Goal: Task Accomplishment & Management: Manage account settings

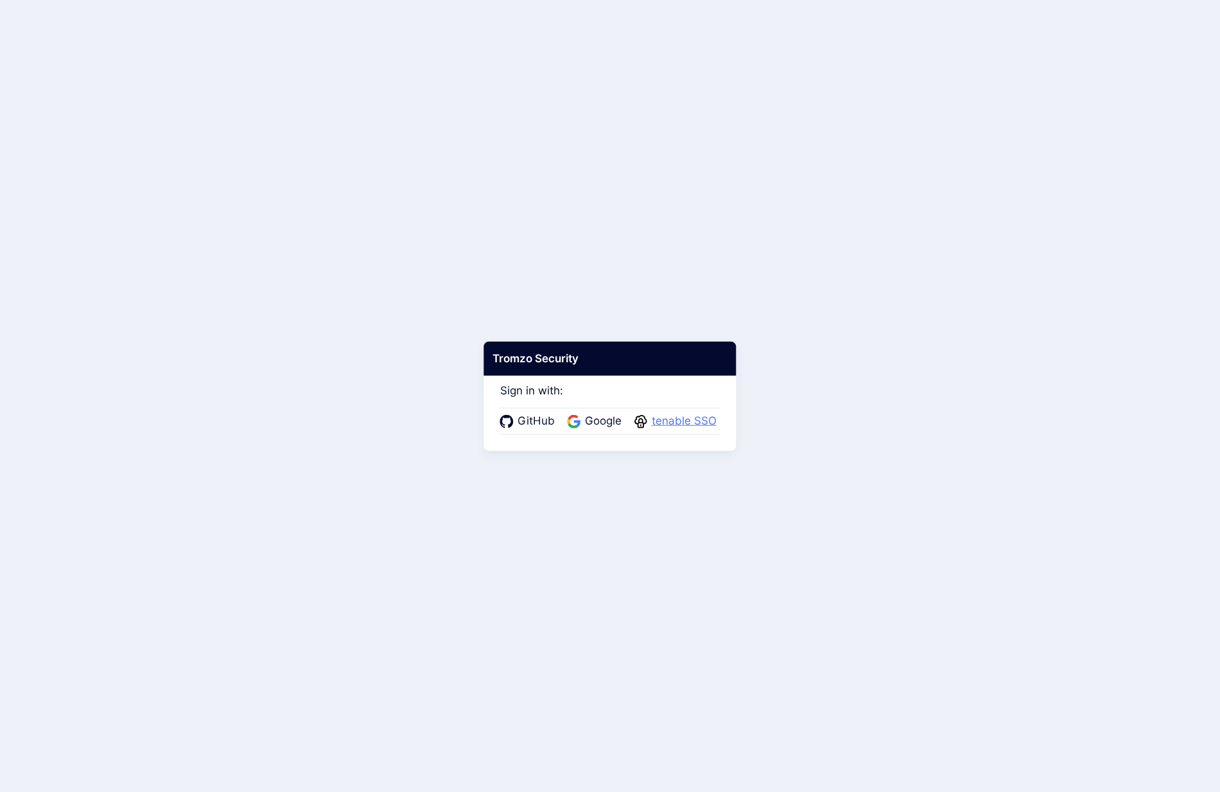
click at [688, 422] on span "tenable SSO" at bounding box center [684, 421] width 73 height 17
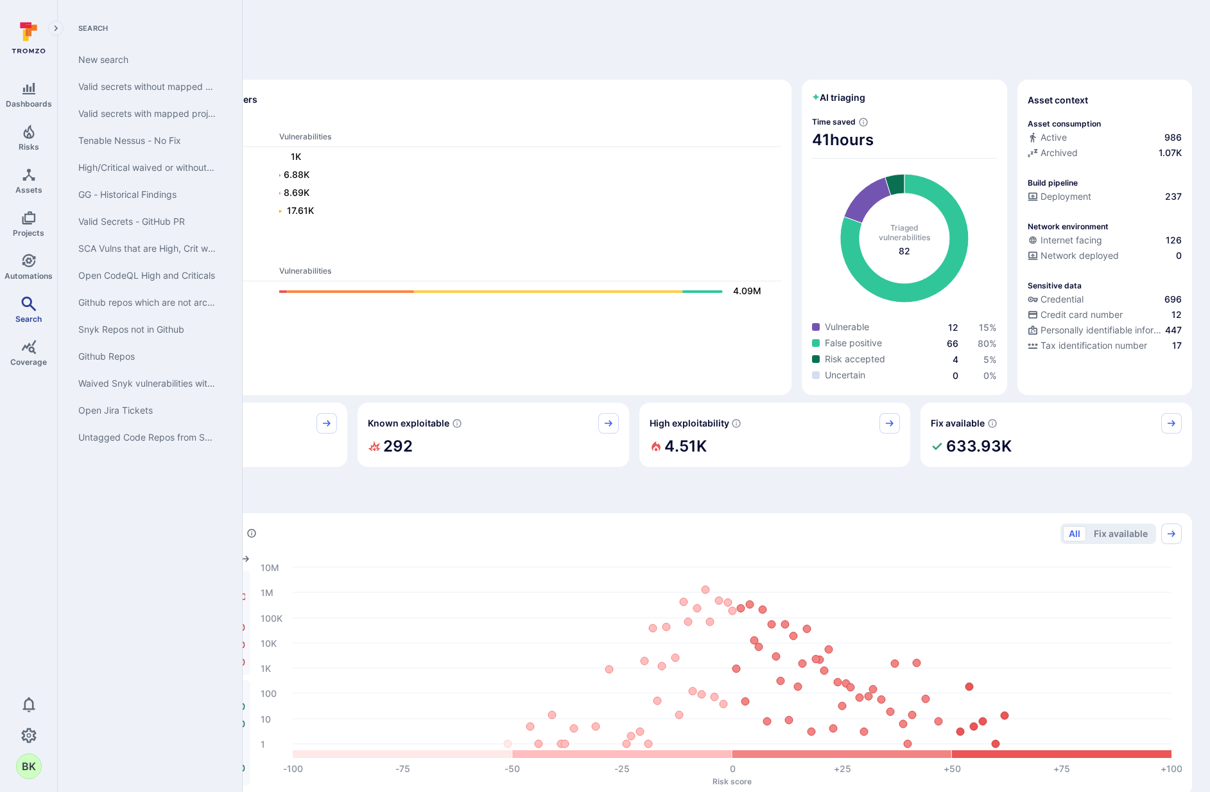
click at [32, 302] on icon "Search" at bounding box center [28, 303] width 15 height 15
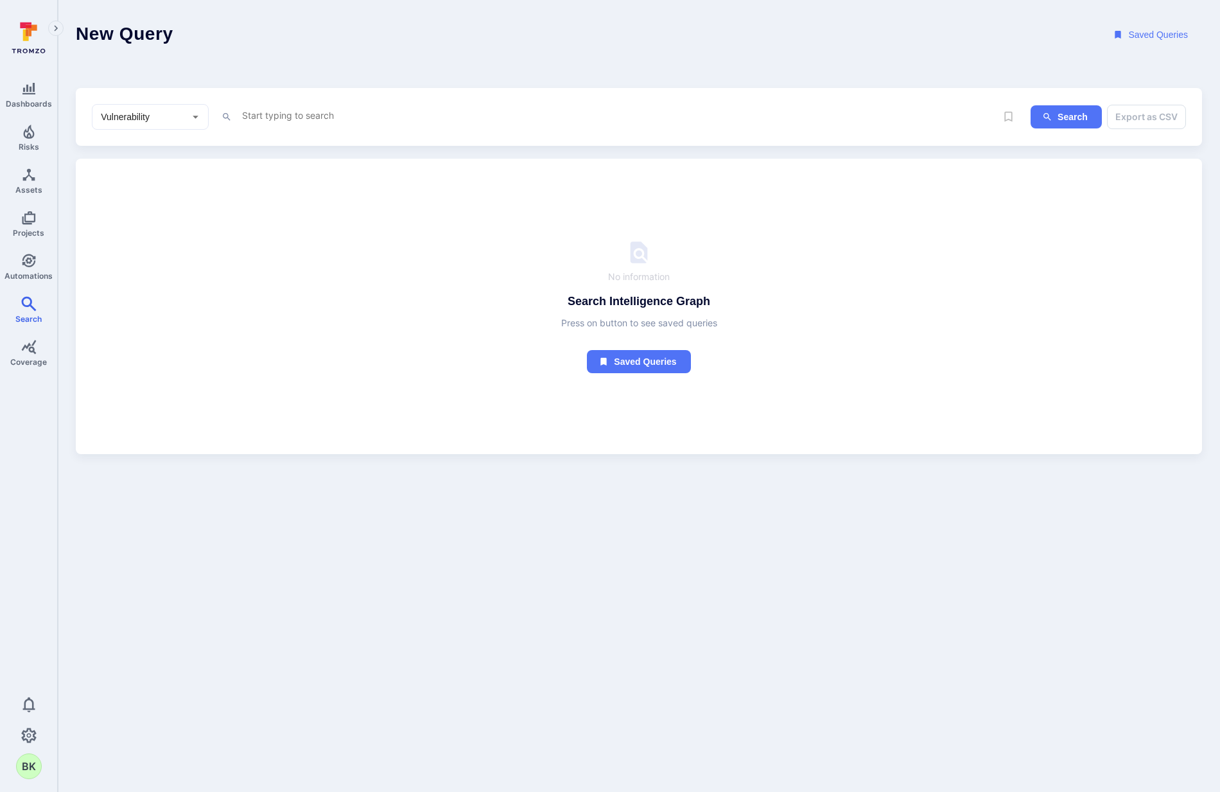
click at [498, 111] on textarea "Intelligence Graph search area" at bounding box center [604, 115] width 726 height 16
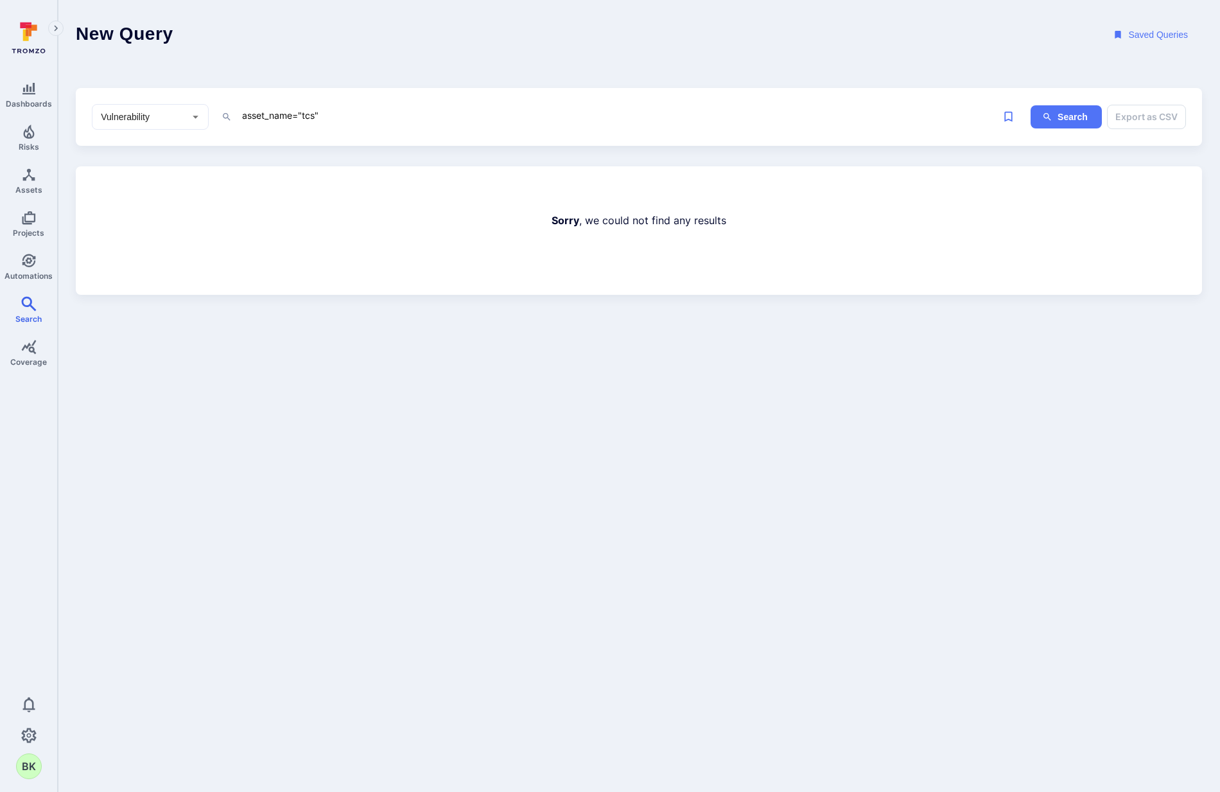
drag, startPoint x: 308, startPoint y: 114, endPoint x: 523, endPoint y: 211, distance: 236.5
click at [308, 114] on textarea "asset_name="tcs"" at bounding box center [604, 115] width 726 height 16
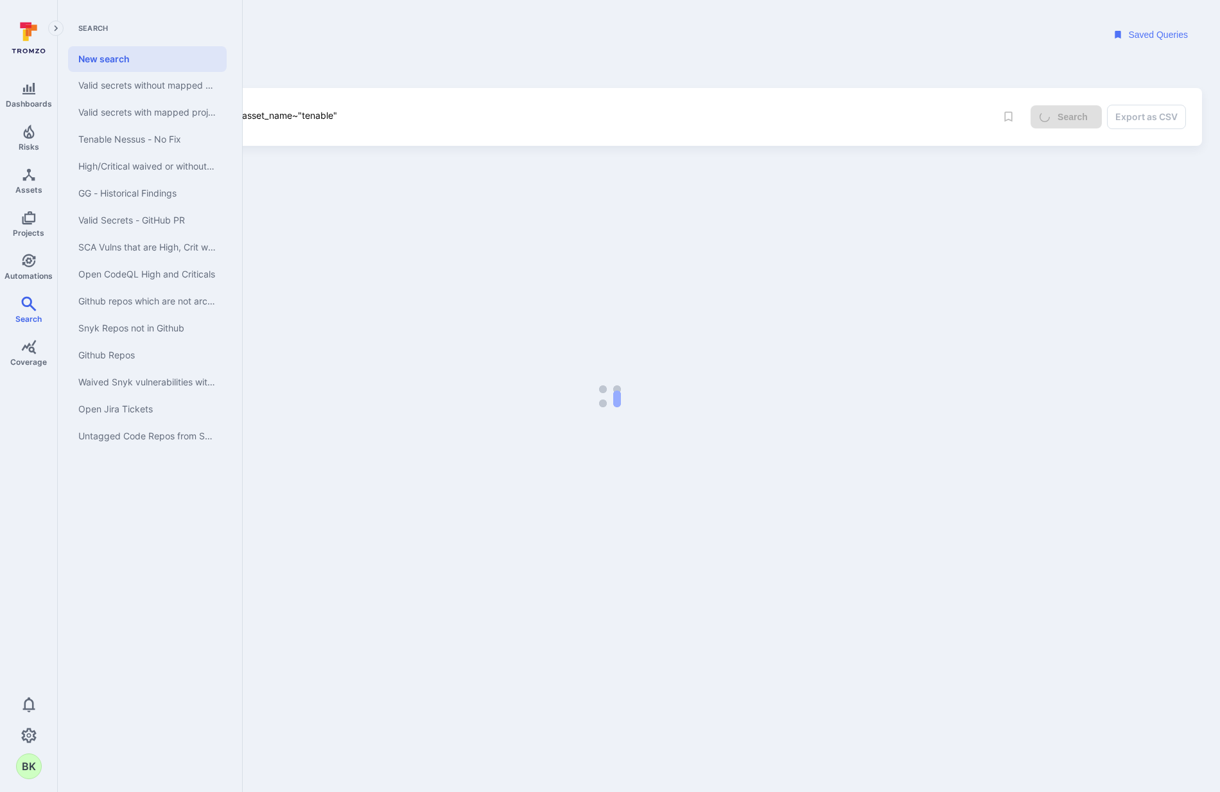
type textarea "asset_name~"tenable""
click at [514, 267] on body "Dashboards Risks Assets Projects Automations Search Coverage 0 BK Search New se…" at bounding box center [610, 396] width 1220 height 792
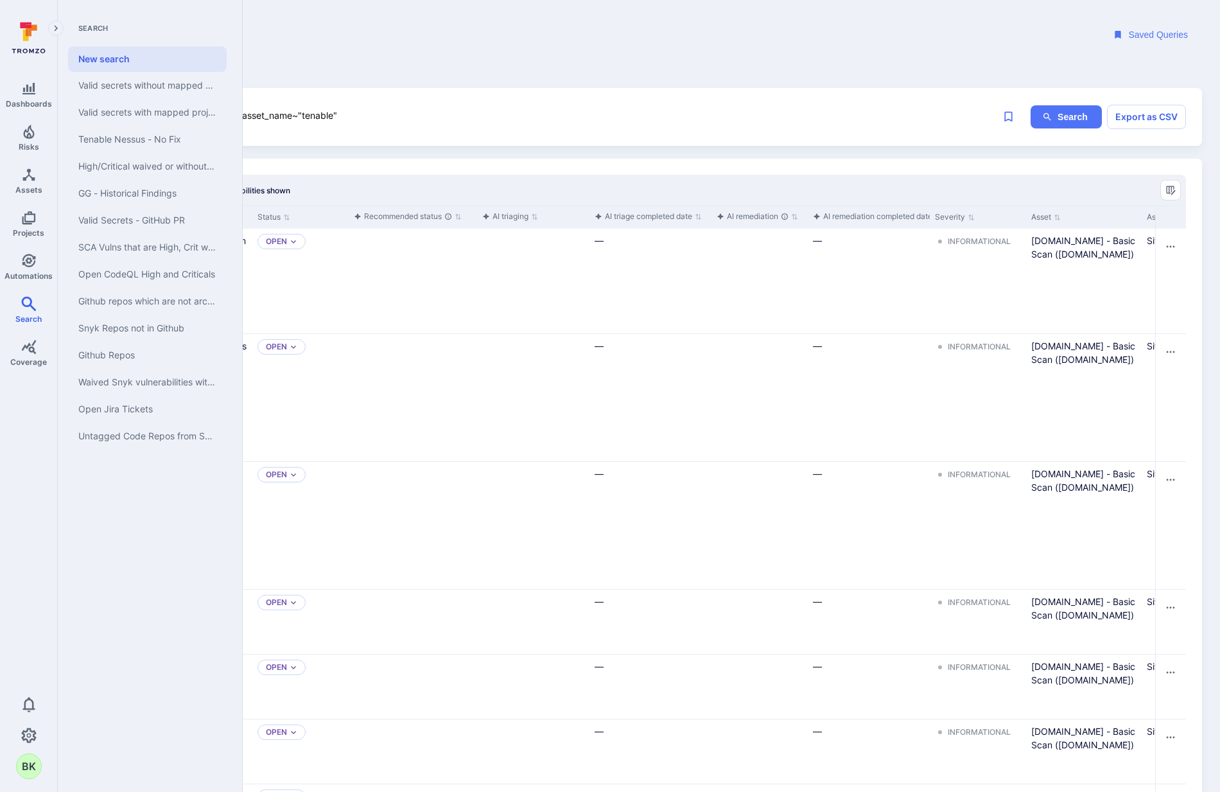
click at [446, 101] on div "Vulnerability ​ asset_name~"tenable" x Search Export as CSV" at bounding box center [639, 117] width 1126 height 58
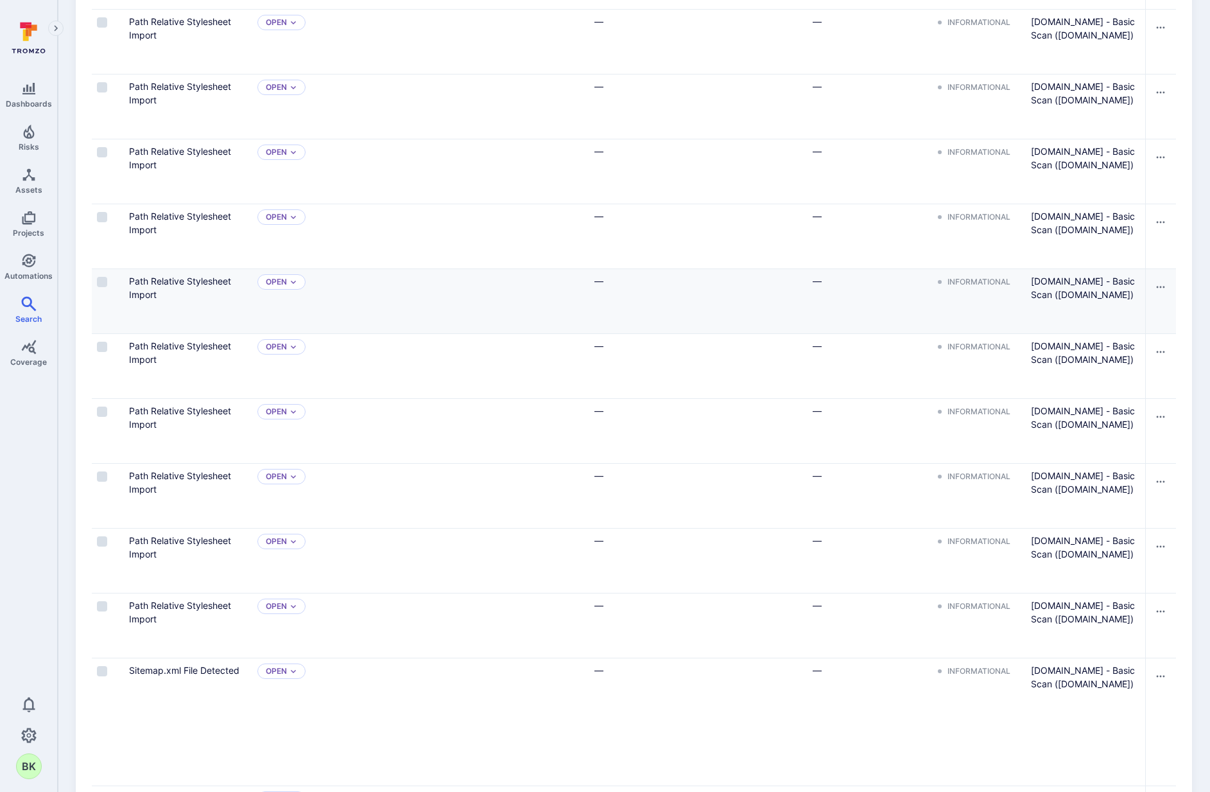
scroll to position [3249, 0]
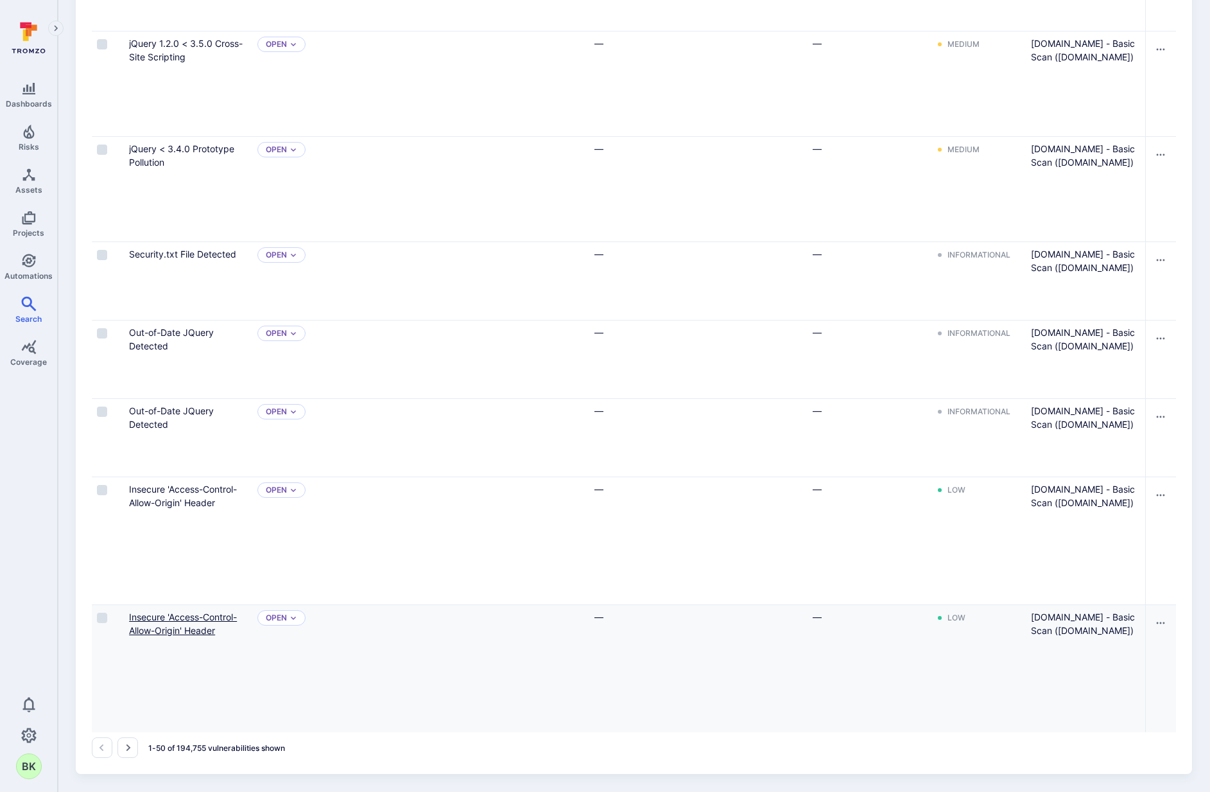
click at [148, 624] on link "Insecure 'Access-Control-Allow-Origin' Header" at bounding box center [183, 623] width 108 height 24
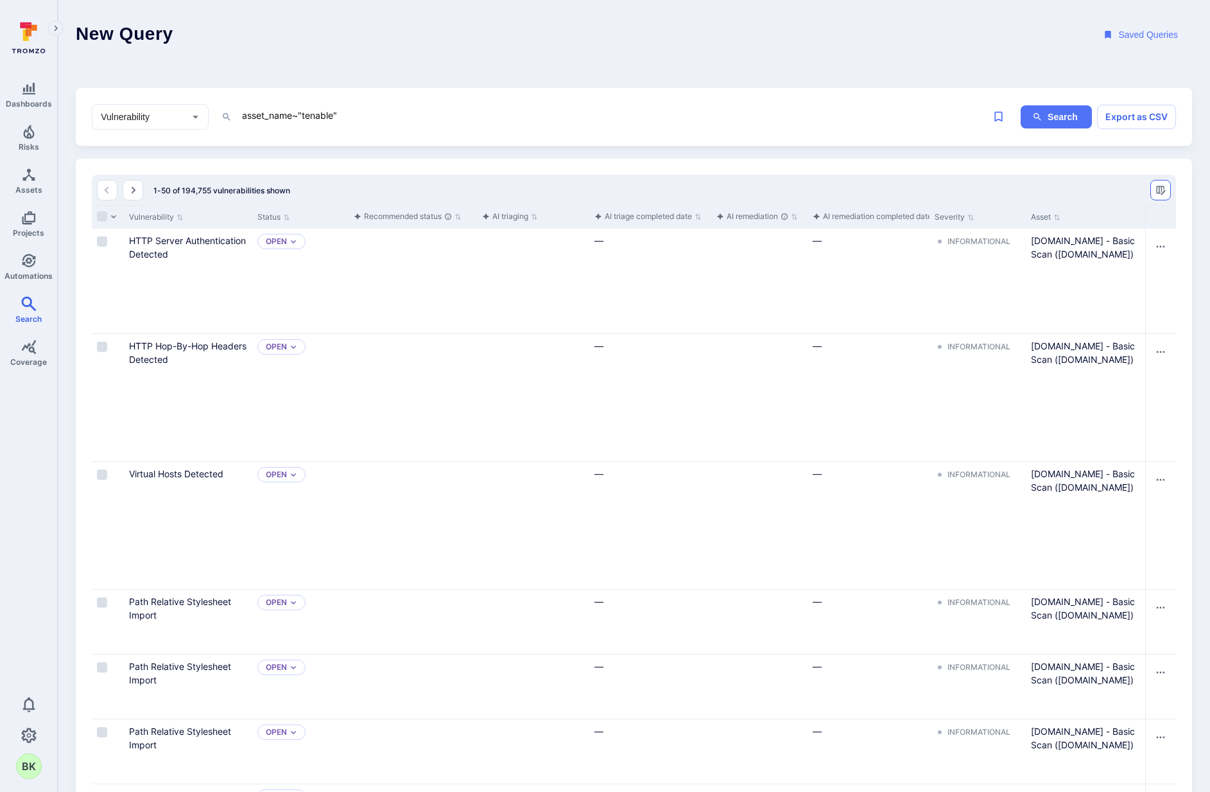
click at [1154, 191] on button "Manage columns" at bounding box center [1161, 190] width 21 height 21
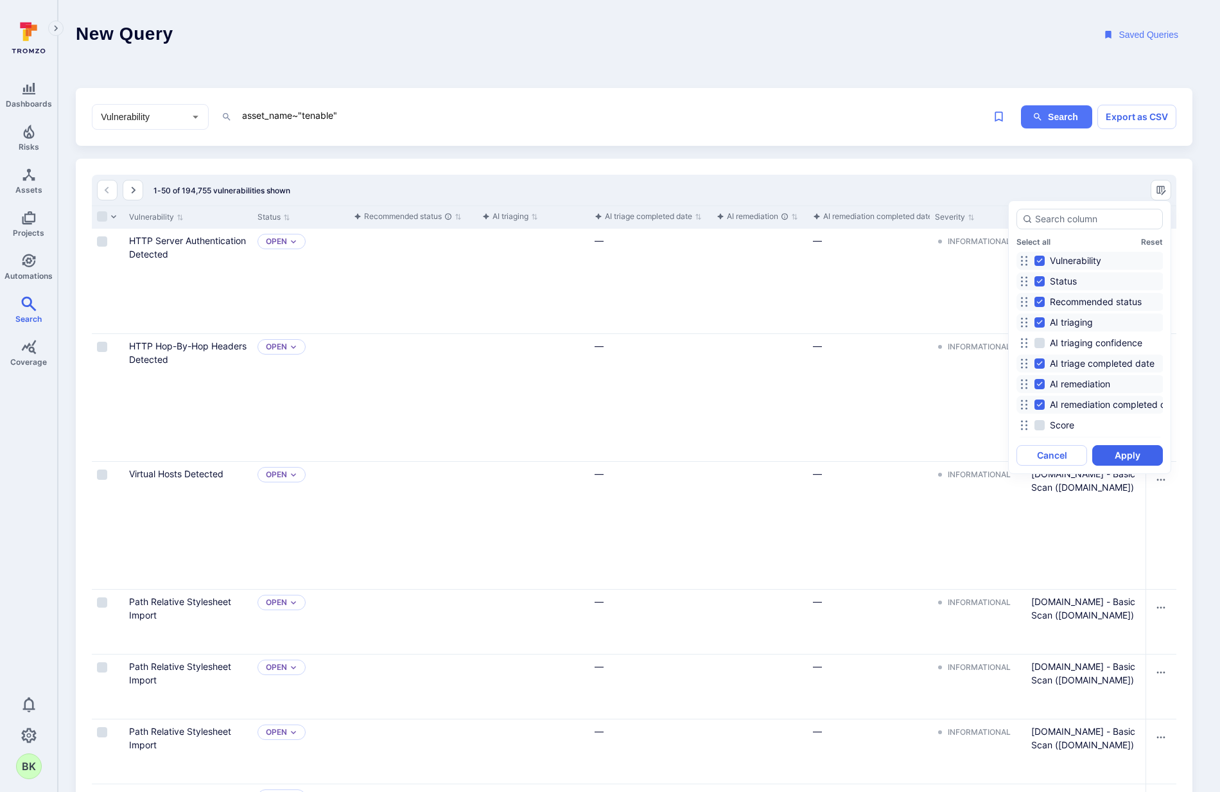
click at [830, 346] on div at bounding box center [610, 396] width 1220 height 792
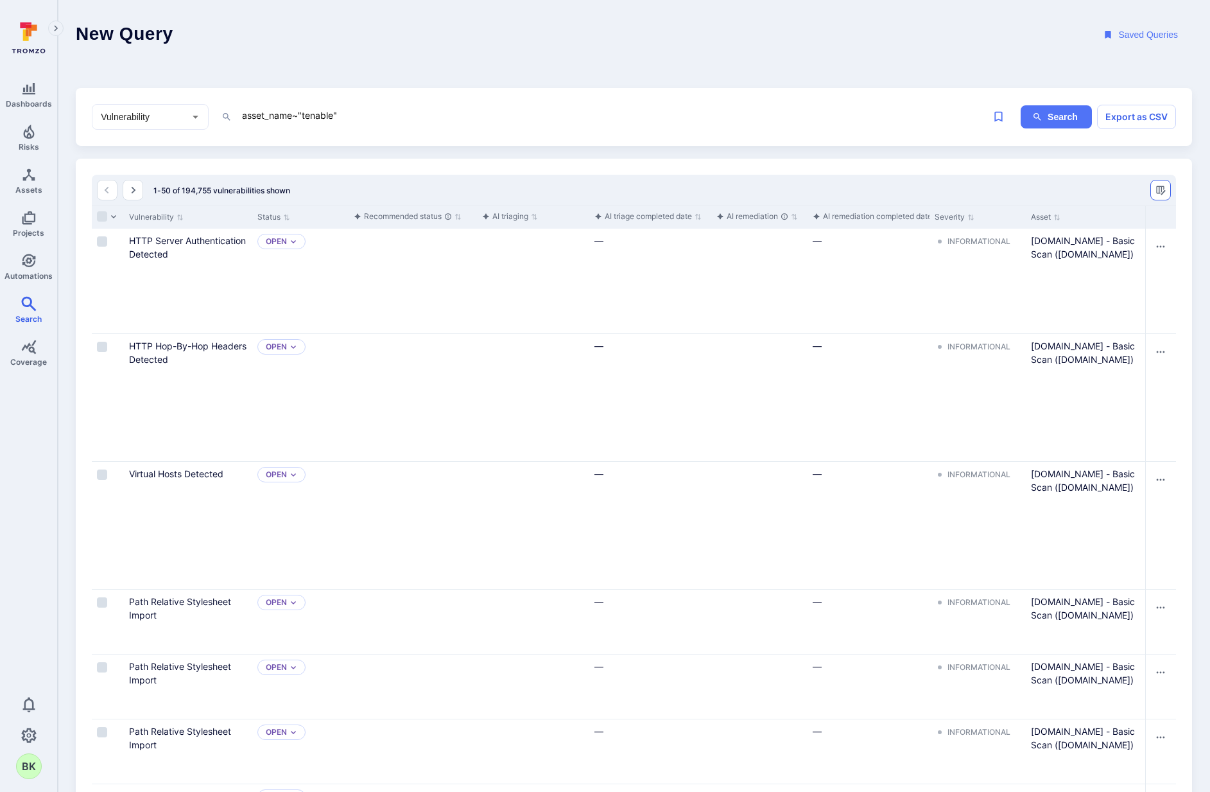
click at [1165, 191] on icon "Manage columns" at bounding box center [1161, 190] width 10 height 10
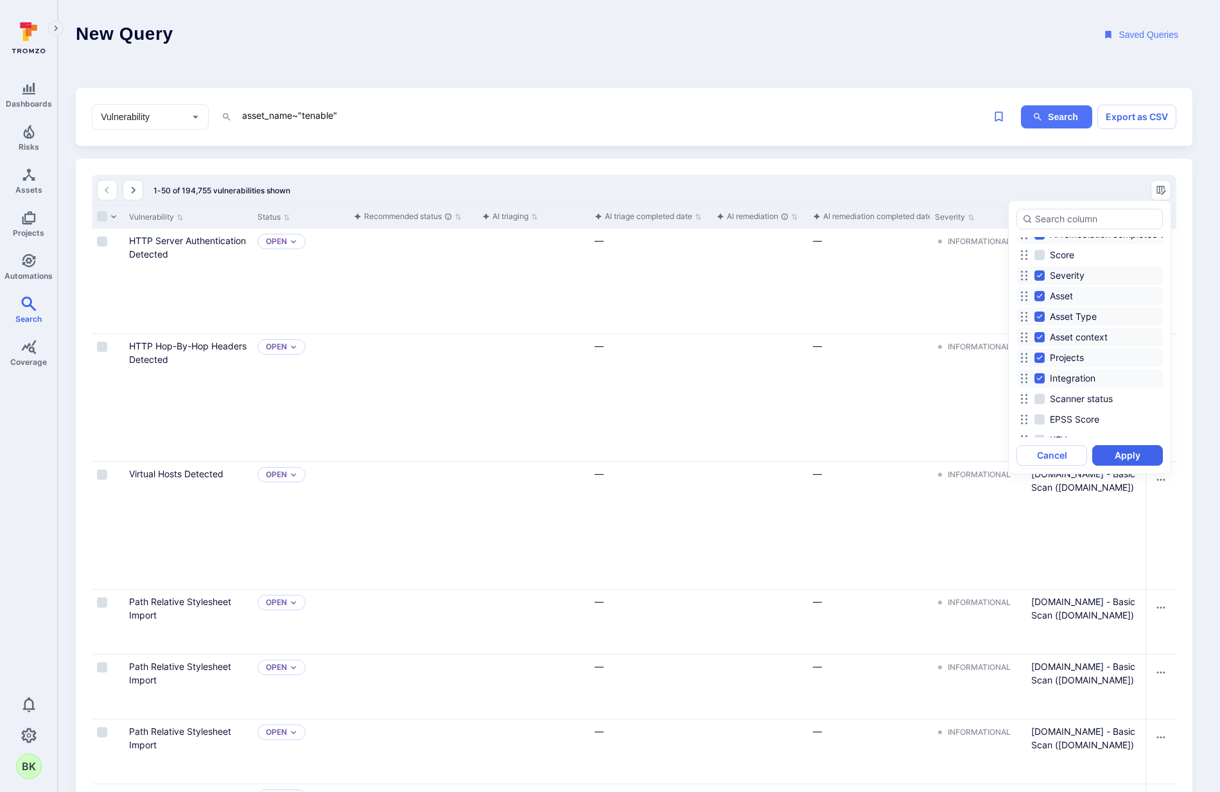
scroll to position [402, 0]
click at [1072, 216] on input at bounding box center [1096, 219] width 122 height 13
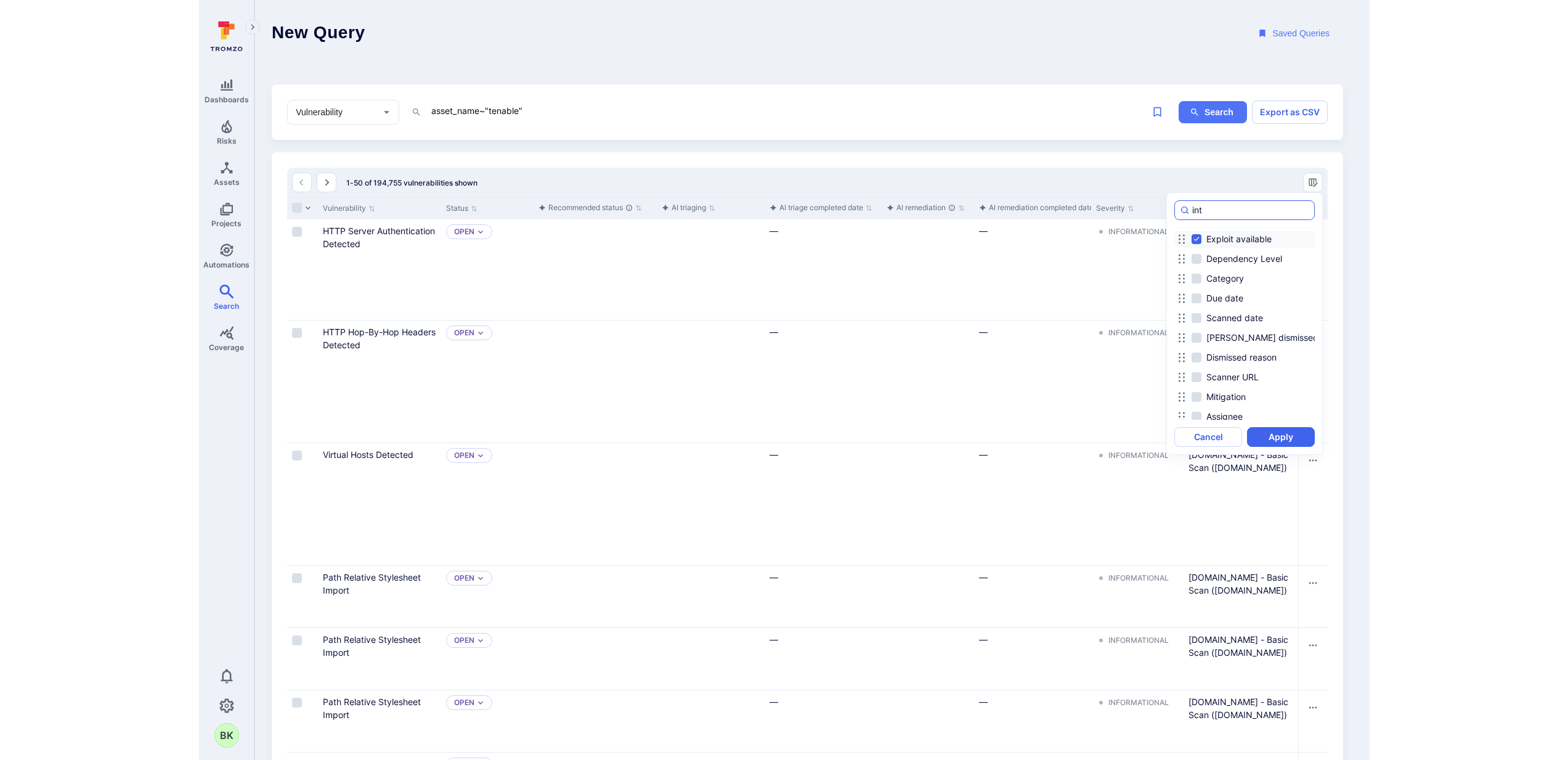
scroll to position [0, 0]
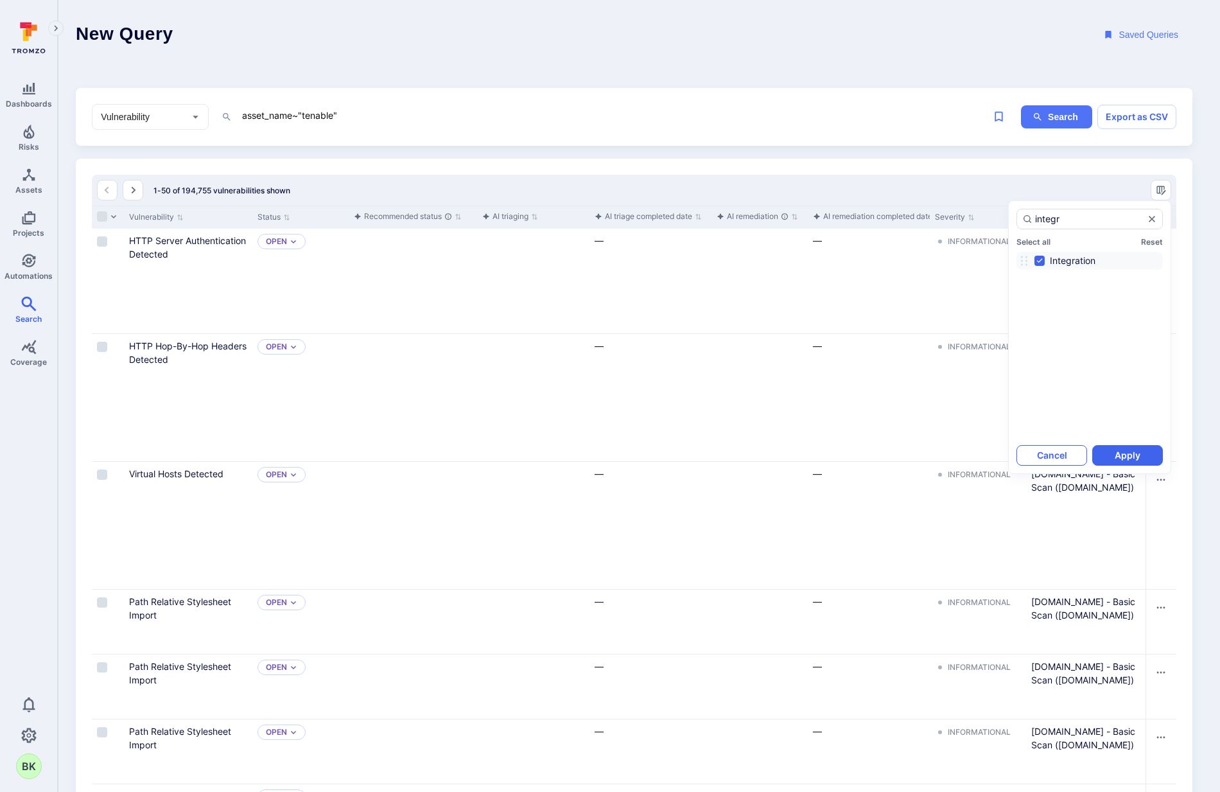
type input "integr"
click at [1057, 462] on button "Cancel" at bounding box center [1051, 455] width 71 height 21
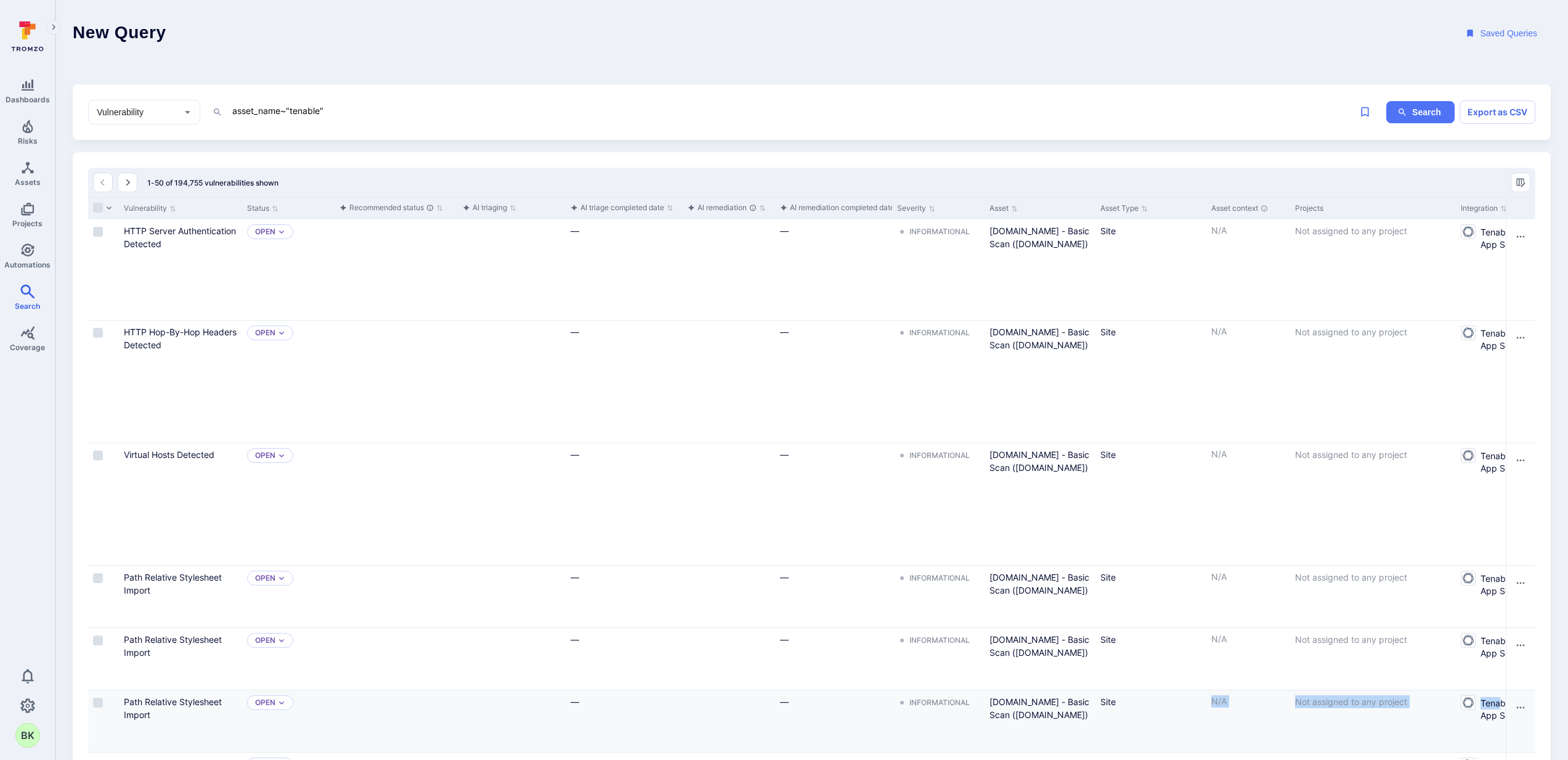
drag, startPoint x: 1111, startPoint y: 751, endPoint x: 1499, endPoint y: 705, distance: 390.7
click at [1170, 705] on div "Path Relative Stylesheet Import Open — — Informational status.cloud.tenable.com…" at bounding box center [1541, 721] width 2906 height 62
click at [1170, 693] on div "Tenable Web App Scanning" at bounding box center [1502, 721] width 92 height 61
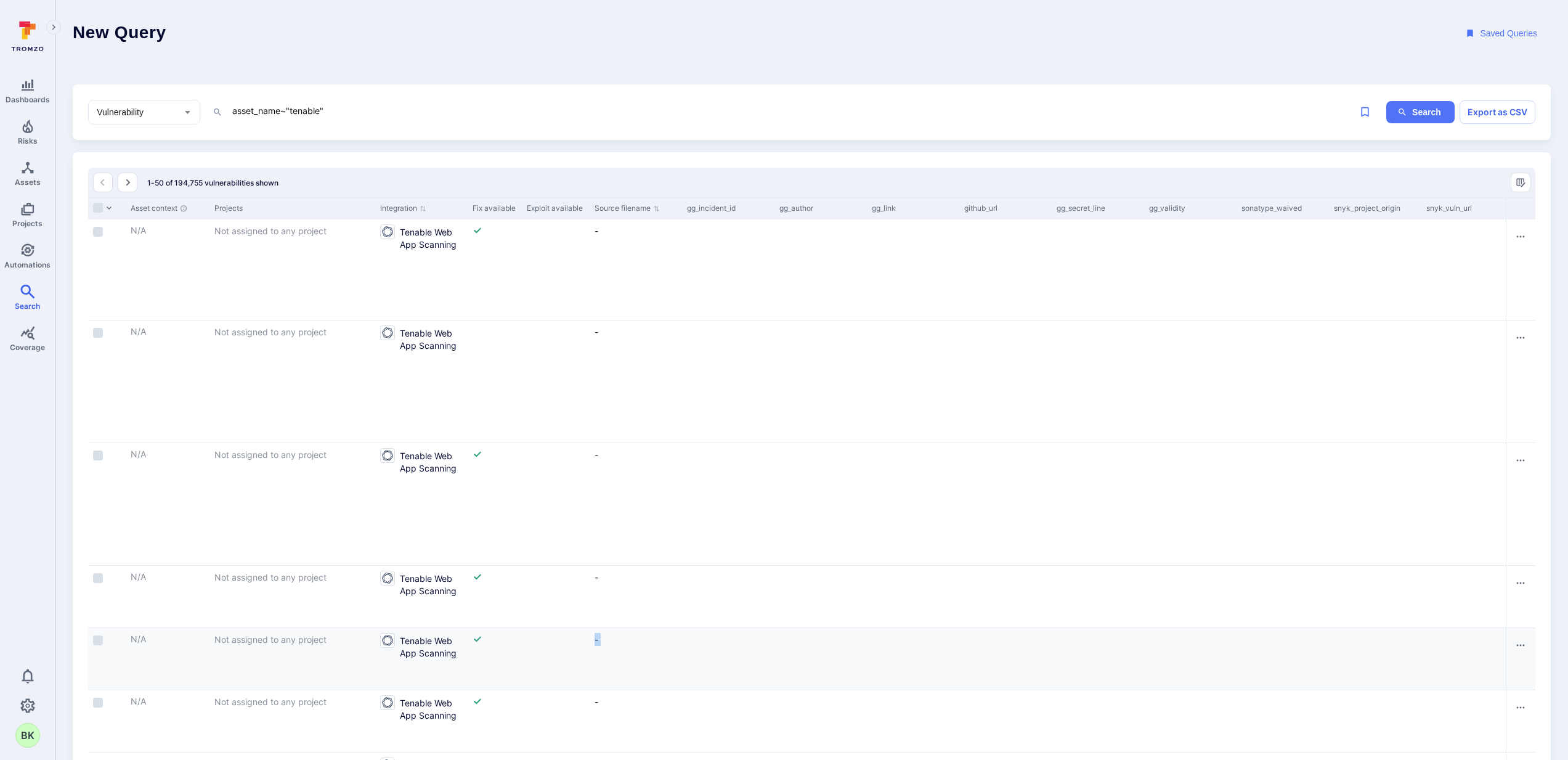
drag, startPoint x: 1480, startPoint y: 682, endPoint x: 1531, endPoint y: 644, distance: 63.6
click at [1170, 647] on html "Dashboards Risks Assets Projects Automations Search Coverage 0 BK Search New se…" at bounding box center [784, 380] width 1568 height 760
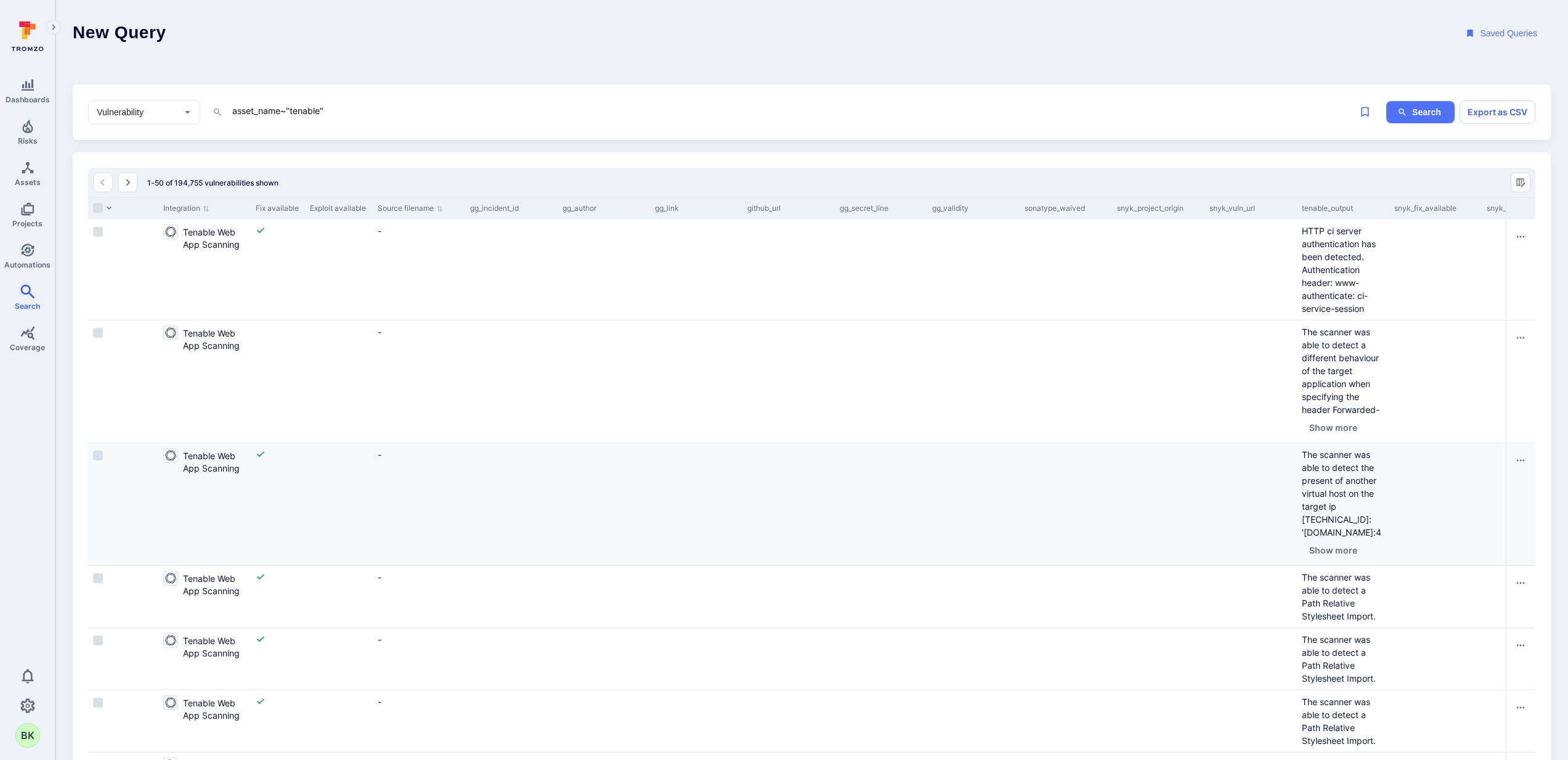
click at [526, 545] on div "Cell for gg_incident_id" at bounding box center [511, 504] width 92 height 122
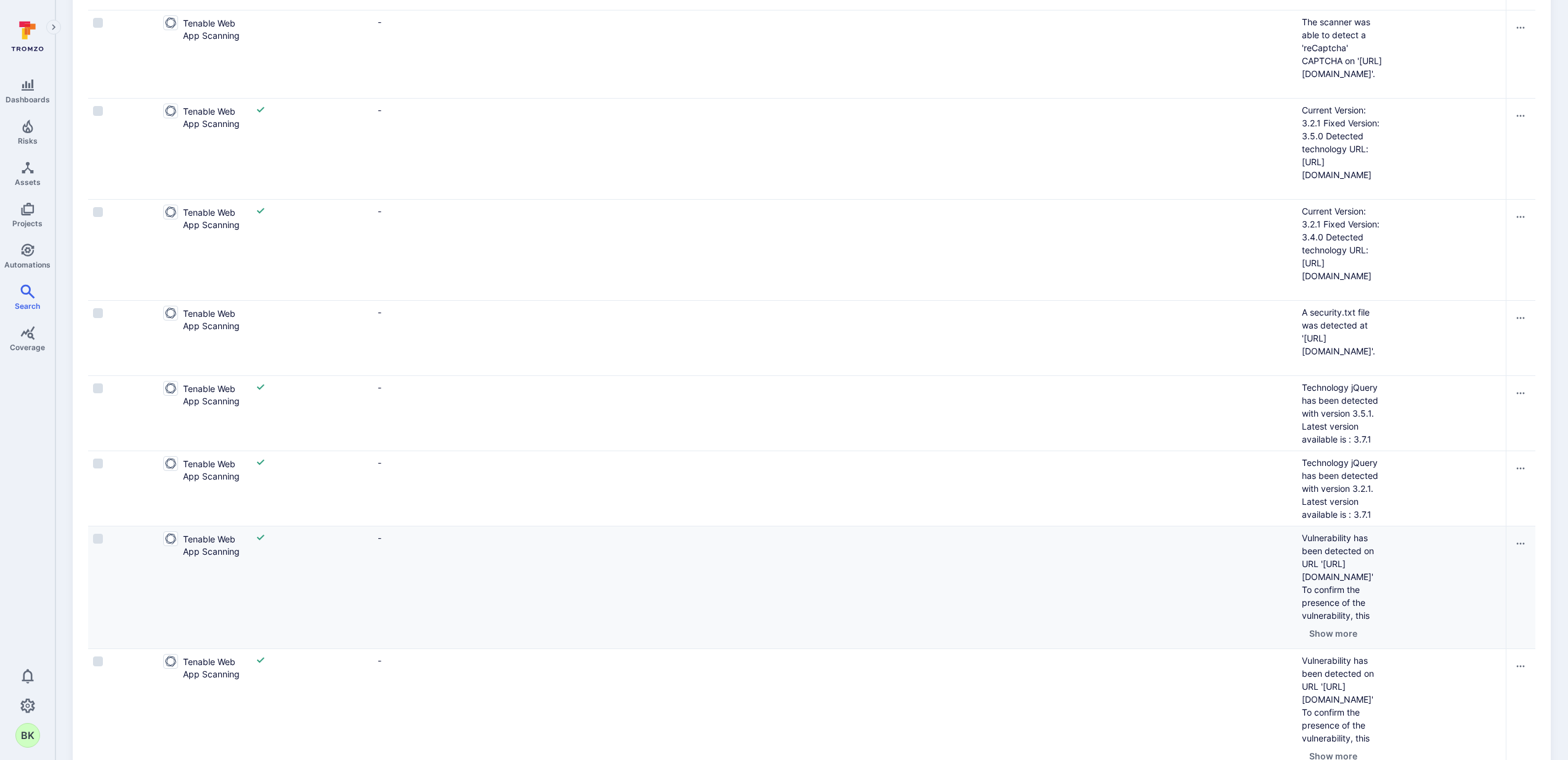
scroll to position [3118, 0]
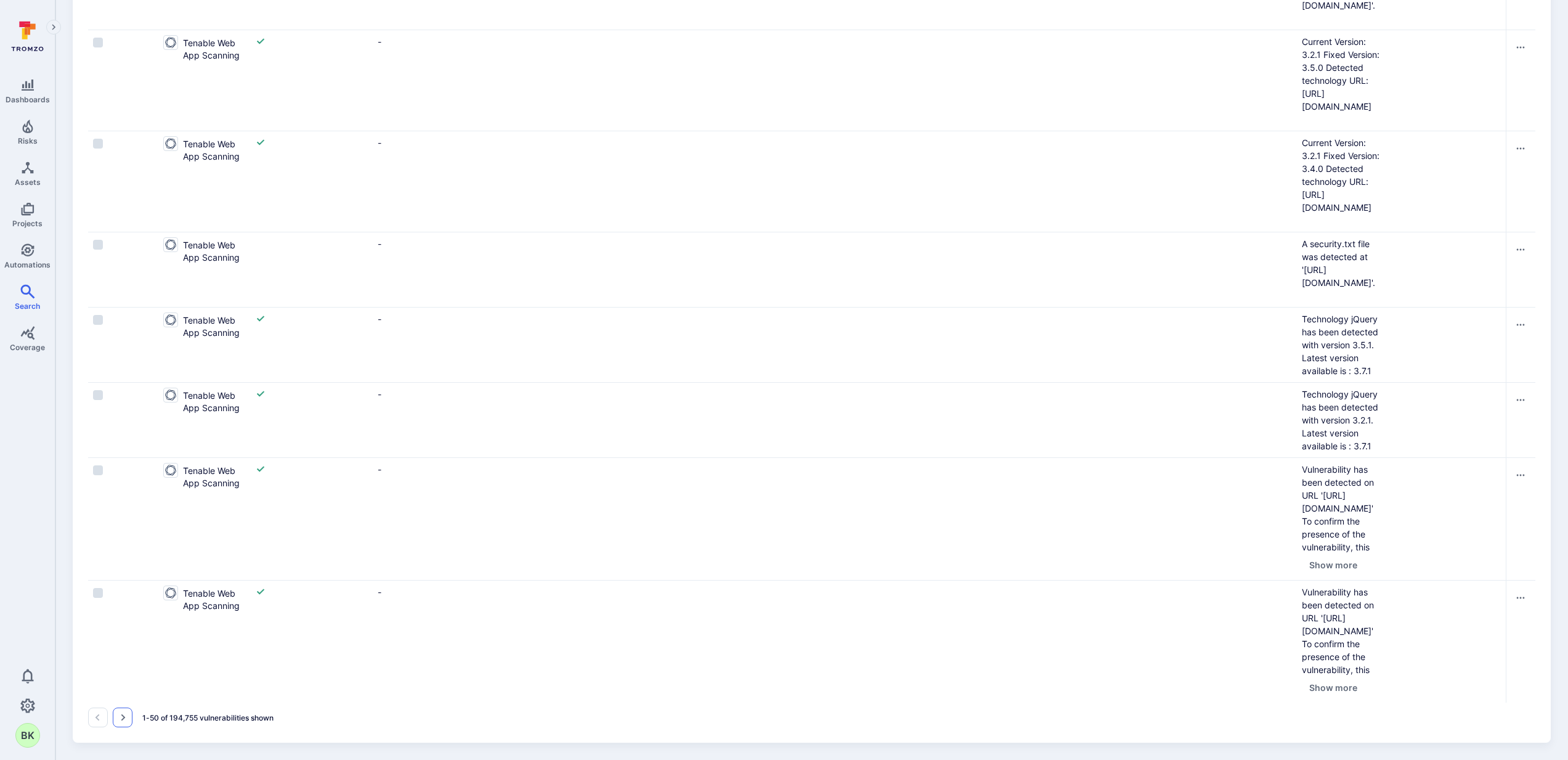
click at [112, 712] on button "Go to the next page" at bounding box center [122, 717] width 20 height 20
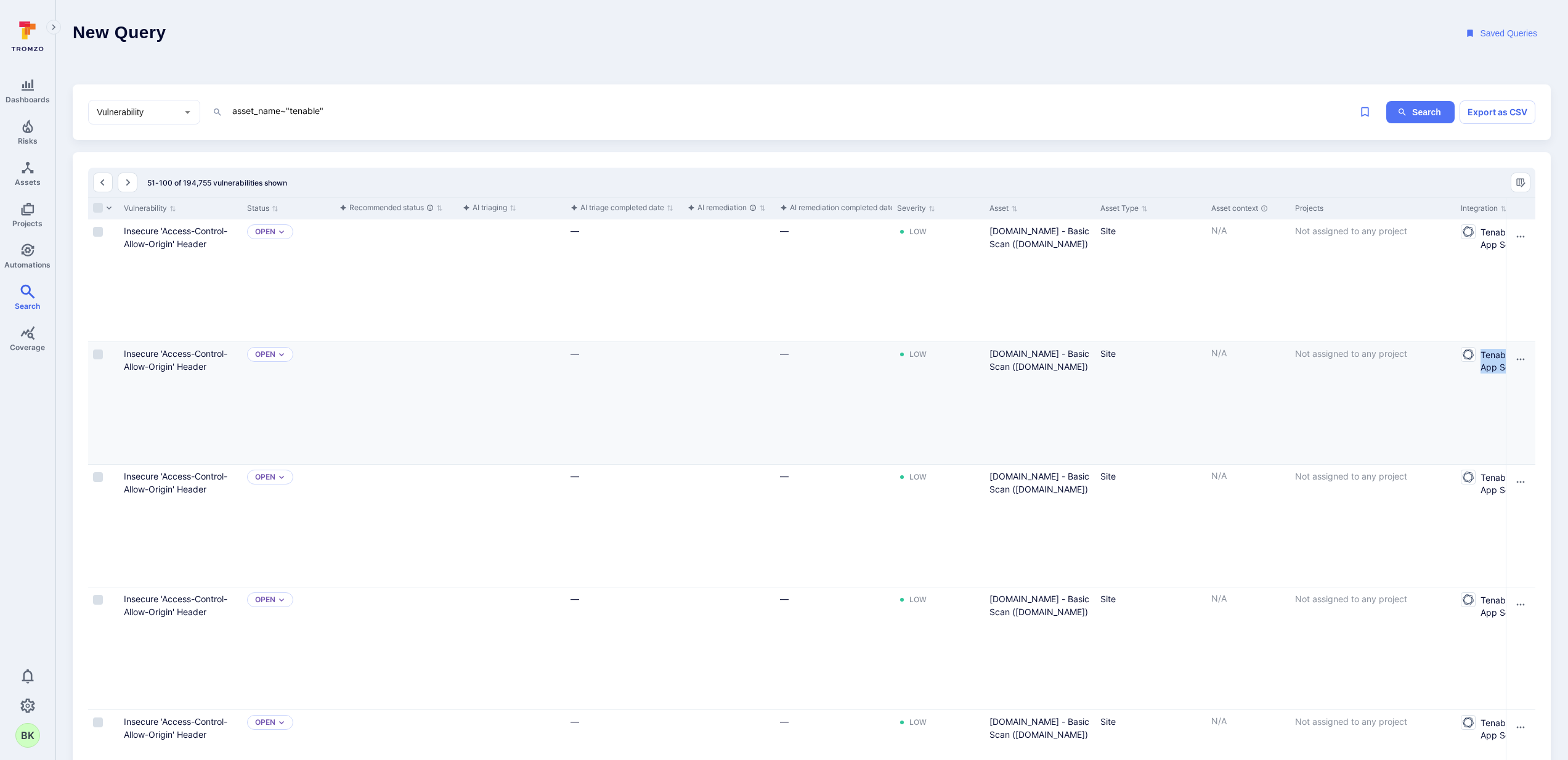
scroll to position [0, 129]
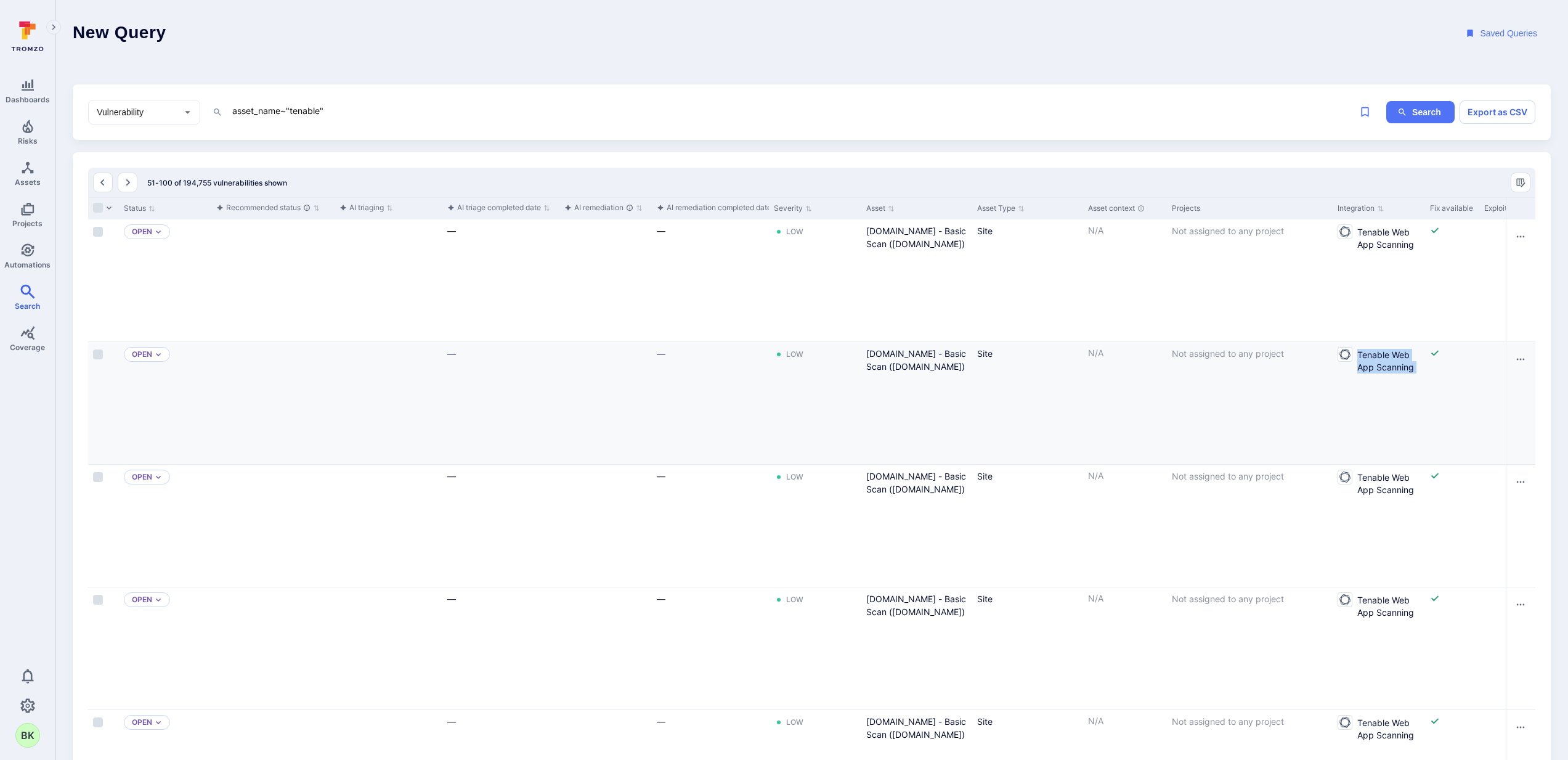
drag, startPoint x: 1447, startPoint y: 402, endPoint x: 1524, endPoint y: 399, distance: 77.1
click at [1170, 400] on div "Insecure 'Access-Control-Allow-Origin' Header Open — — Low status.cloud.tenable…" at bounding box center [1417, 403] width 2906 height 123
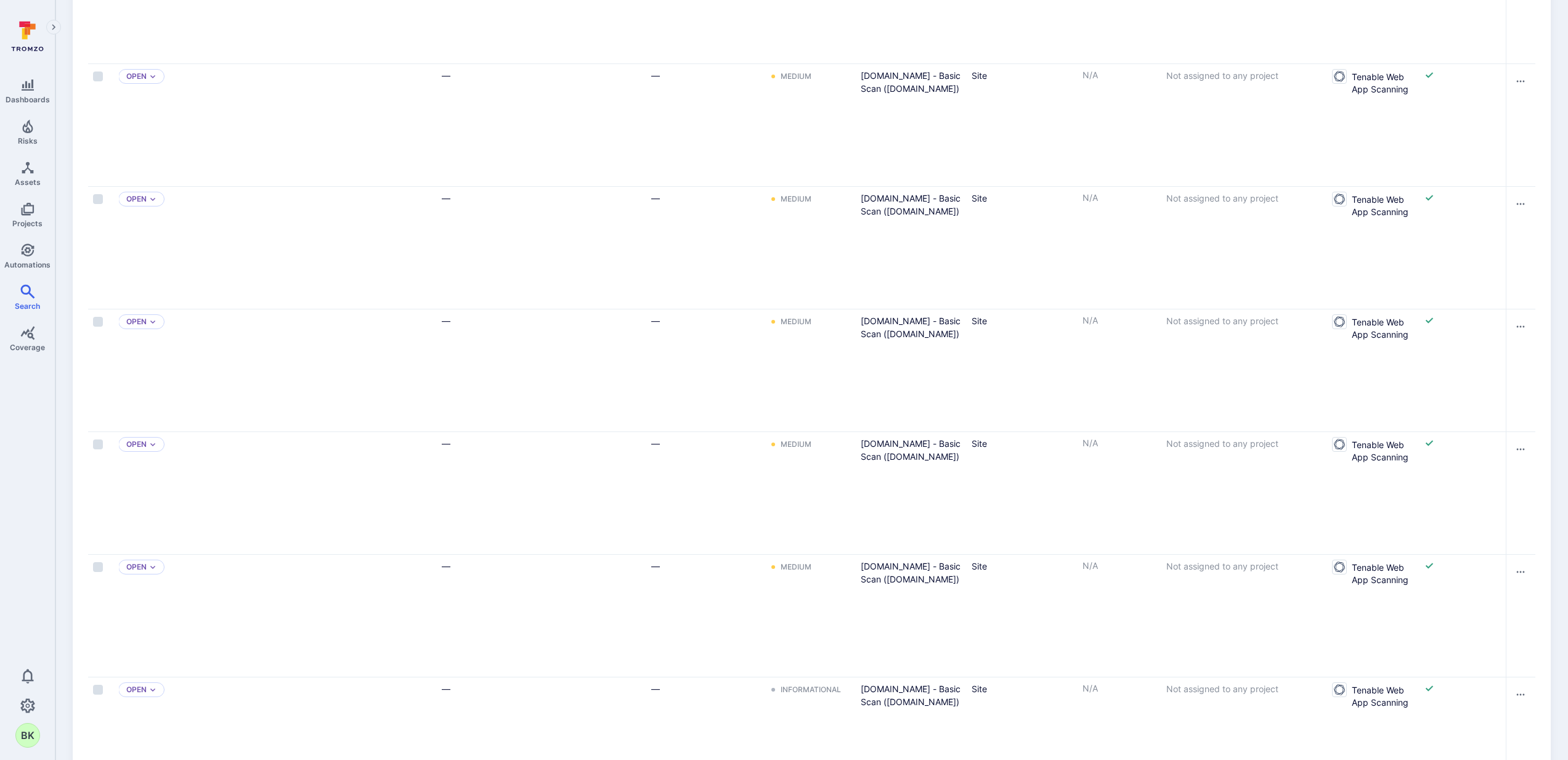
scroll to position [5654, 0]
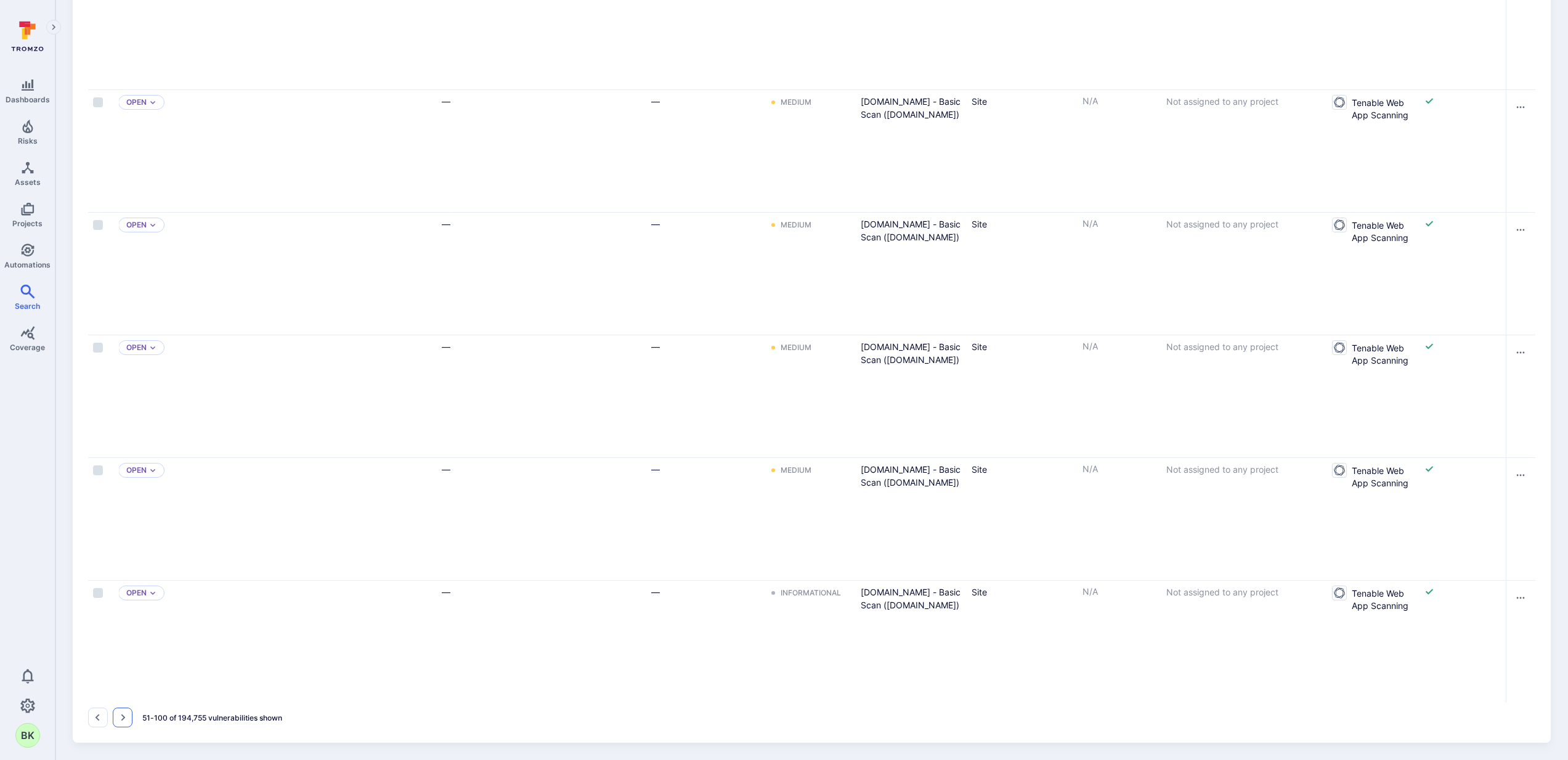
click at [126, 718] on icon "Go to the next page" at bounding box center [123, 717] width 10 height 10
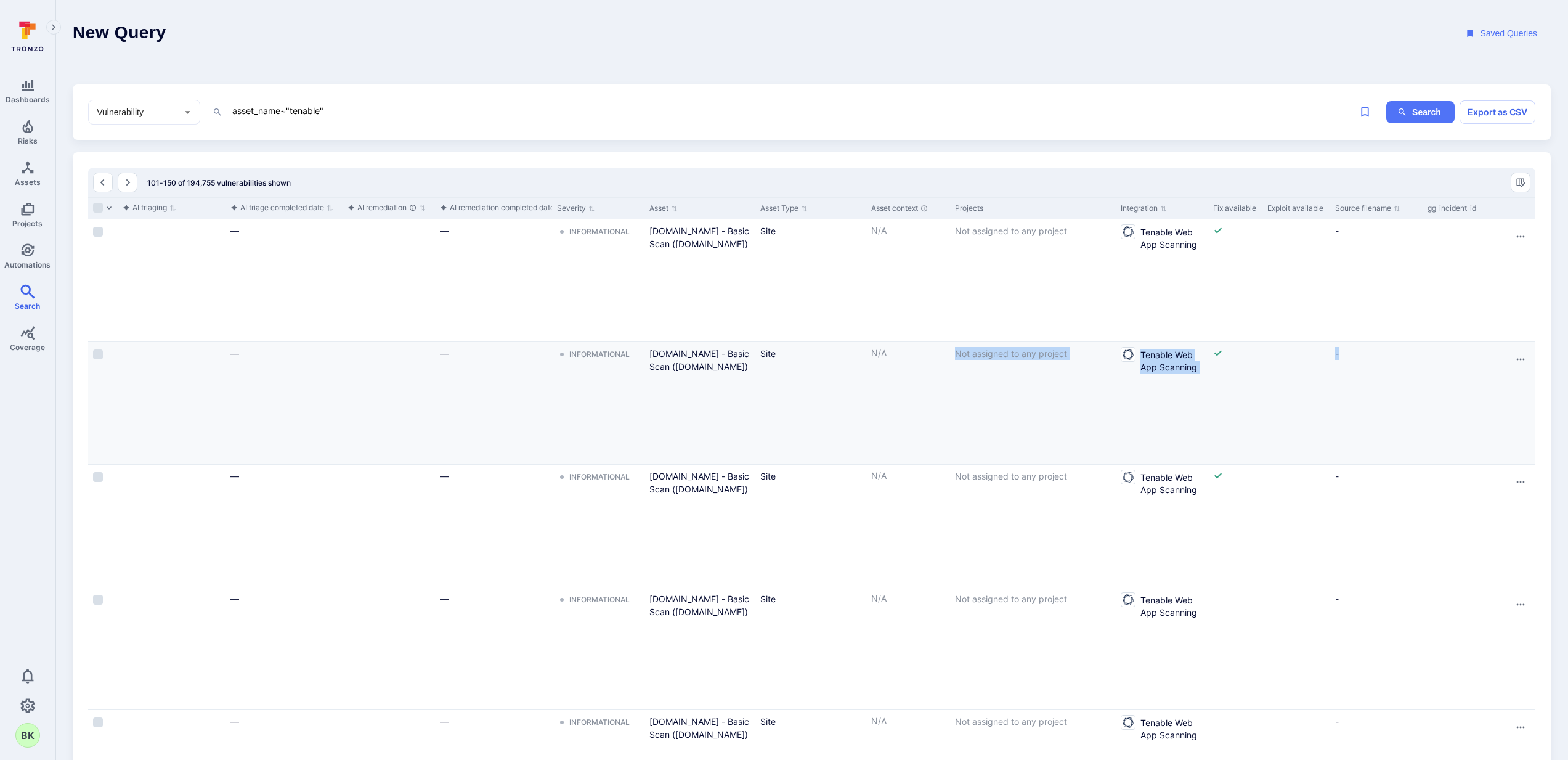
drag, startPoint x: 1308, startPoint y: 392, endPoint x: 1128, endPoint y: 392, distance: 180.0
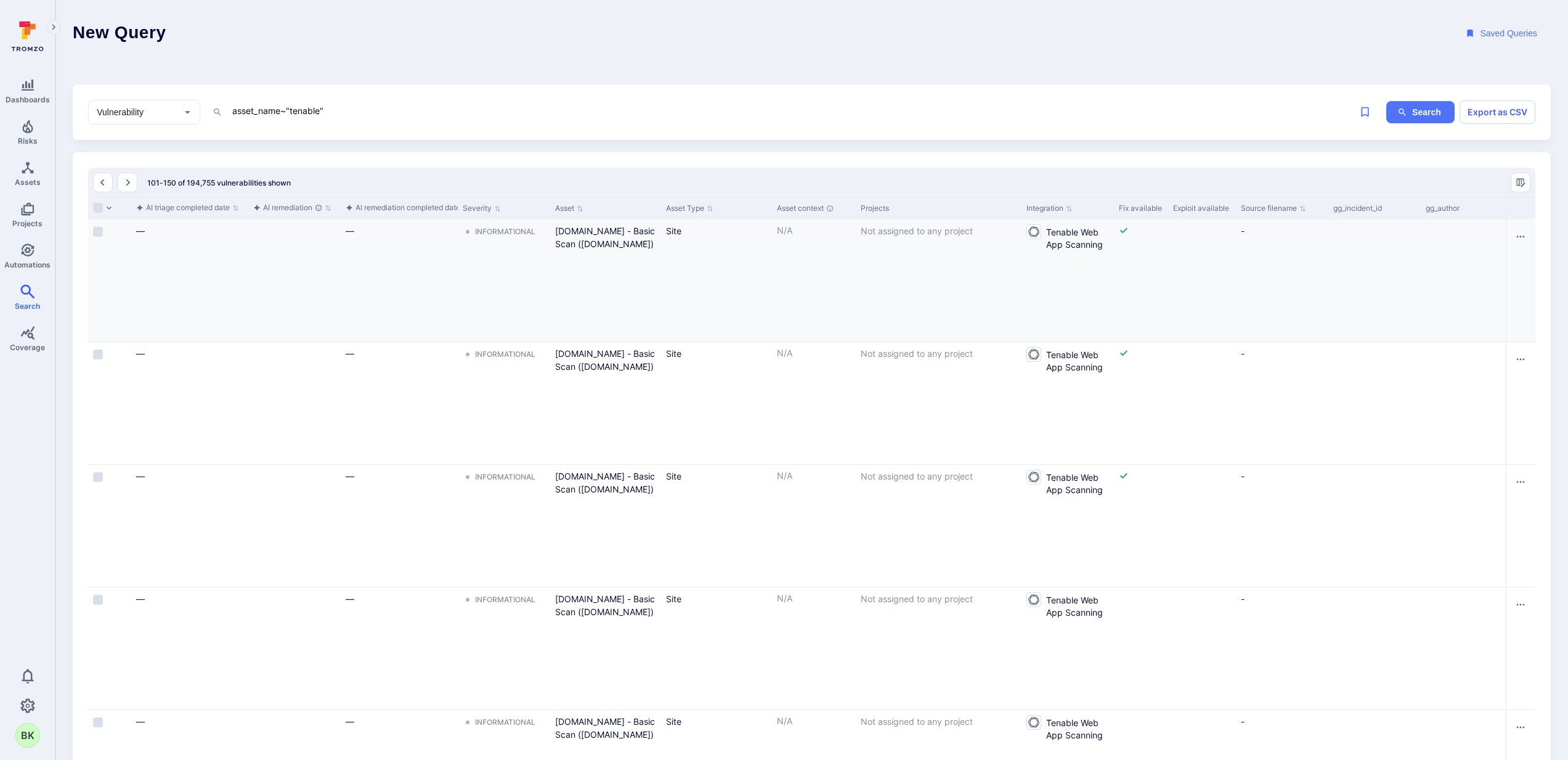
click at [452, 298] on div "—" at bounding box center [399, 280] width 117 height 122
click at [330, 109] on textarea "asset_name~"tenable"" at bounding box center [738, 110] width 1014 height 15
click at [319, 116] on textarea "asset_name~"tenable"" at bounding box center [738, 110] width 1014 height 15
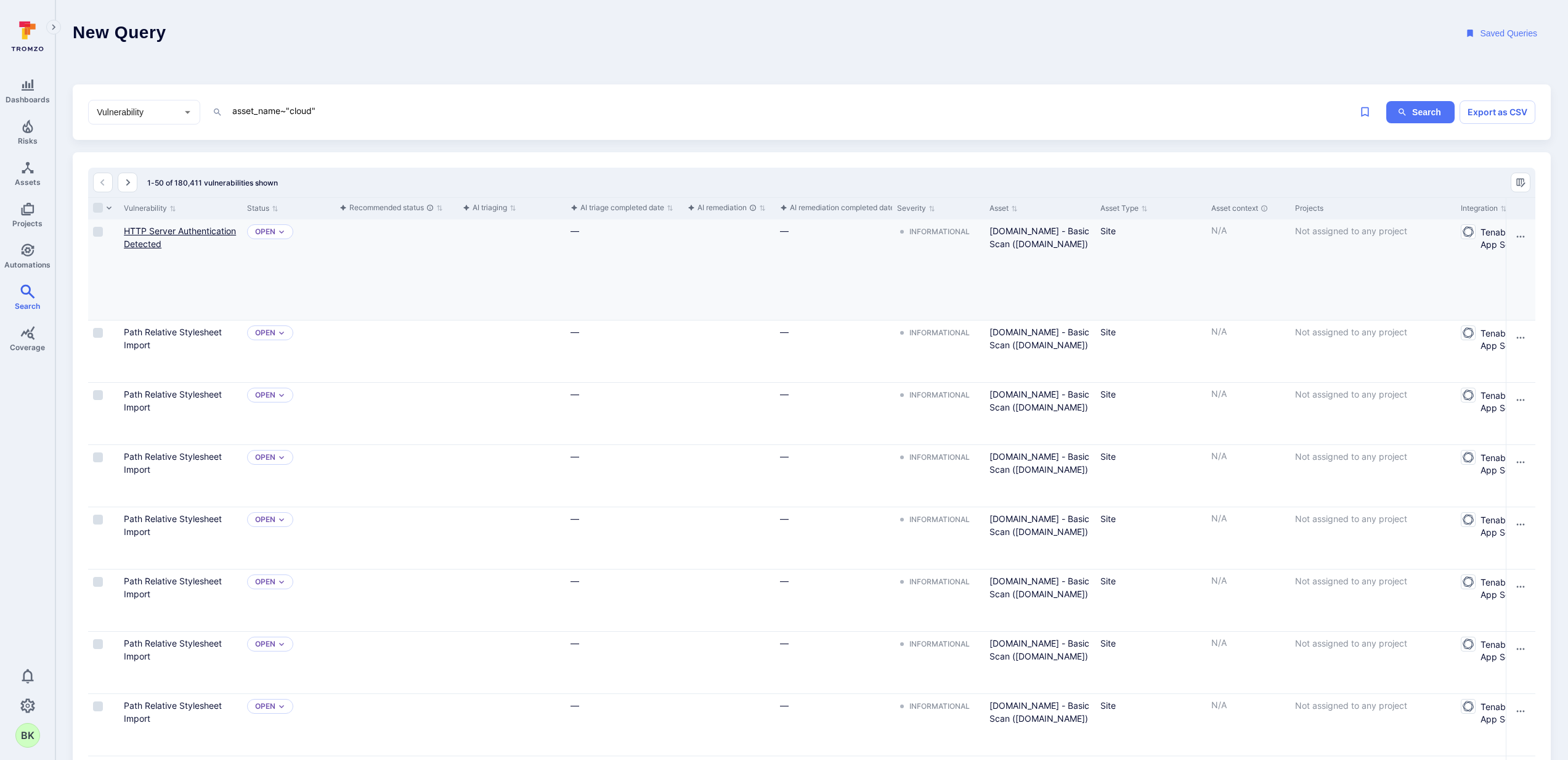
type textarea "asset_name~"cloud""
click at [162, 238] on link "HTTP Server Authentication Detected" at bounding box center [179, 237] width 112 height 23
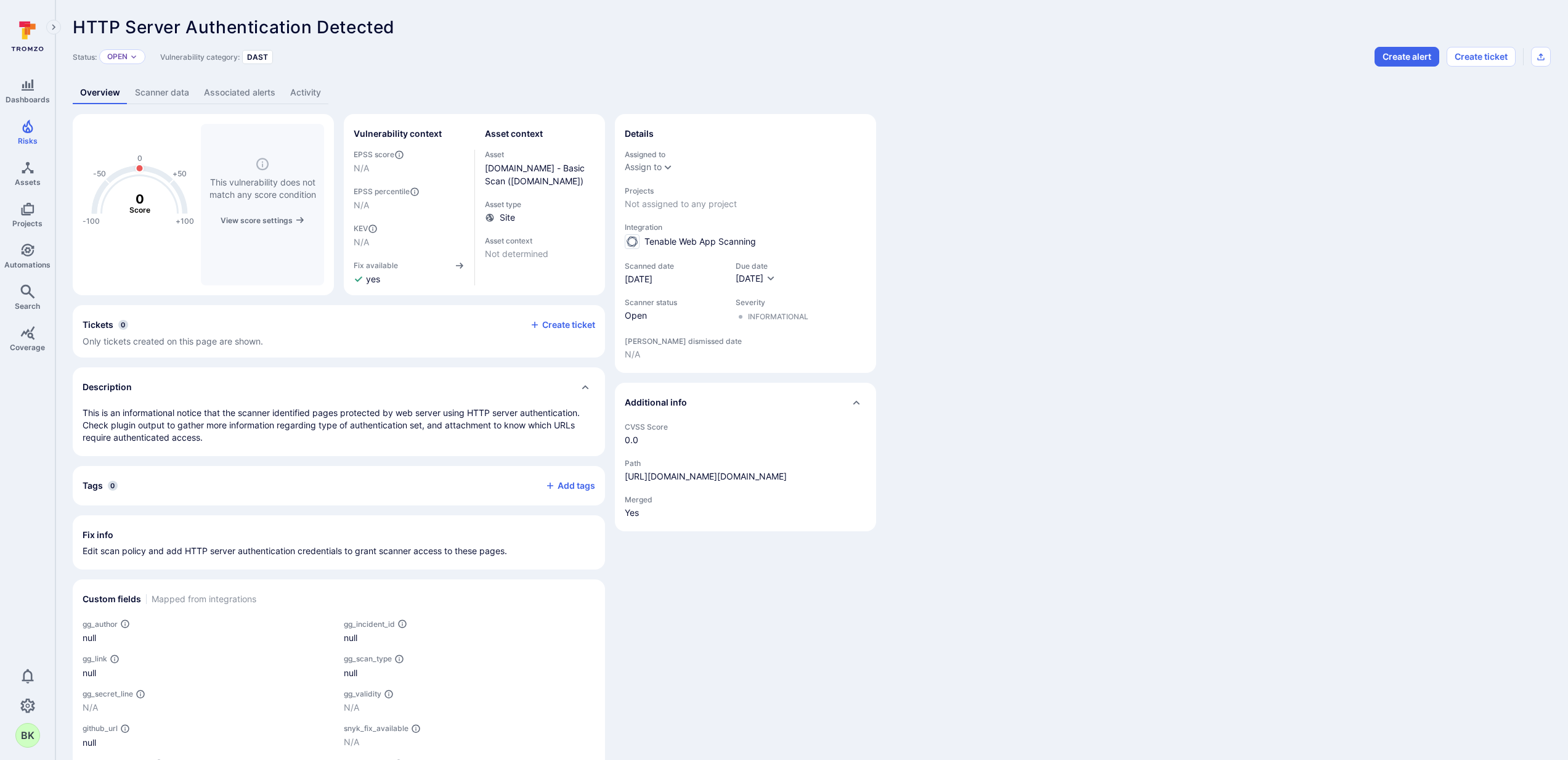
click at [709, 241] on span "Tenable Web App Scanning" at bounding box center [701, 241] width 111 height 12
click at [42, 701] on link "Settings" at bounding box center [27, 705] width 55 height 25
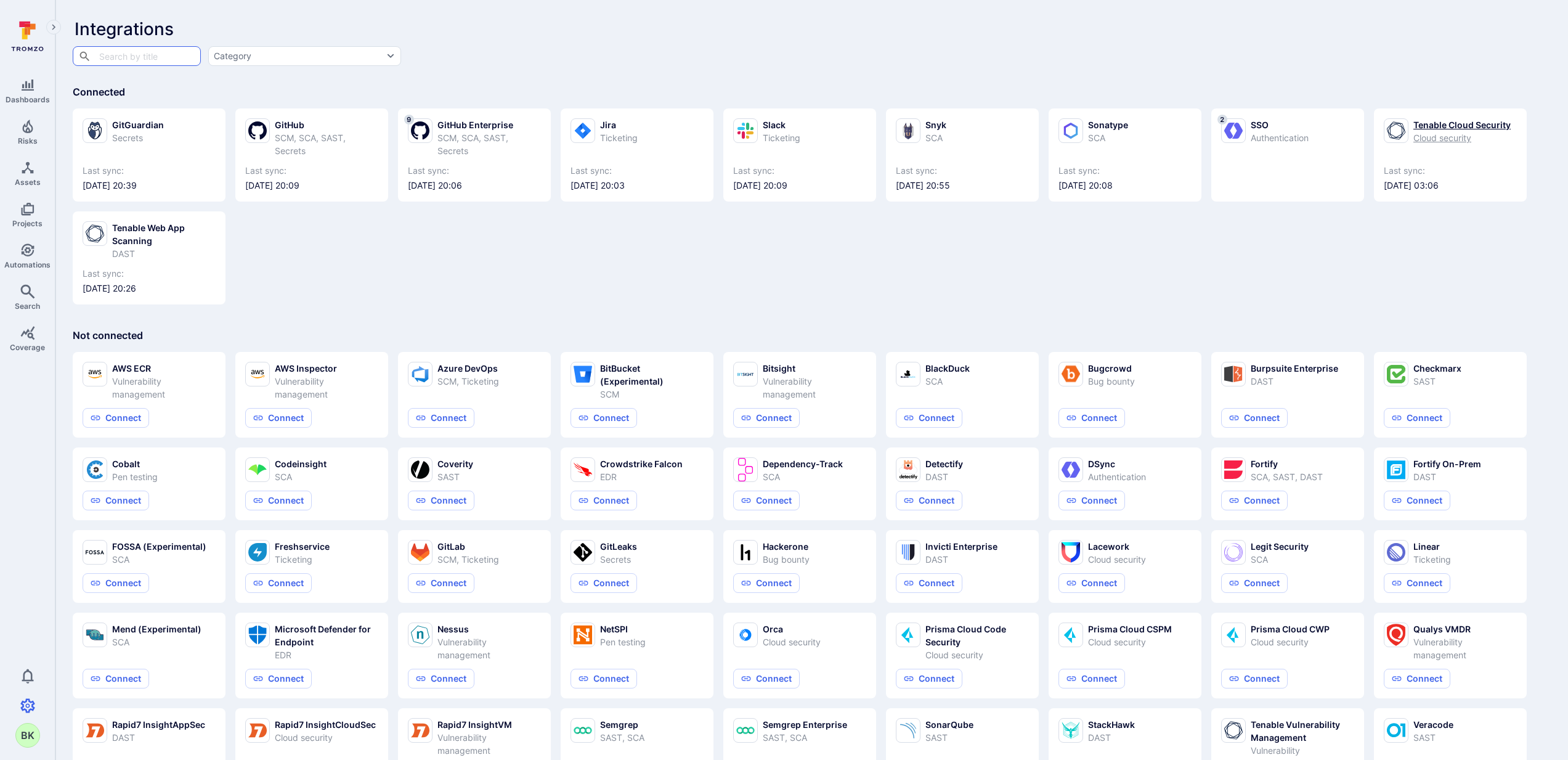
click at [1170, 119] on div "Tenable Cloud Security" at bounding box center [1461, 124] width 97 height 12
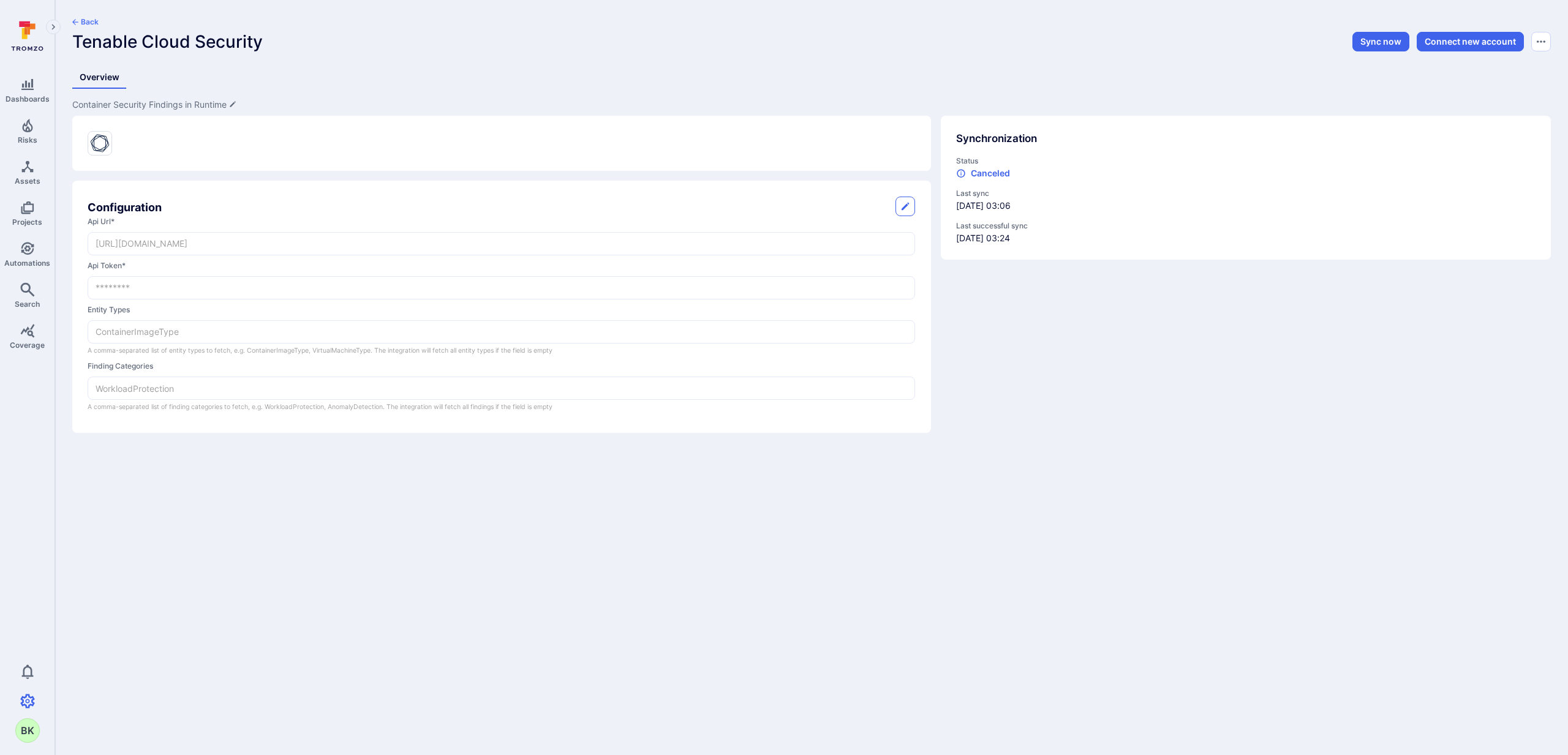
click at [236, 100] on icon "Edit description" at bounding box center [233, 104] width 8 height 8
click at [70, 100] on div "Container Security Findings in Runtime x Configuration api url * https://us2.ap…" at bounding box center [806, 260] width 1488 height 344
click at [28, 205] on icon "Projects" at bounding box center [27, 207] width 14 height 14
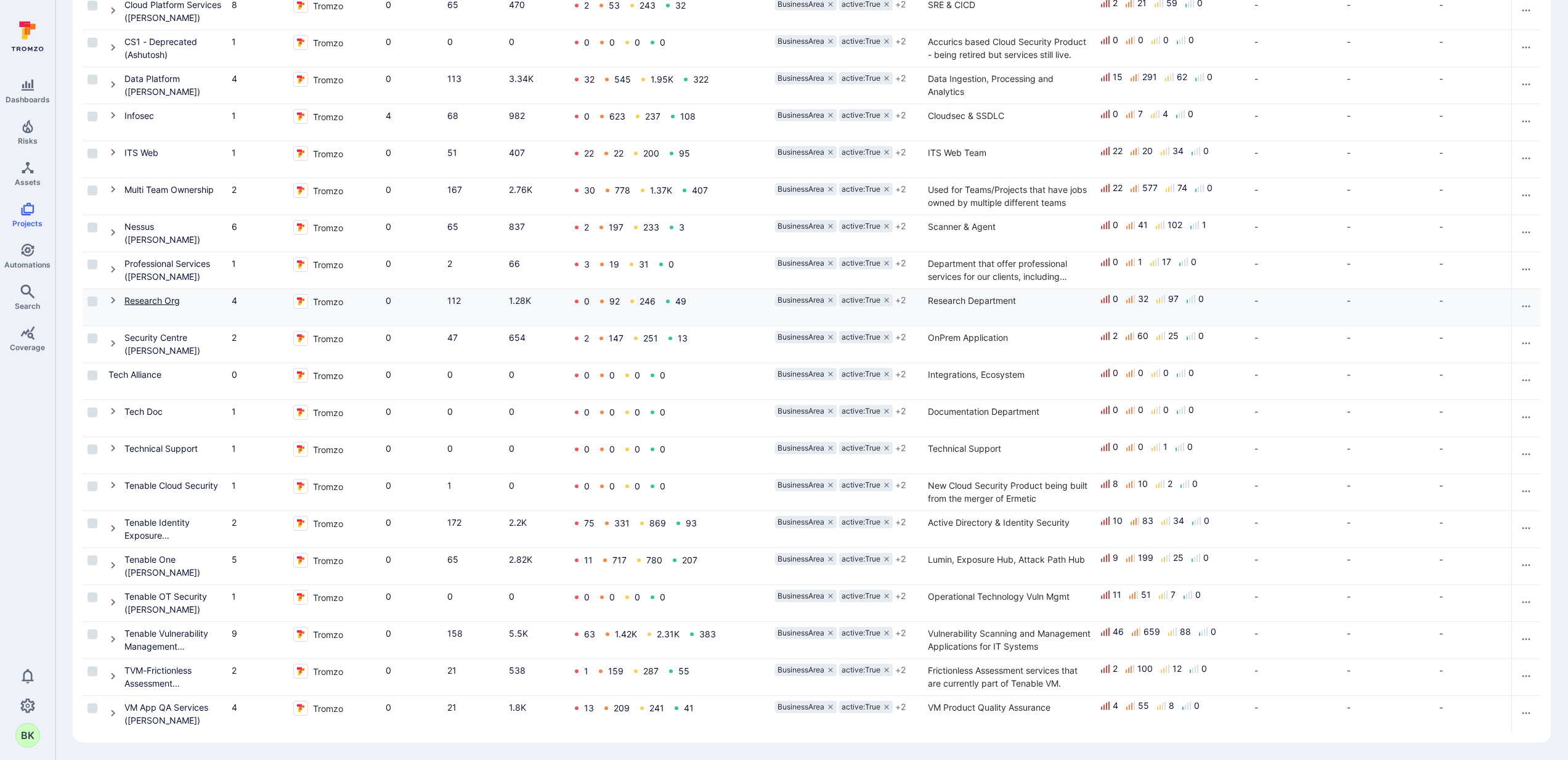
scroll to position [304, 0]
click at [111, 480] on icon "Cell for Project" at bounding box center [113, 485] width 10 height 10
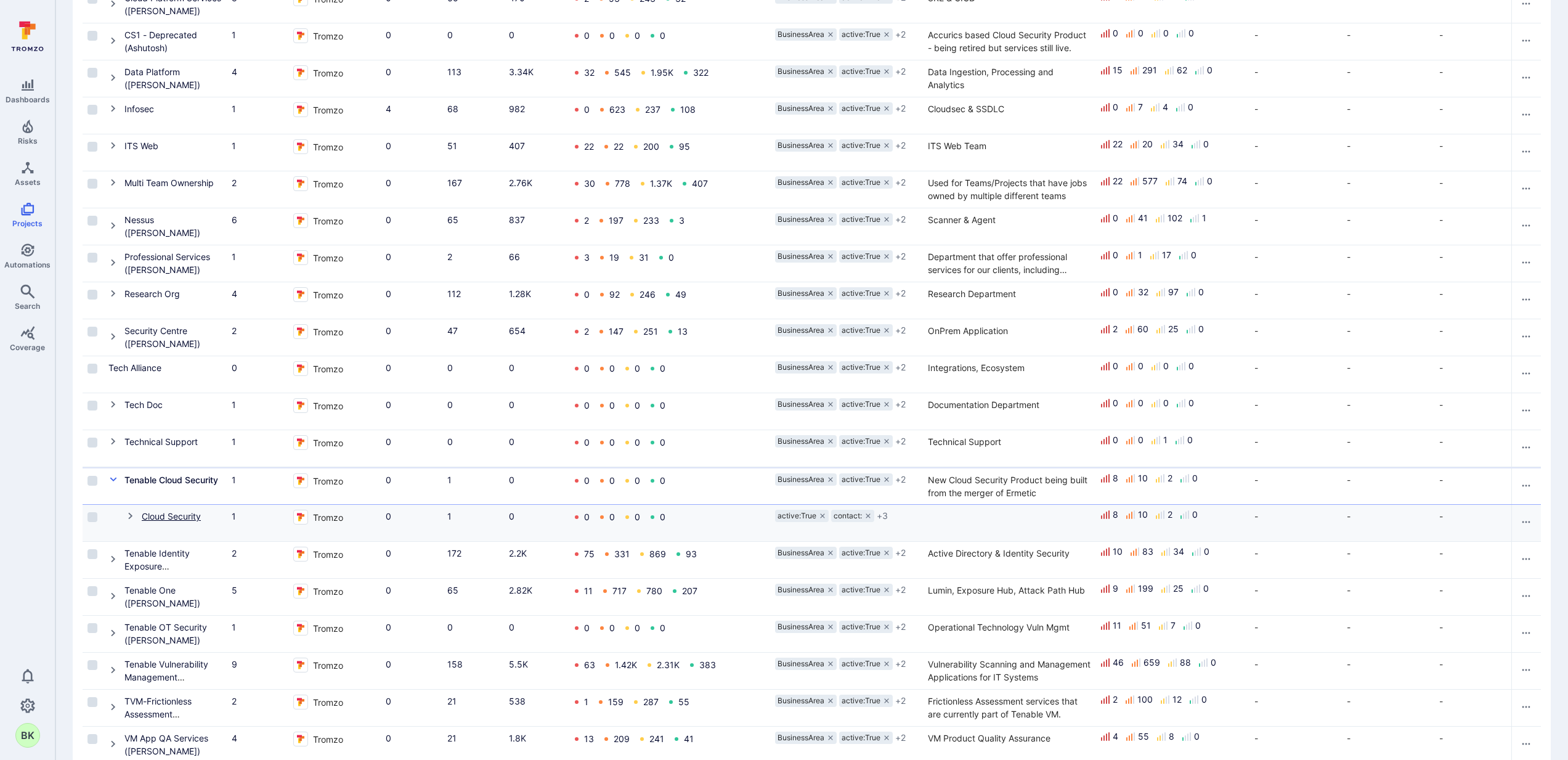
click at [162, 511] on link "Cloud Security" at bounding box center [172, 515] width 59 height 11
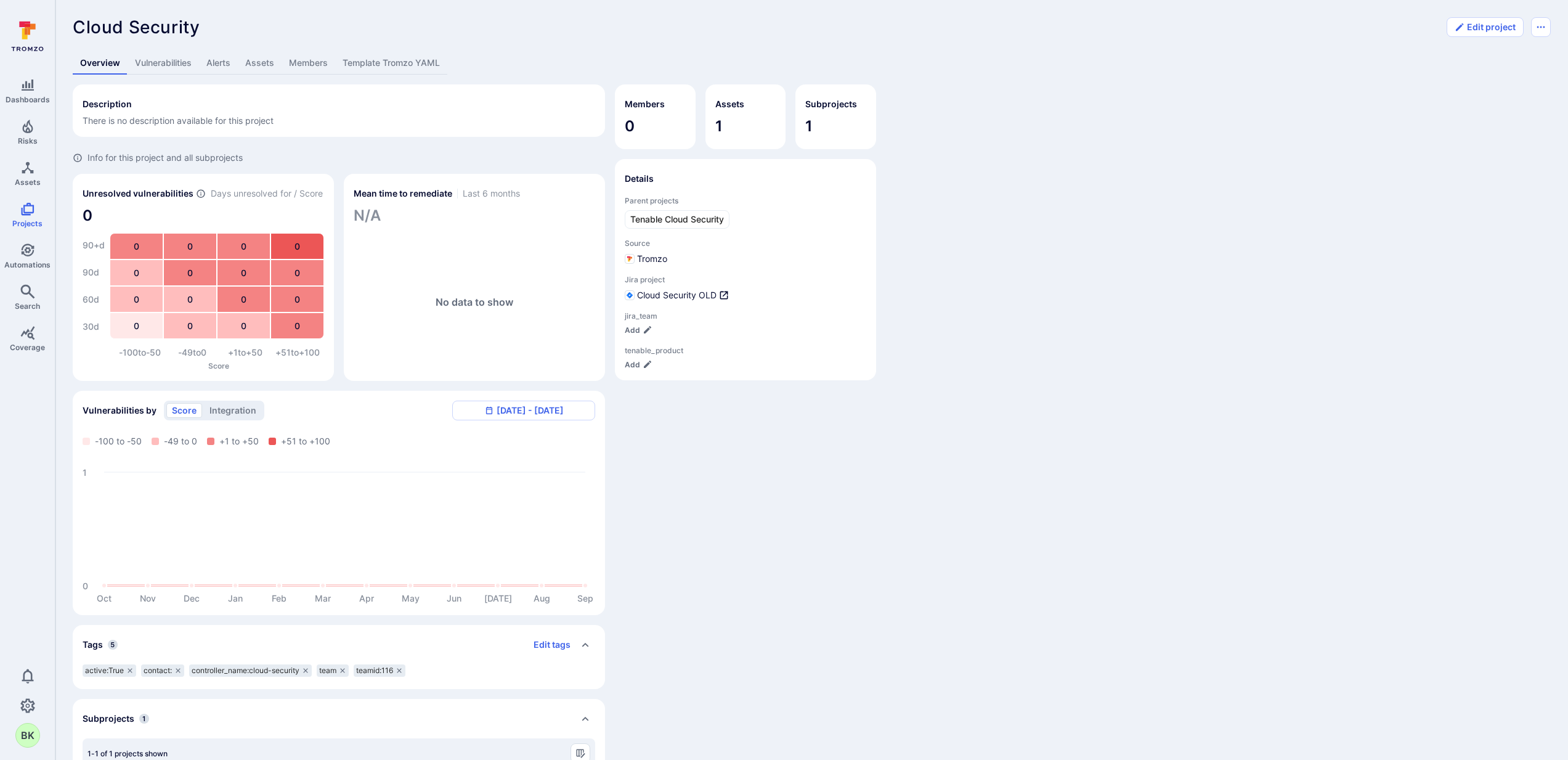
click at [168, 60] on link "Vulnerabilities" at bounding box center [163, 63] width 71 height 23
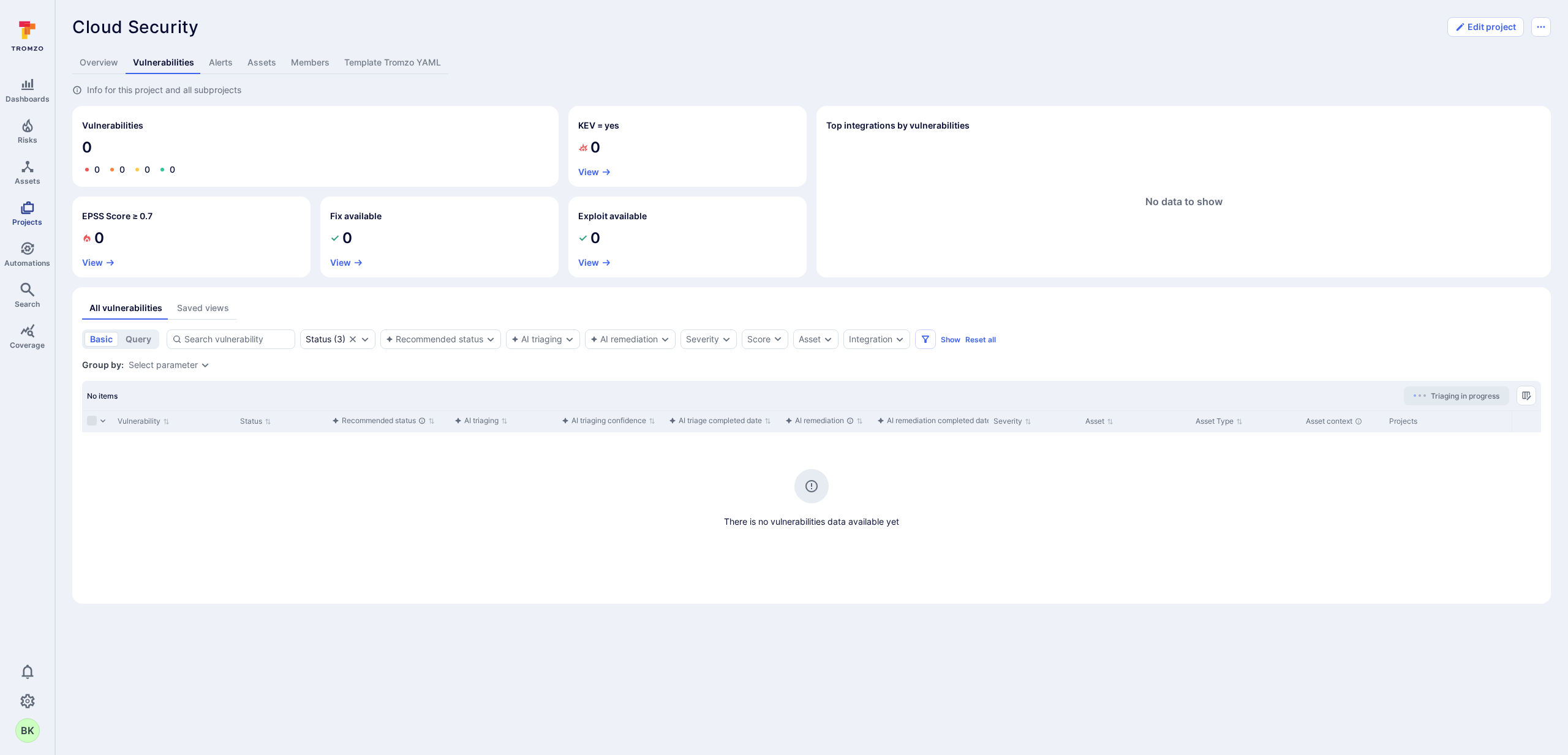
click at [31, 210] on icon "Projects" at bounding box center [27, 207] width 14 height 14
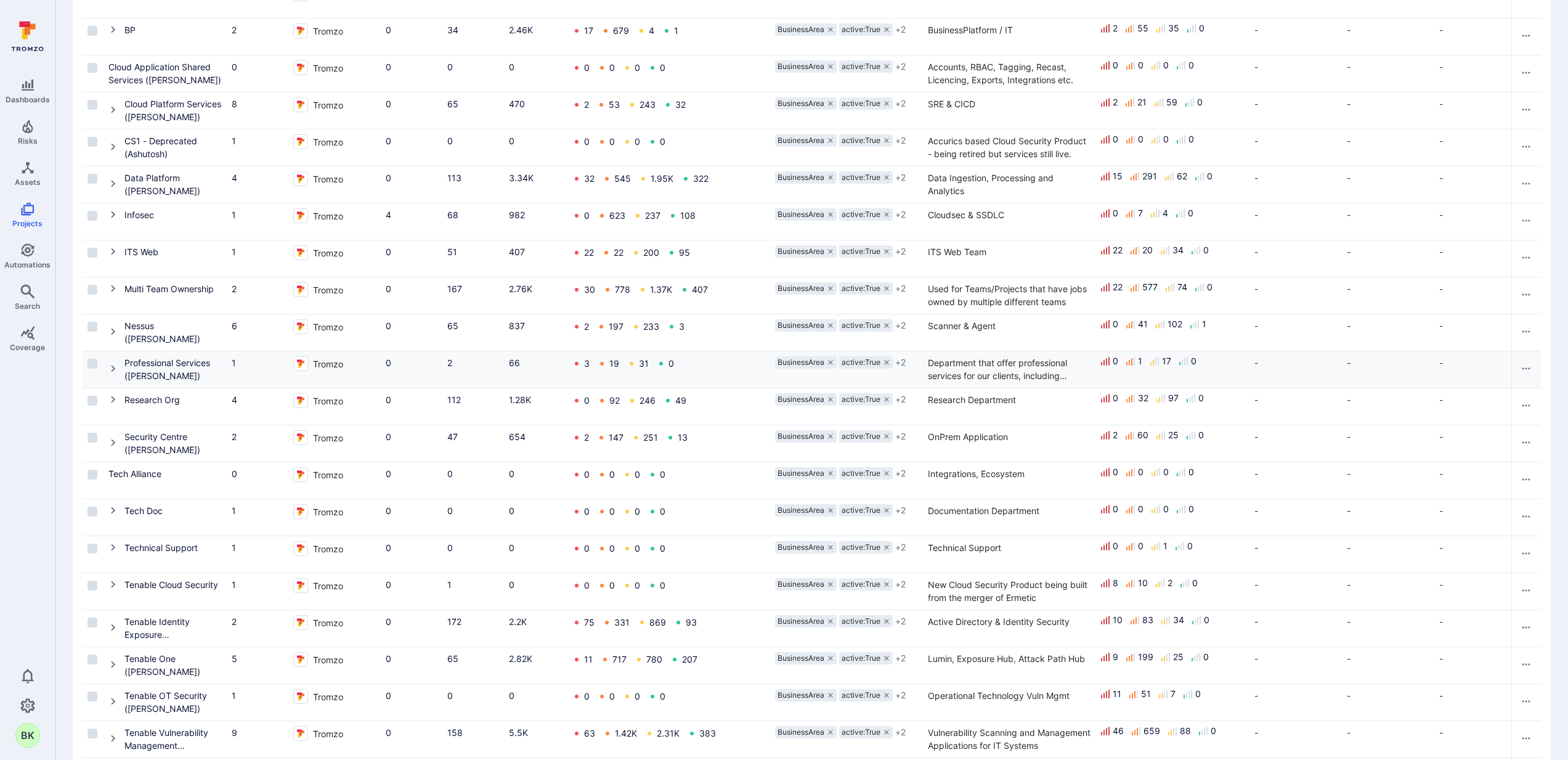
scroll to position [304, 0]
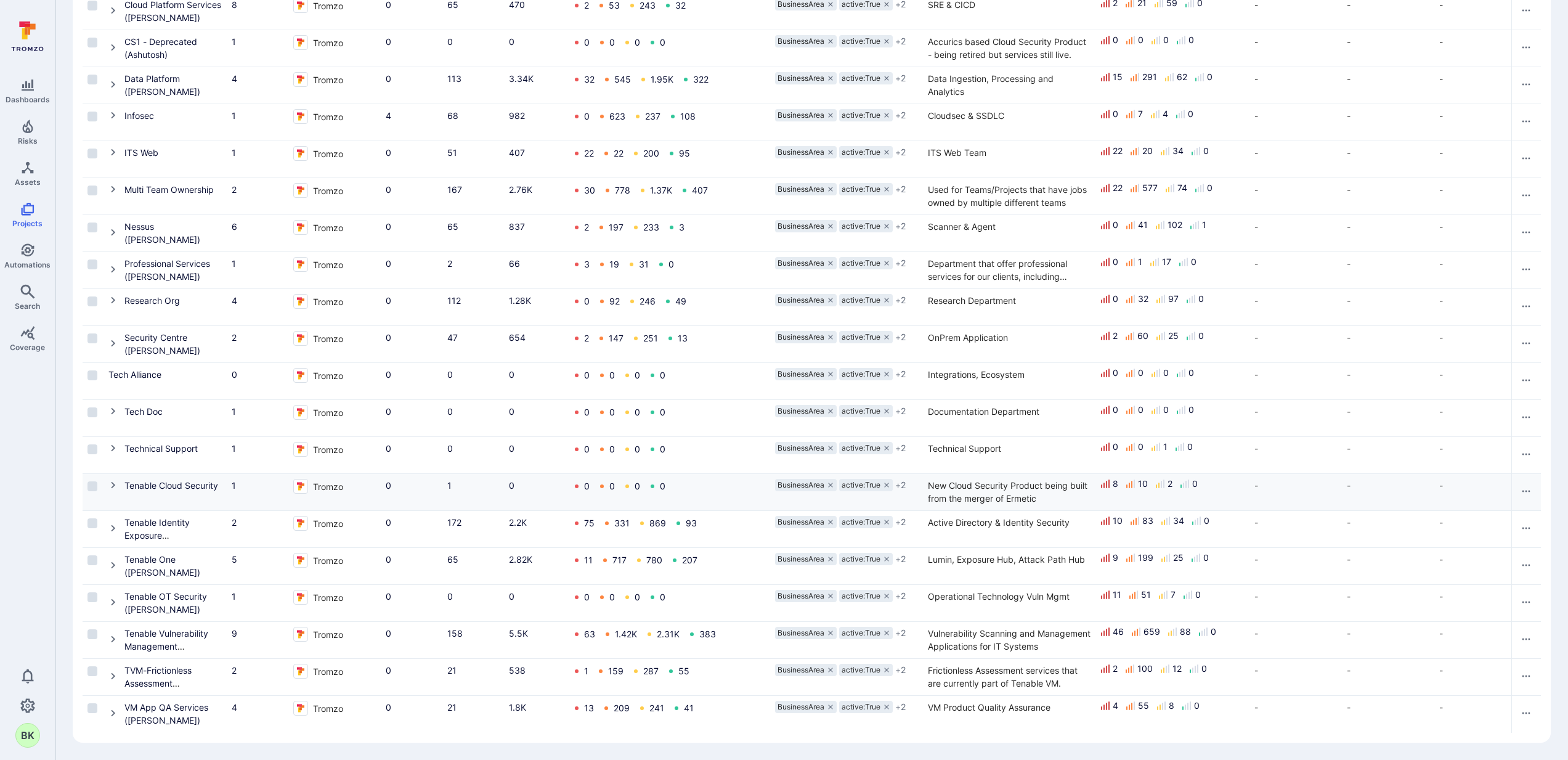
click at [114, 482] on icon "Cell for Project" at bounding box center [113, 485] width 4 height 7
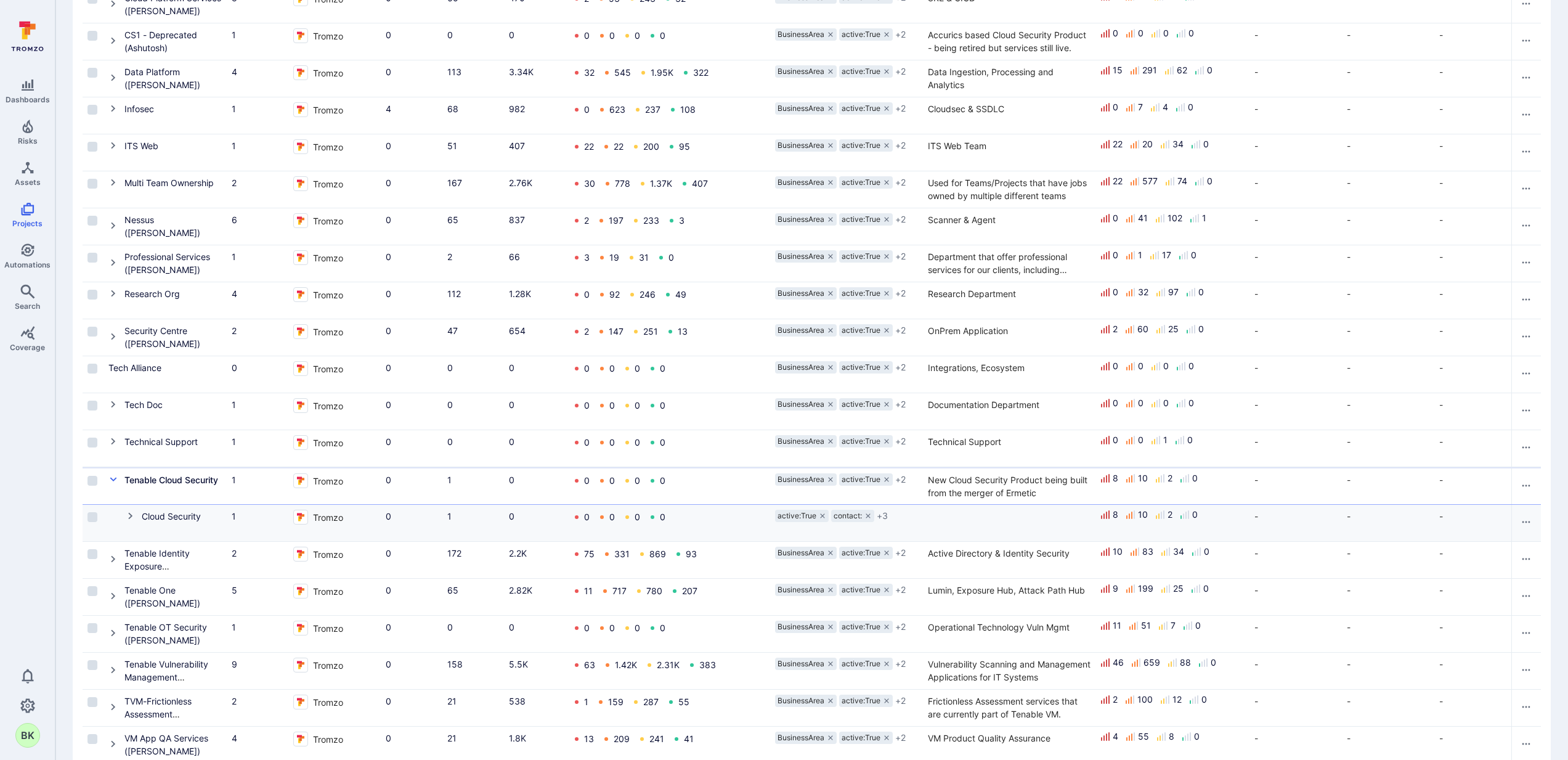
click at [129, 516] on icon "Cell for Project" at bounding box center [131, 515] width 10 height 10
drag, startPoint x: 686, startPoint y: 548, endPoint x: 618, endPoint y: 553, distance: 68.2
click at [563, 554] on div "sil 0 Tromzo 0 1 0 0 0 0 0 active:True app + 5 Initial port of sil 8 10 2 0 - -…" at bounding box center [820, 559] width 1474 height 37
click at [743, 559] on div "0 0 0 0" at bounding box center [669, 559] width 203 height 36
click at [145, 556] on link "sil" at bounding box center [147, 553] width 8 height 11
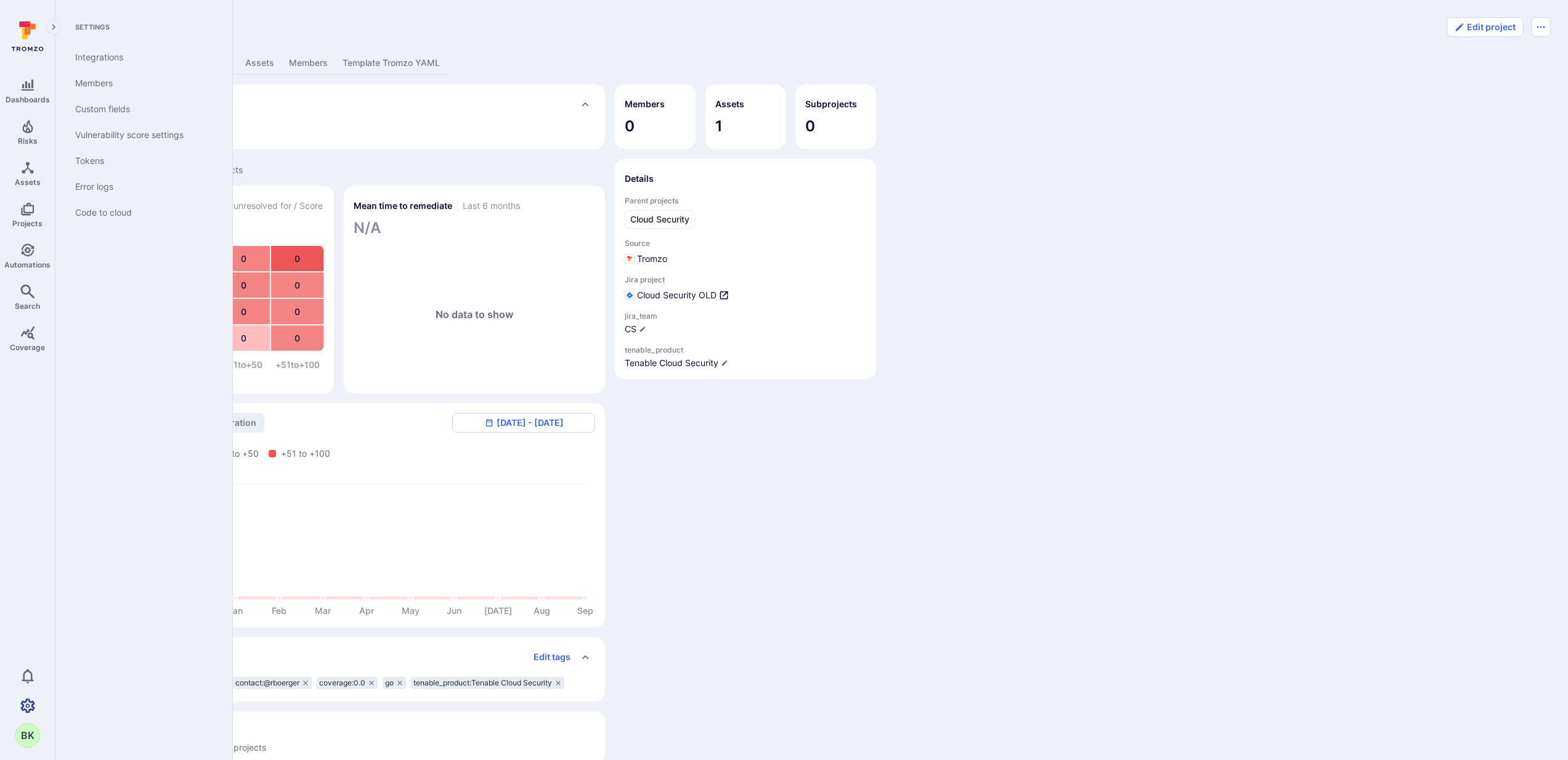
click at [29, 700] on icon "Settings" at bounding box center [27, 704] width 14 height 14
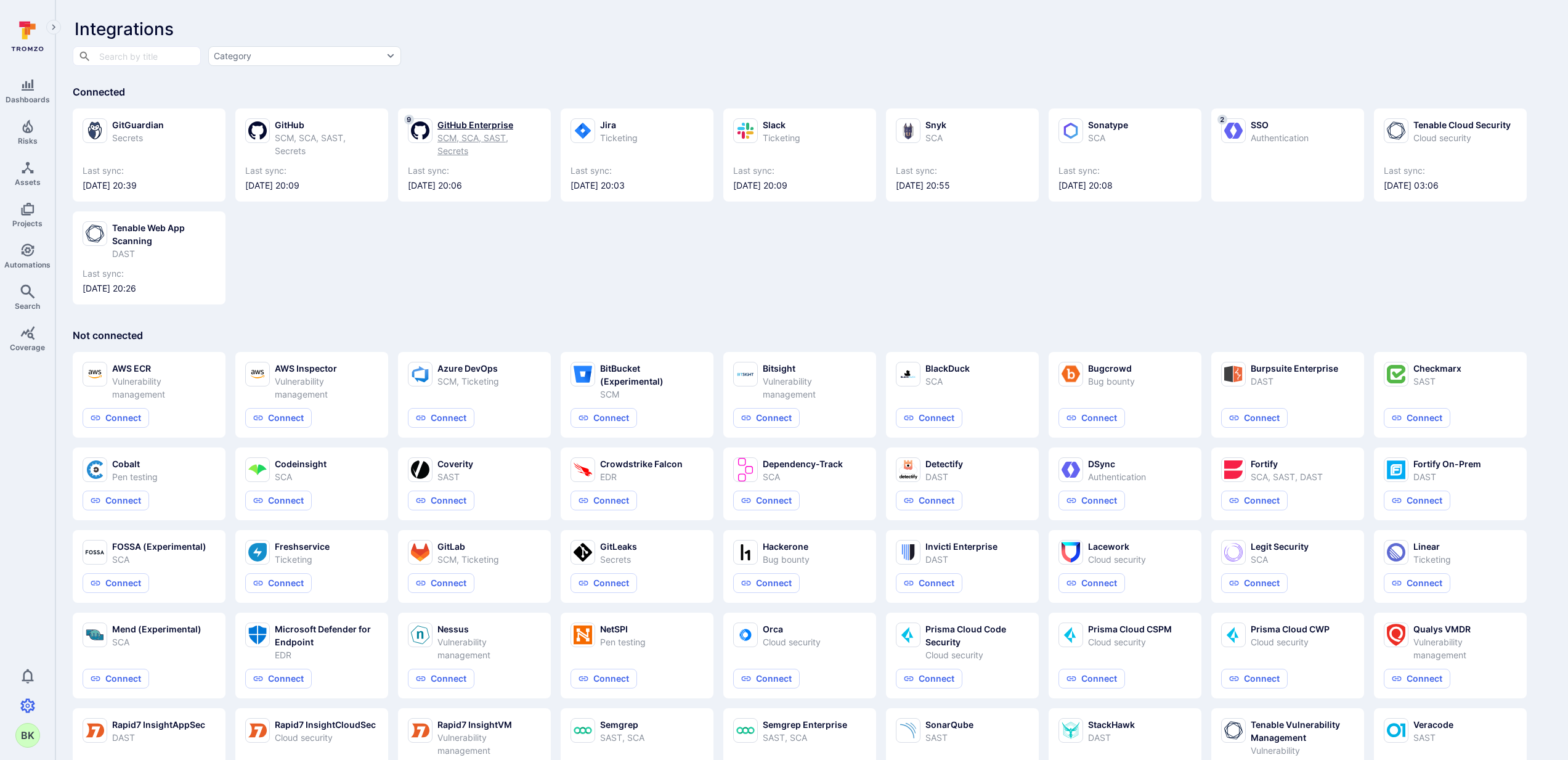
click at [476, 133] on div "SCM, SCA, SAST, Secrets" at bounding box center [489, 144] width 104 height 26
click at [328, 142] on div "SCM, SCA, SAST, Secrets" at bounding box center [326, 144] width 104 height 26
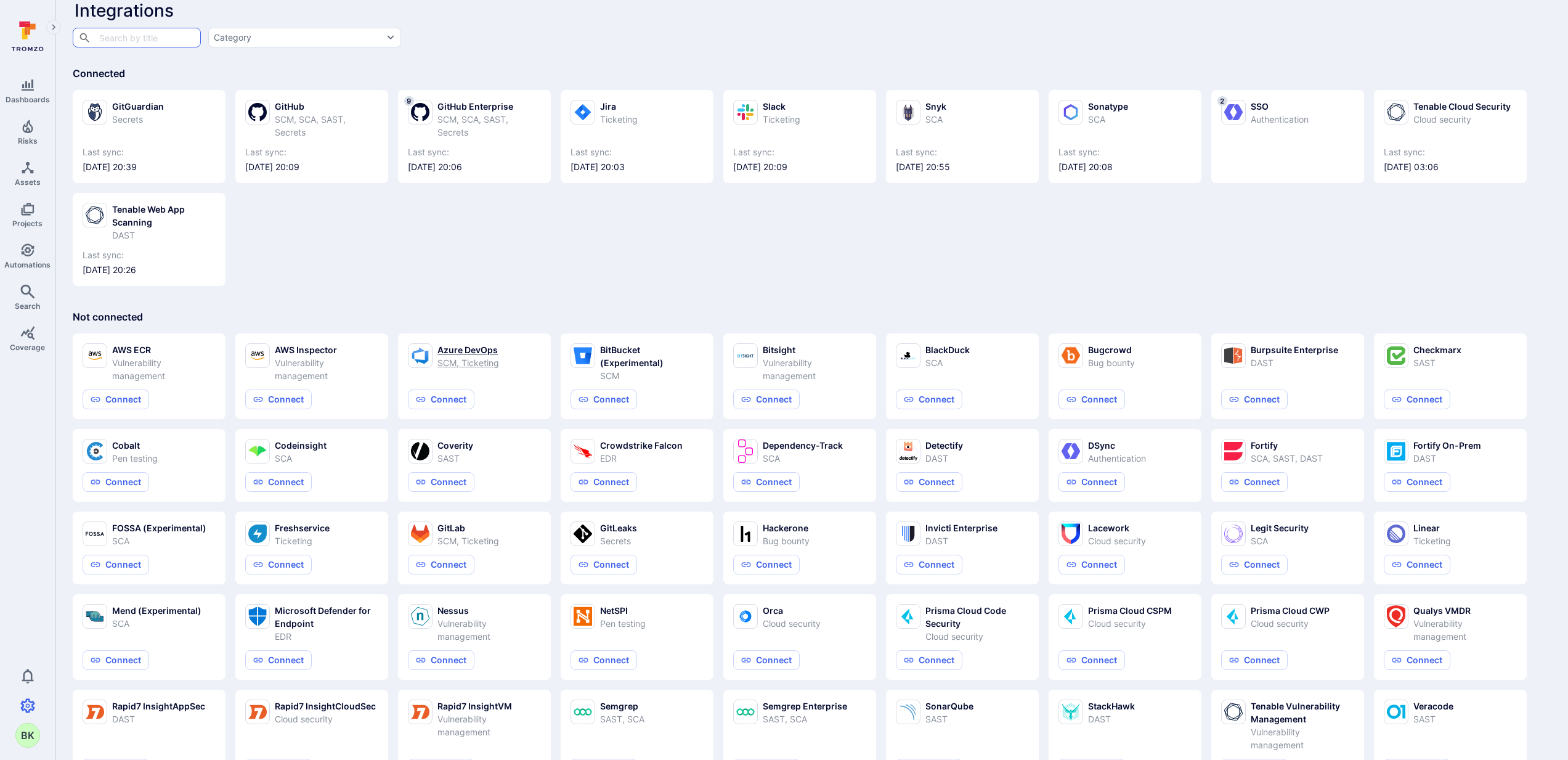
scroll to position [16, 0]
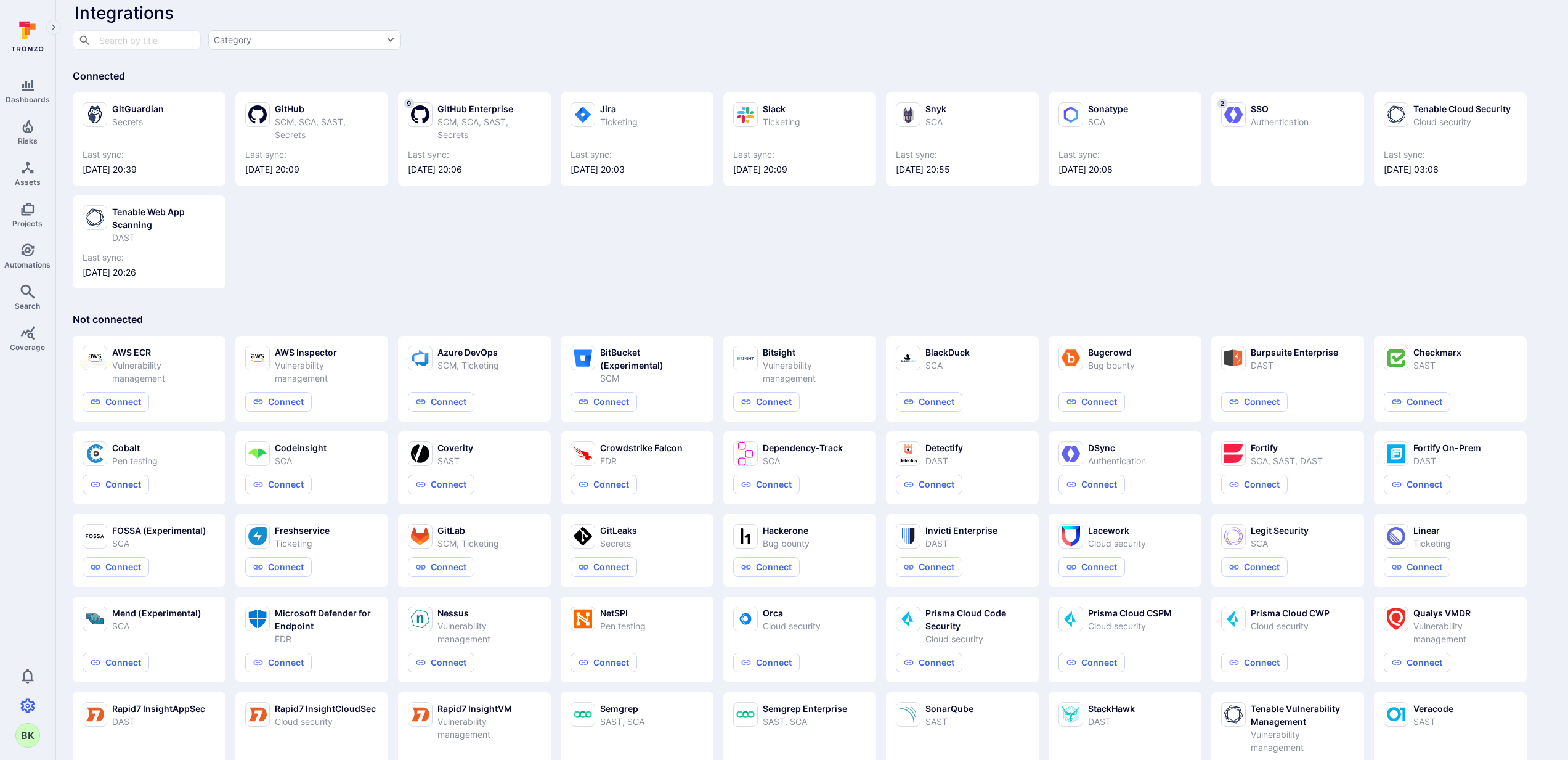
click at [483, 120] on div "SCM, SCA, SAST, Secrets" at bounding box center [489, 128] width 104 height 26
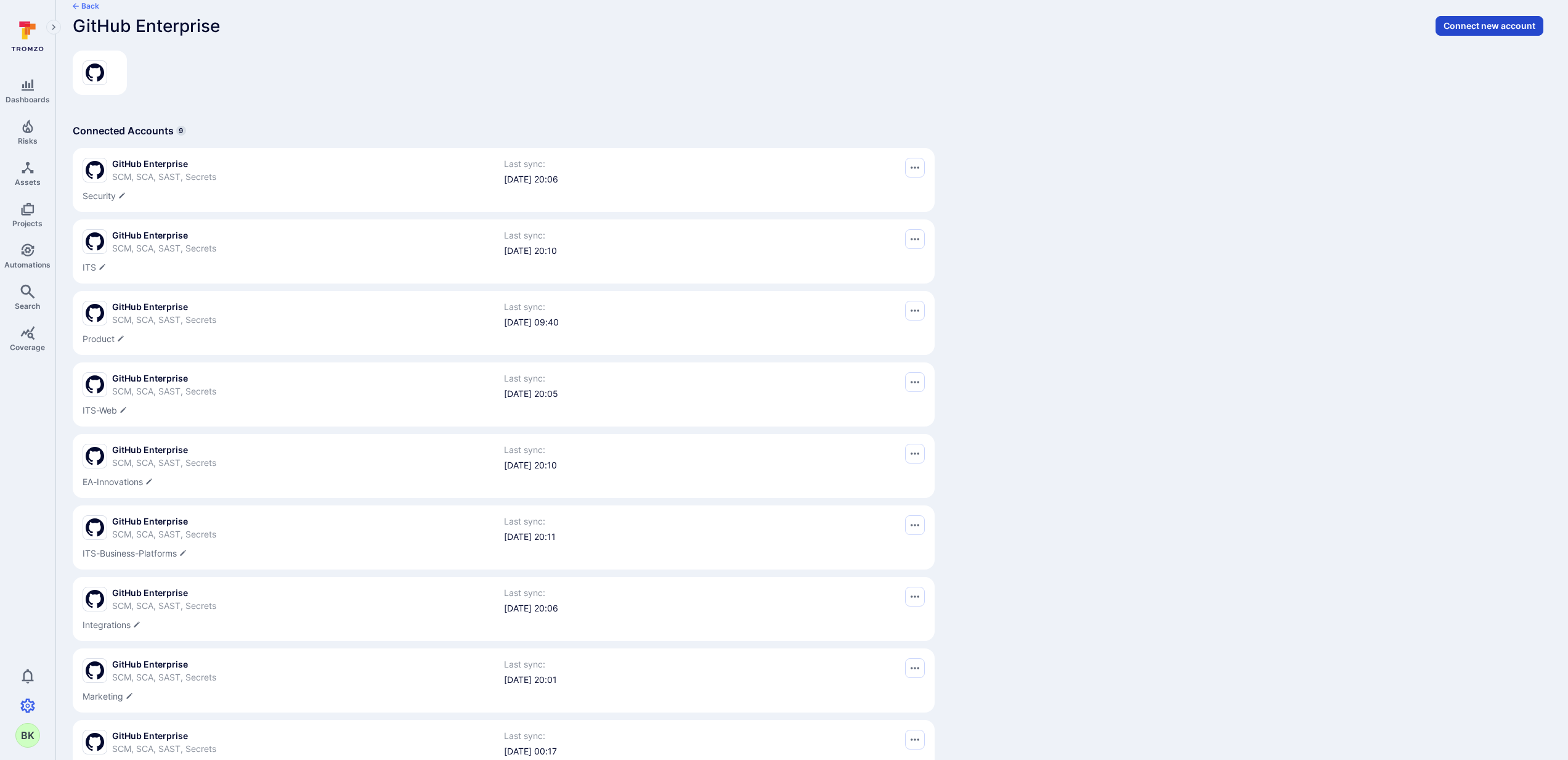
click at [1170, 15] on div "Back GitHub Enterprise Connect new account" at bounding box center [811, 18] width 1479 height 36
click at [1170, 29] on button "Connect new account" at bounding box center [1489, 26] width 107 height 20
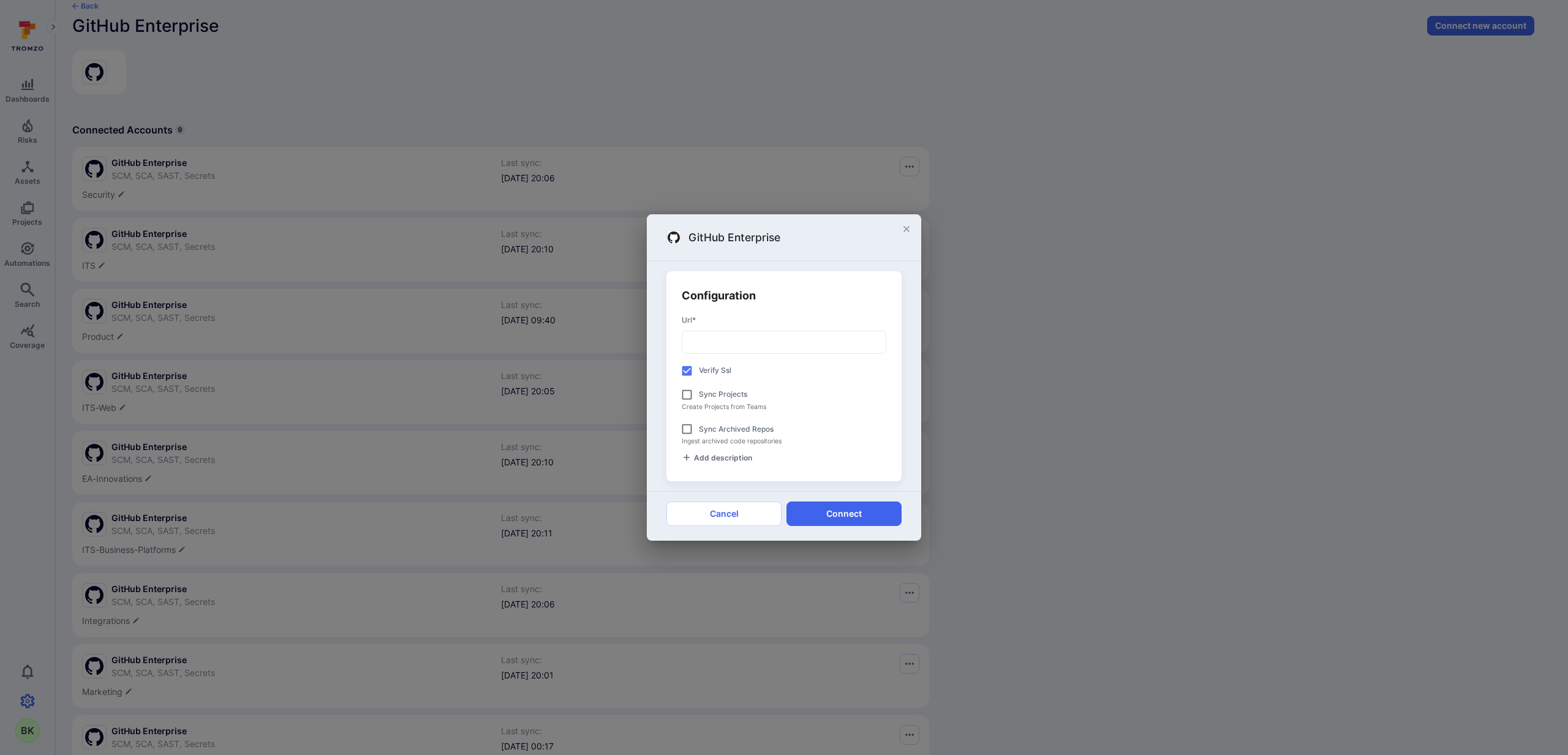
click at [774, 341] on input "url *" at bounding box center [783, 341] width 203 height 22
paste input "https://github.com/enterprises/tenb"
type input "https://github.com/enterprises/tenb"
click at [709, 398] on label "Sync Projects" at bounding box center [723, 395] width 49 height 11
click at [699, 398] on input "Sync Projects" at bounding box center [687, 394] width 24 height 24
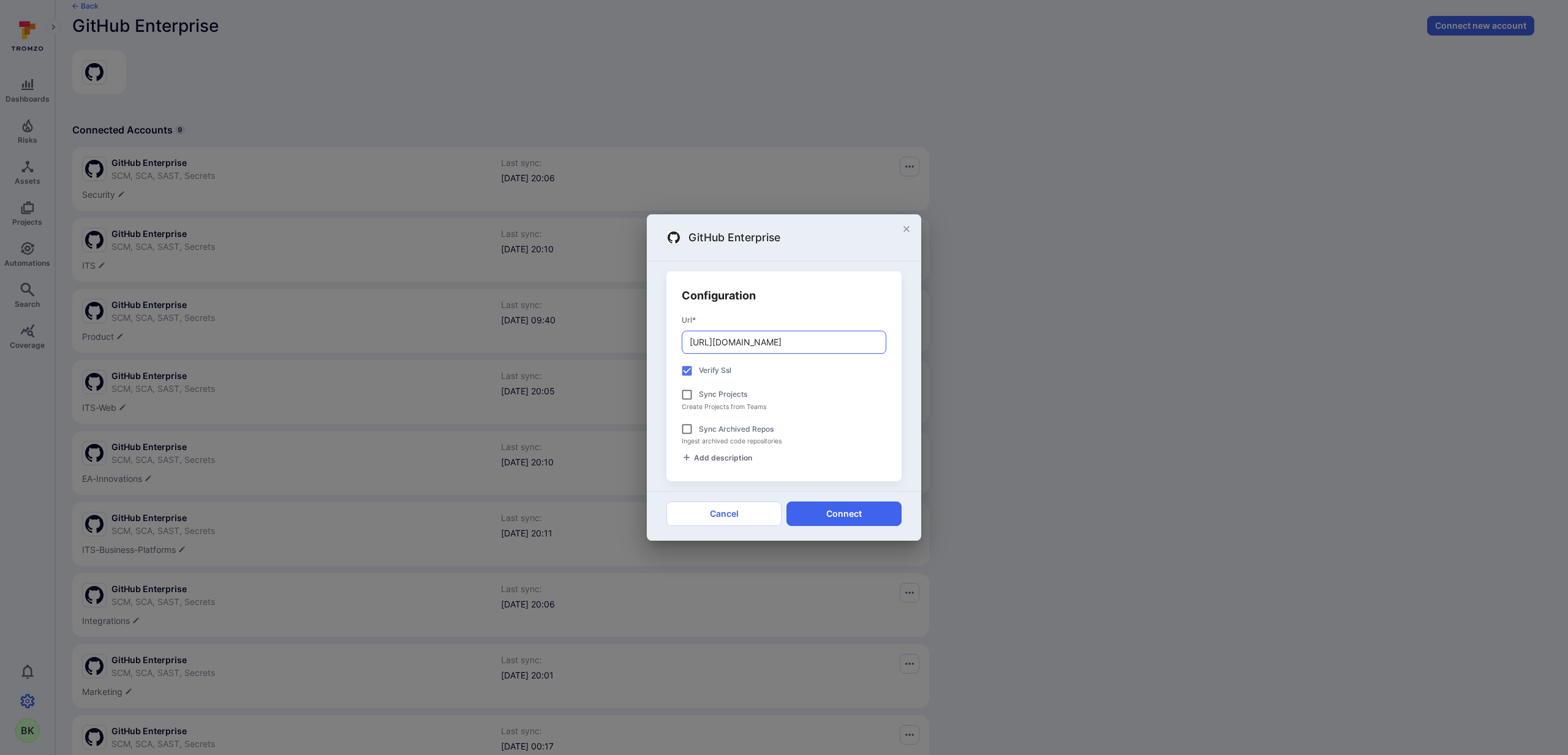
checkbox input "true"
click at [744, 434] on label "Sync Archived Repos" at bounding box center [736, 429] width 74 height 11
click at [699, 434] on input "Sync Archived Repos" at bounding box center [687, 428] width 24 height 24
click at [753, 428] on label "Sync Archived Repos" at bounding box center [736, 429] width 74 height 11
click at [699, 428] on input "Sync Archived Repos" at bounding box center [687, 428] width 24 height 24
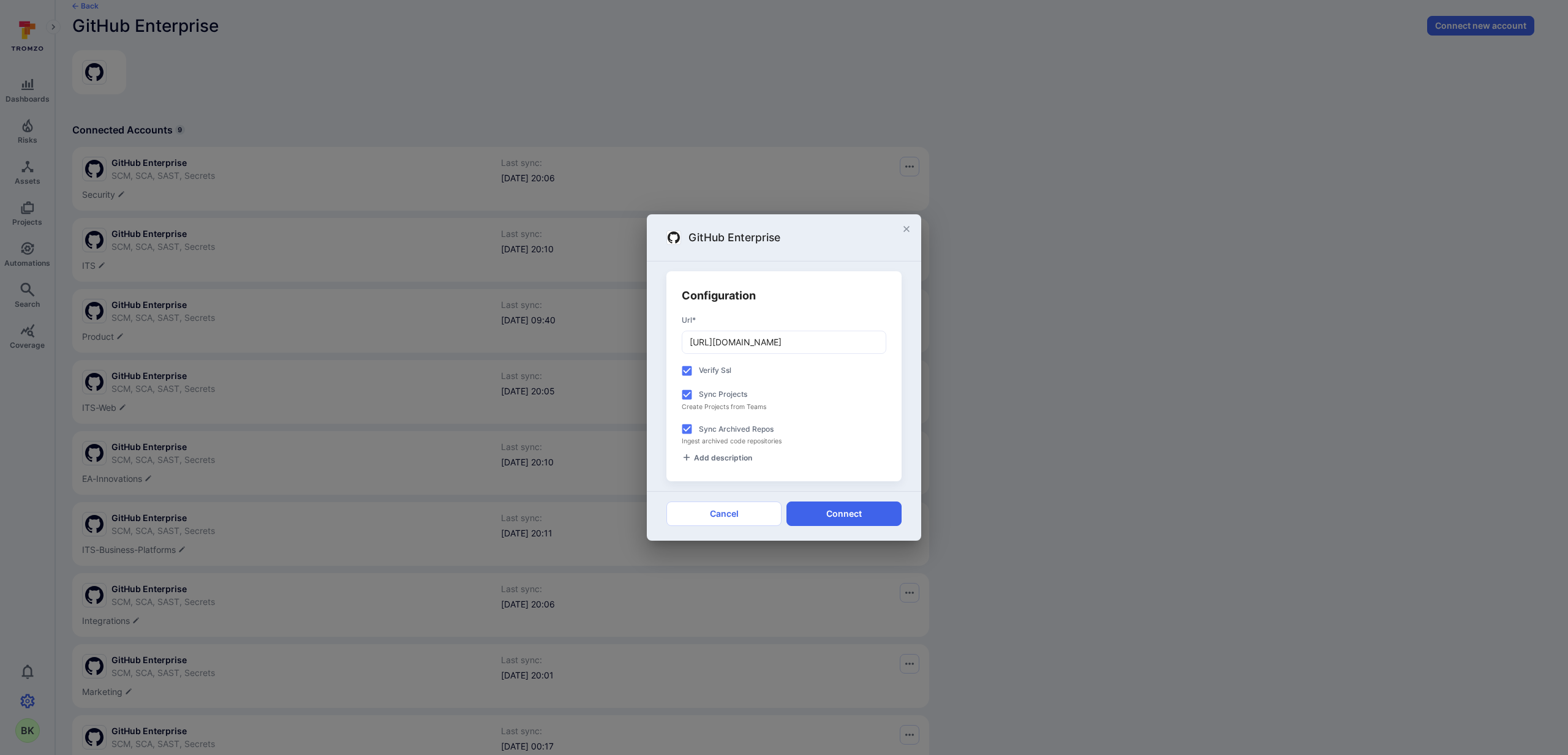
checkbox input "false"
click at [728, 389] on label "Sync Projects" at bounding box center [723, 395] width 49 height 11
click at [699, 389] on input "Sync Projects" at bounding box center [687, 394] width 24 height 24
checkbox input "false"
click at [863, 512] on button "Connect" at bounding box center [843, 514] width 115 height 25
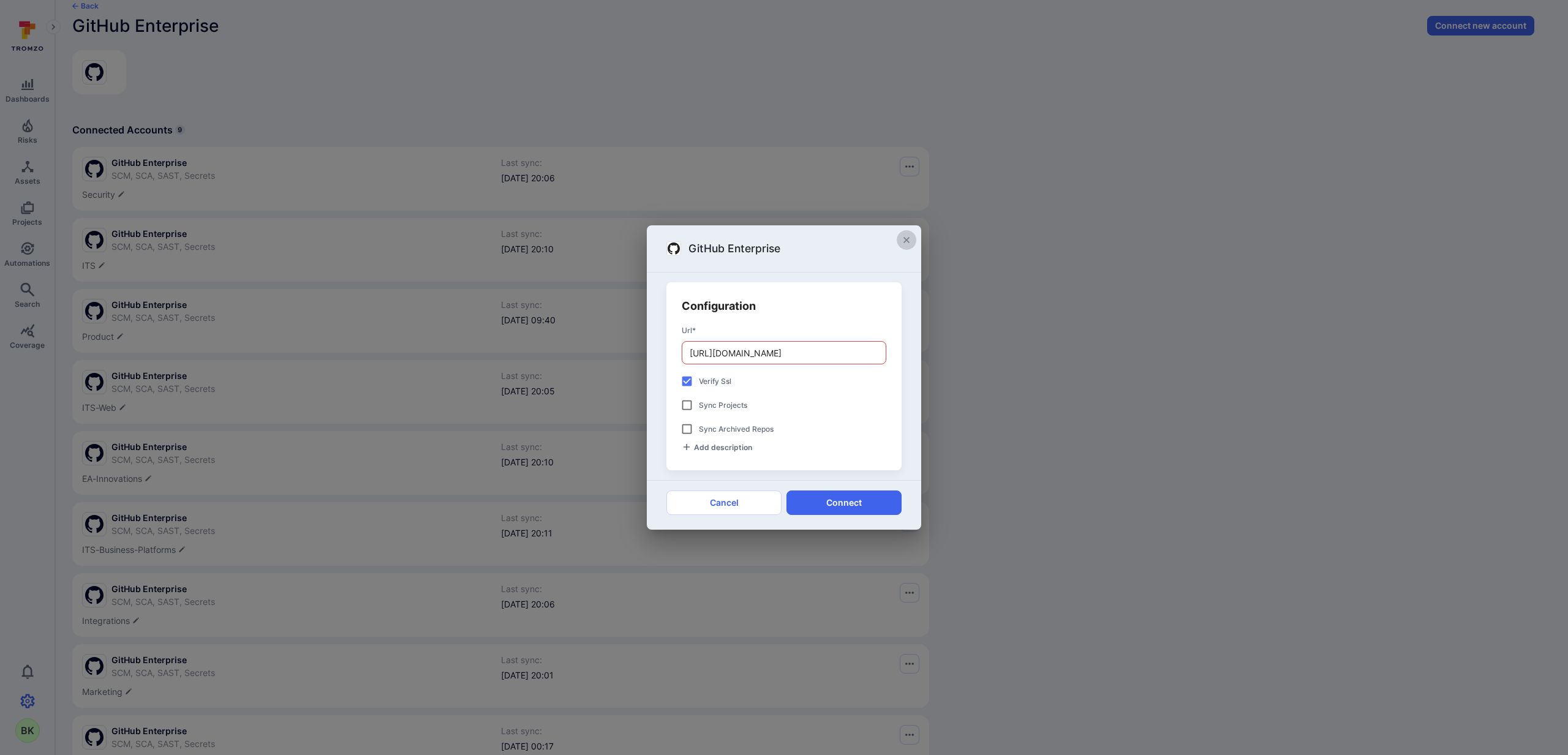
click at [908, 238] on icon "close" at bounding box center [906, 240] width 10 height 10
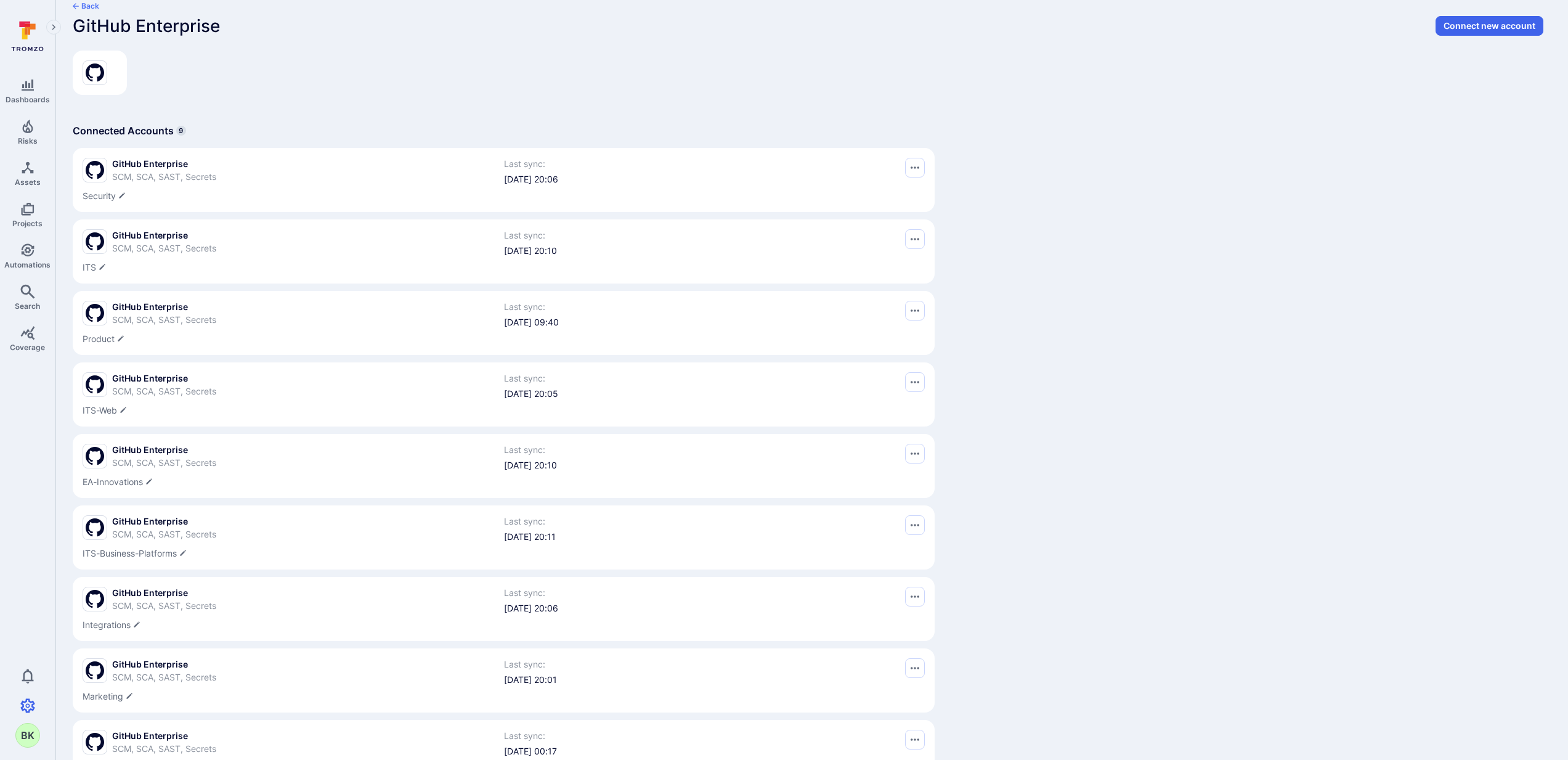
click at [88, 13] on div "Back" at bounding box center [565, 8] width 986 height 14
click at [82, 5] on button "Back" at bounding box center [86, 6] width 27 height 10
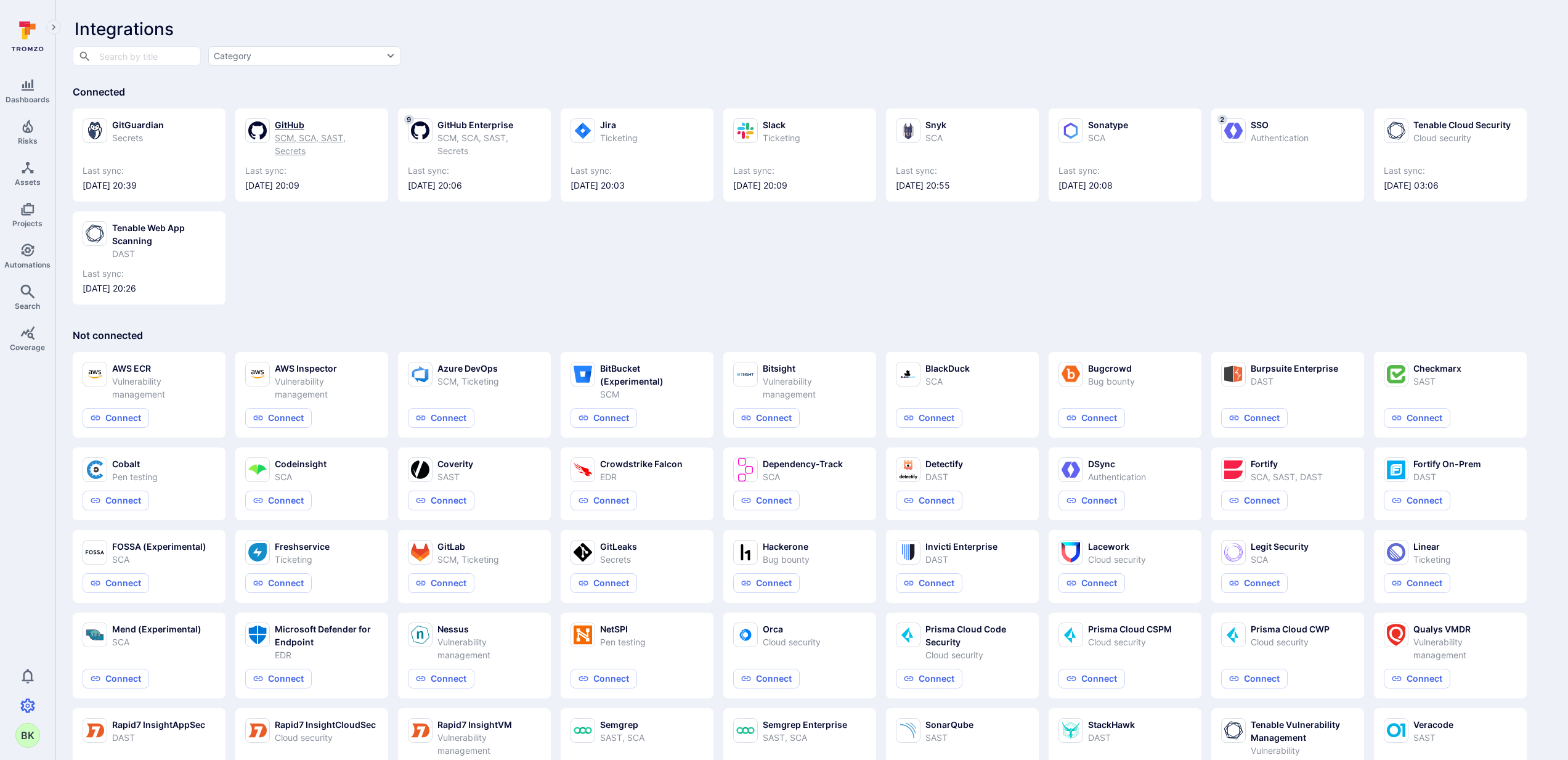
click at [297, 139] on div "SCM, SCA, SAST, Secrets" at bounding box center [326, 144] width 104 height 26
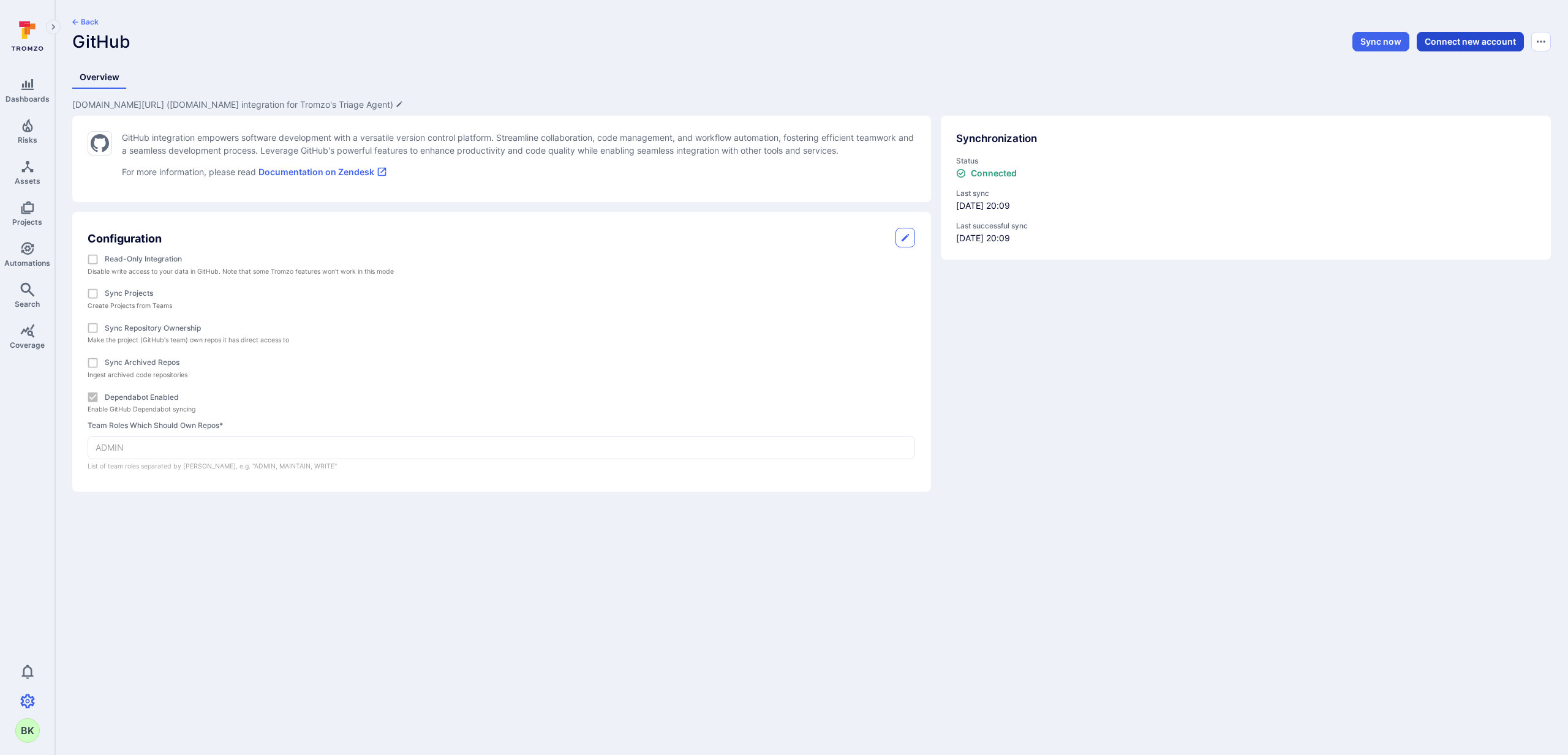
click at [1163, 44] on button "Connect new account" at bounding box center [1470, 41] width 107 height 20
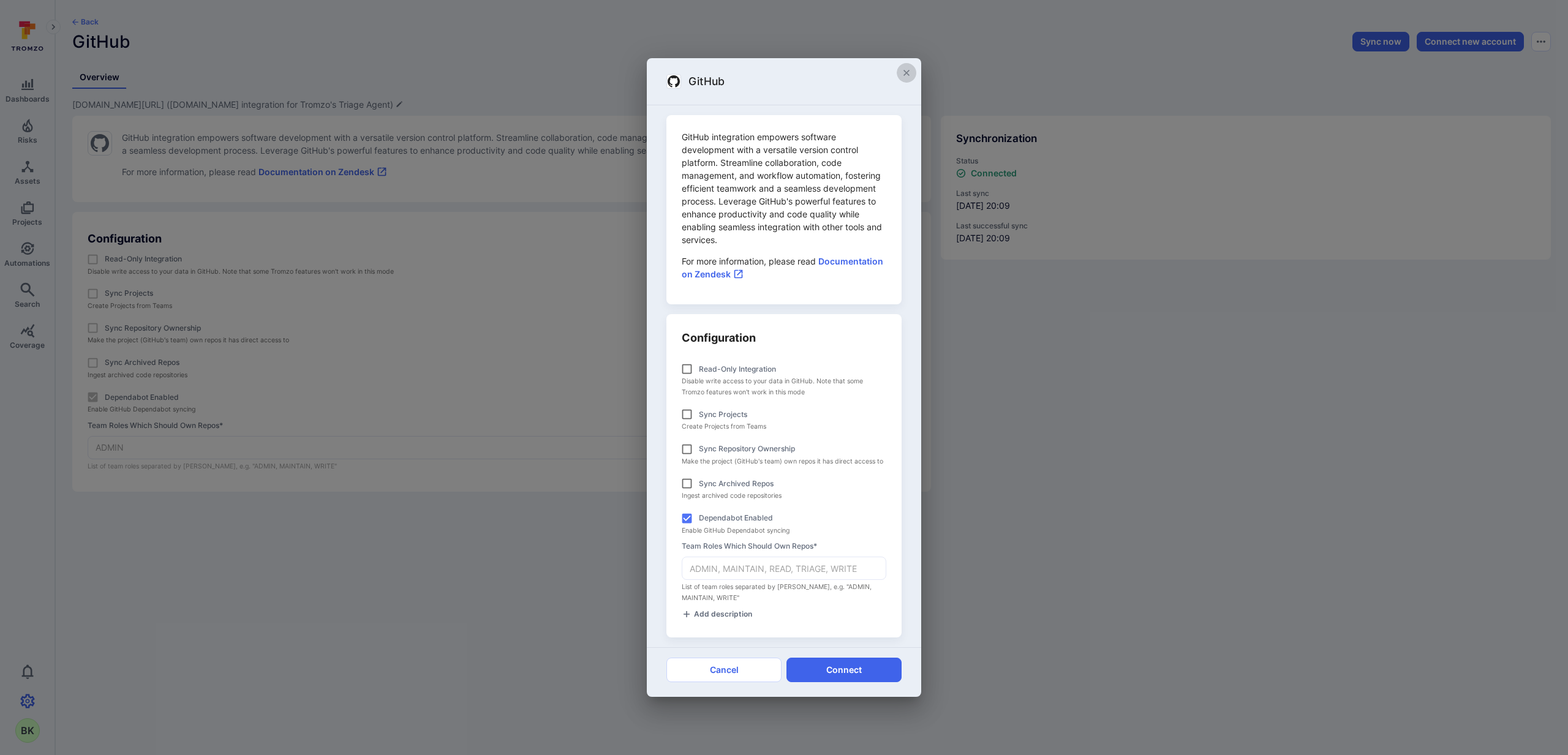
click at [906, 74] on icon "close" at bounding box center [906, 72] width 10 height 10
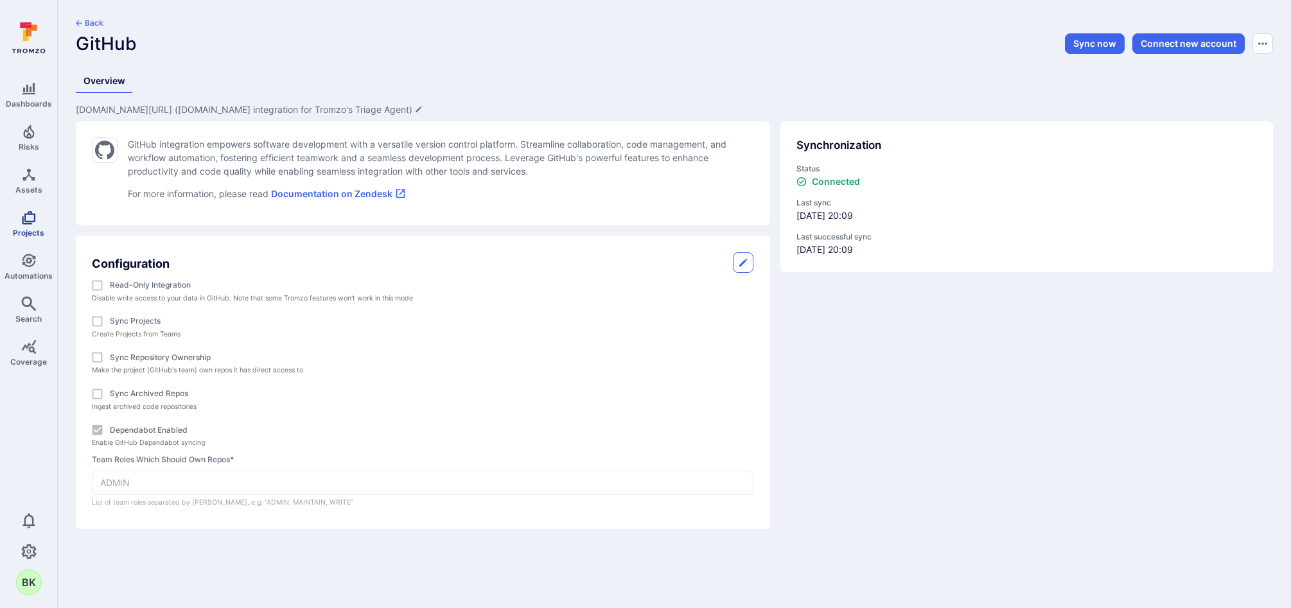
click at [28, 220] on icon "Projects" at bounding box center [28, 217] width 13 height 13
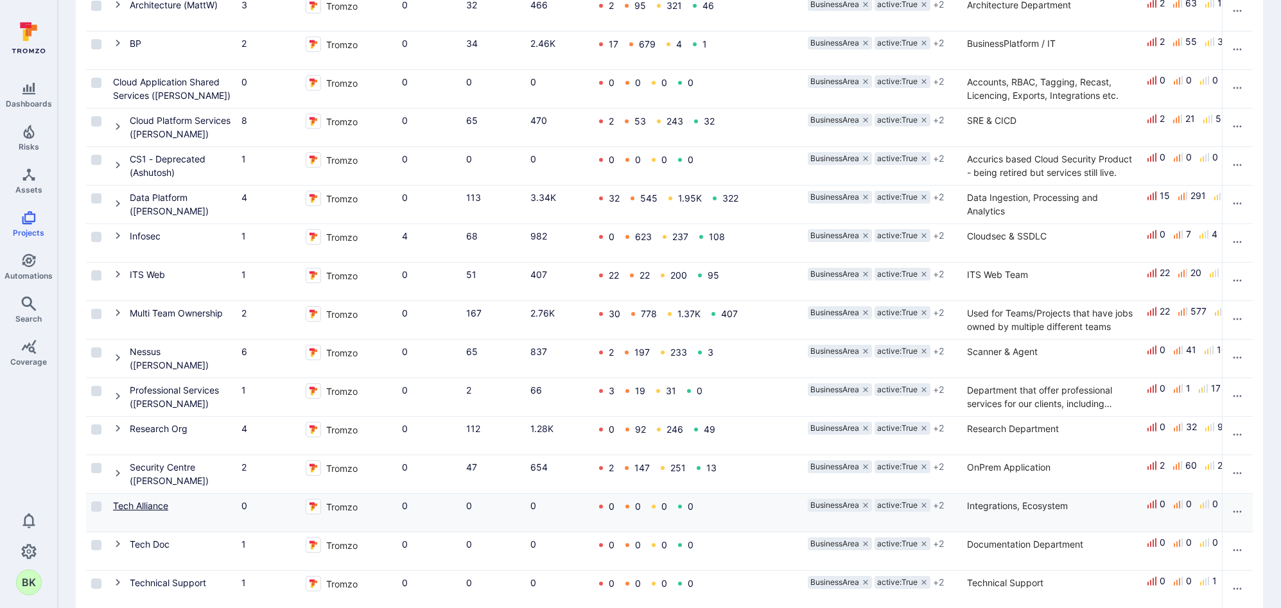
scroll to position [195, 0]
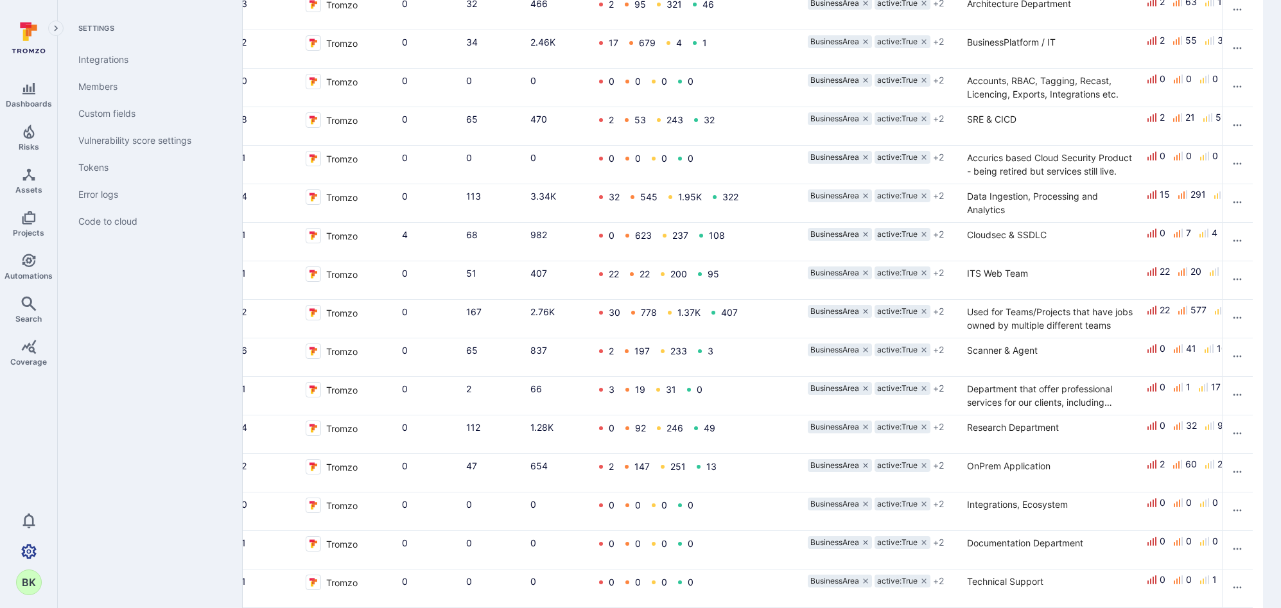
click at [27, 548] on icon "Settings" at bounding box center [28, 551] width 15 height 15
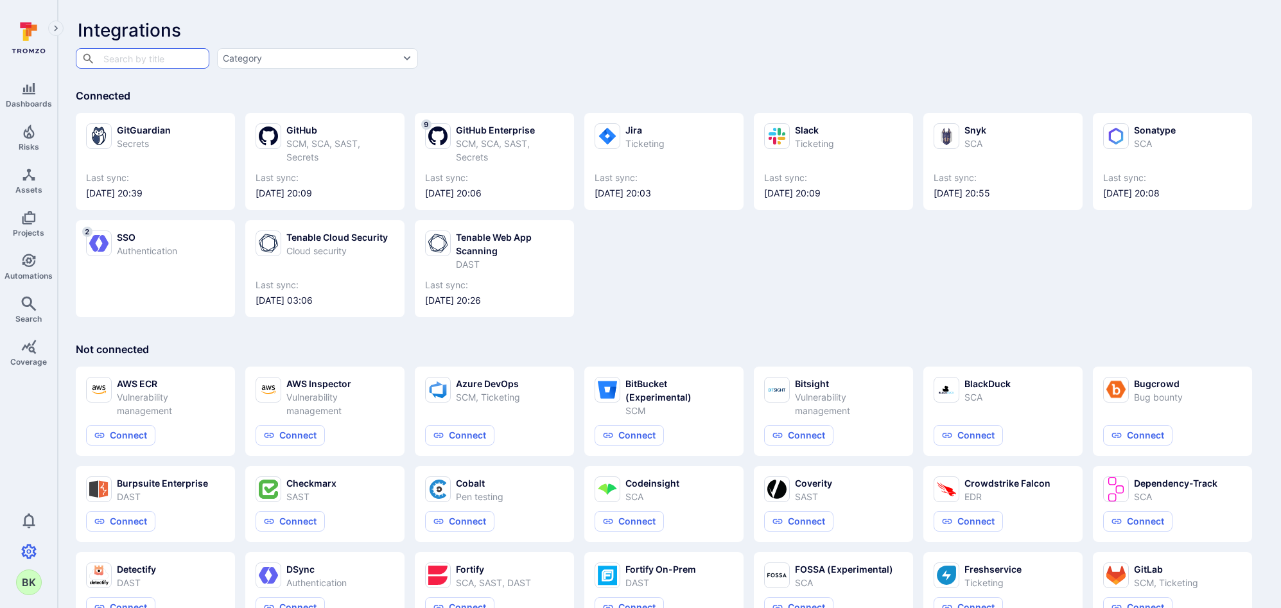
click at [966, 243] on div "GitGuardian Secrets Last sync: 2025/09/23 at 20:39 GitHub SCM, SCA, SAST, Secre…" at bounding box center [669, 210] width 1187 height 214
click at [293, 130] on div "GitHub" at bounding box center [340, 129] width 108 height 13
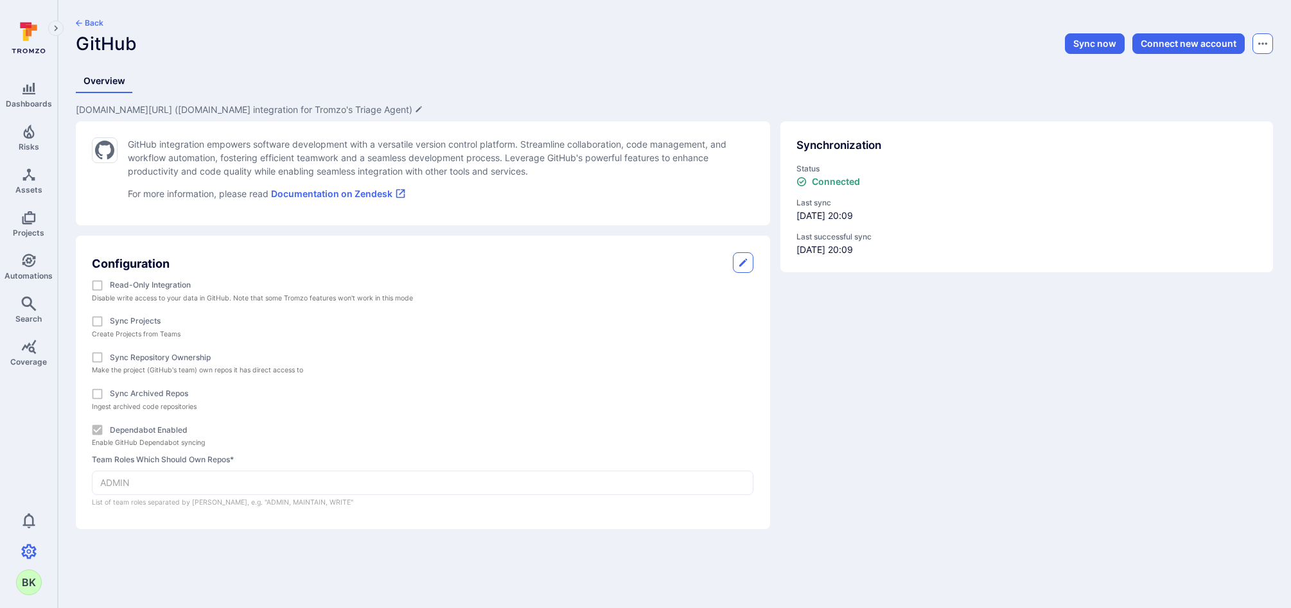
click at [1219, 43] on icon "Options menu" at bounding box center [1262, 44] width 9 height 10
click at [1197, 45] on div at bounding box center [645, 304] width 1291 height 608
click at [368, 191] on link "Documentation on Zendesk" at bounding box center [338, 193] width 135 height 11
click at [1219, 43] on icon "Options menu" at bounding box center [1262, 43] width 9 height 3
drag, startPoint x: 1221, startPoint y: 74, endPoint x: 1147, endPoint y: 150, distance: 105.3
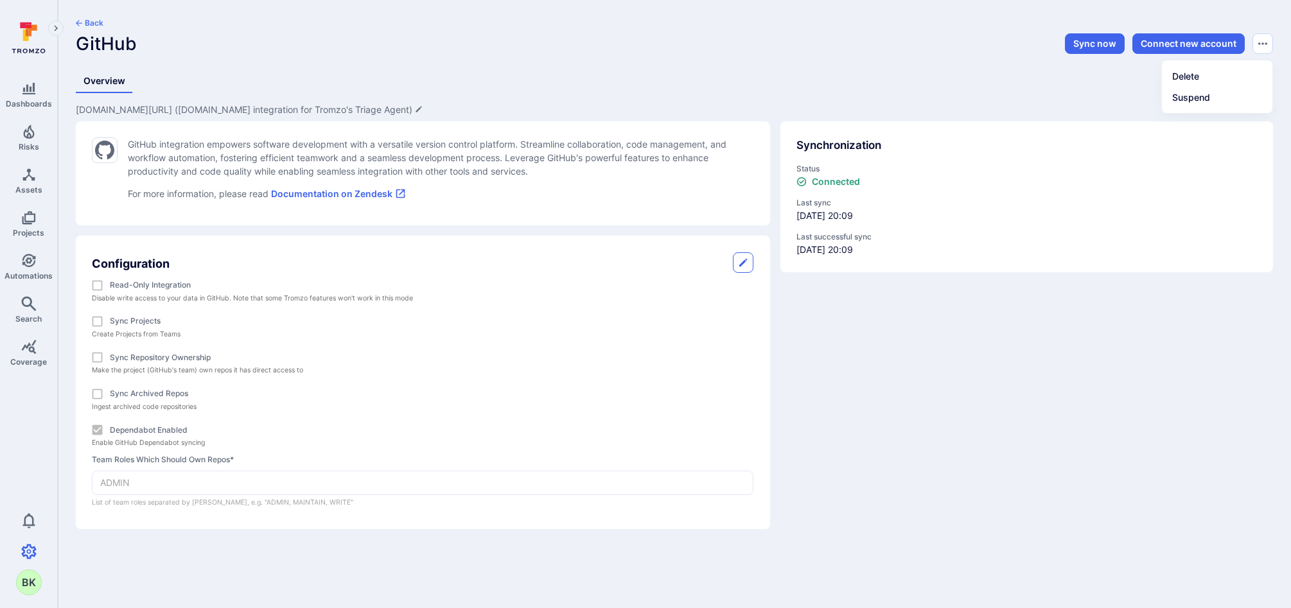
click at [1129, 223] on div "Delete Suspend" at bounding box center [645, 304] width 1291 height 608
click at [1147, 44] on div at bounding box center [645, 304] width 1291 height 608
click at [1169, 54] on header "Back GitHub Sync now Connect new account" at bounding box center [674, 41] width 1197 height 46
click at [1189, 41] on button "Connect new account" at bounding box center [1188, 43] width 112 height 21
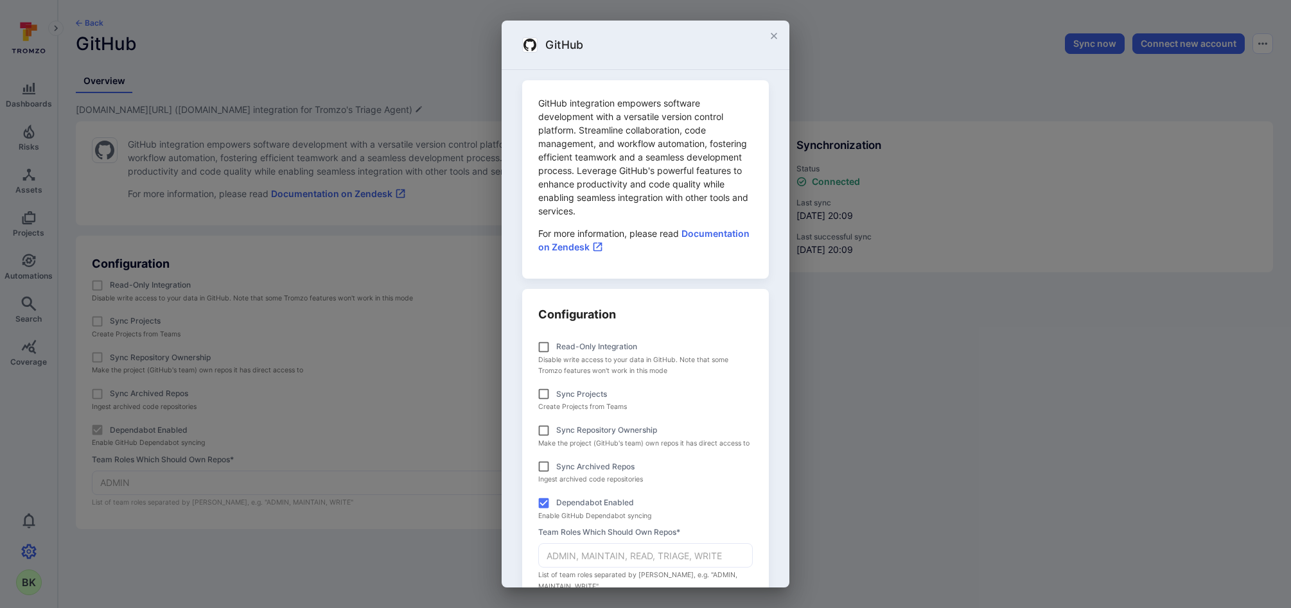
scroll to position [114, 0]
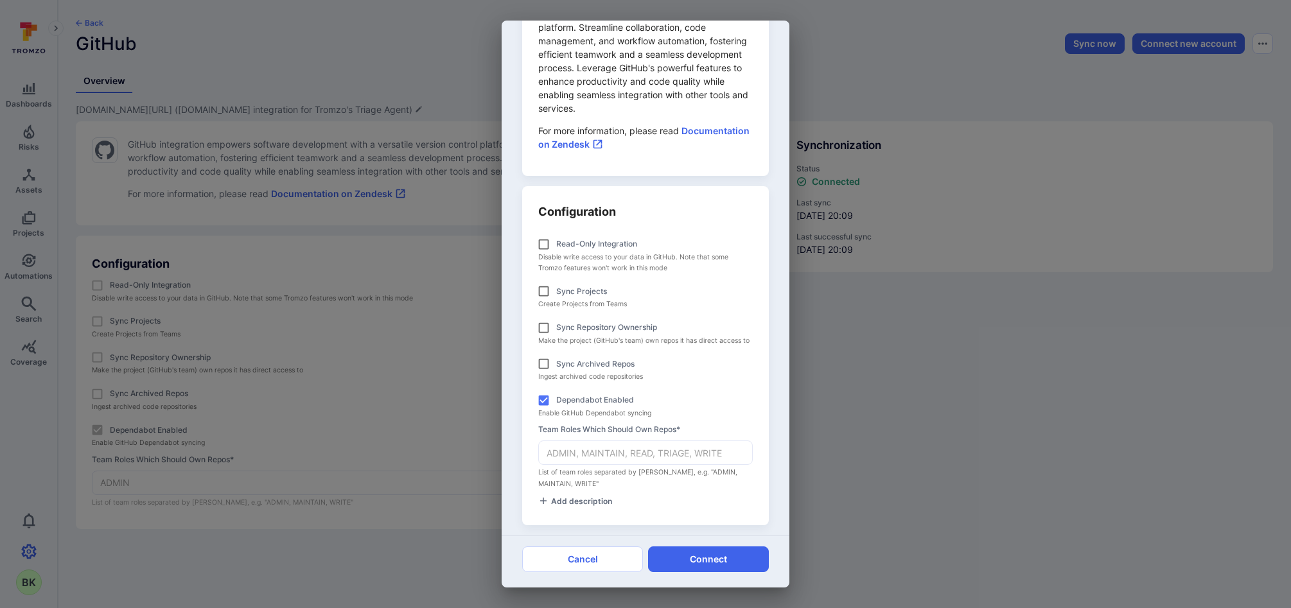
click at [584, 498] on span "Add description" at bounding box center [581, 501] width 61 height 10
type textarea "T"
type textarea "GitHub Enterprise Cloud"
click at [676, 548] on button "Connect" at bounding box center [708, 559] width 121 height 26
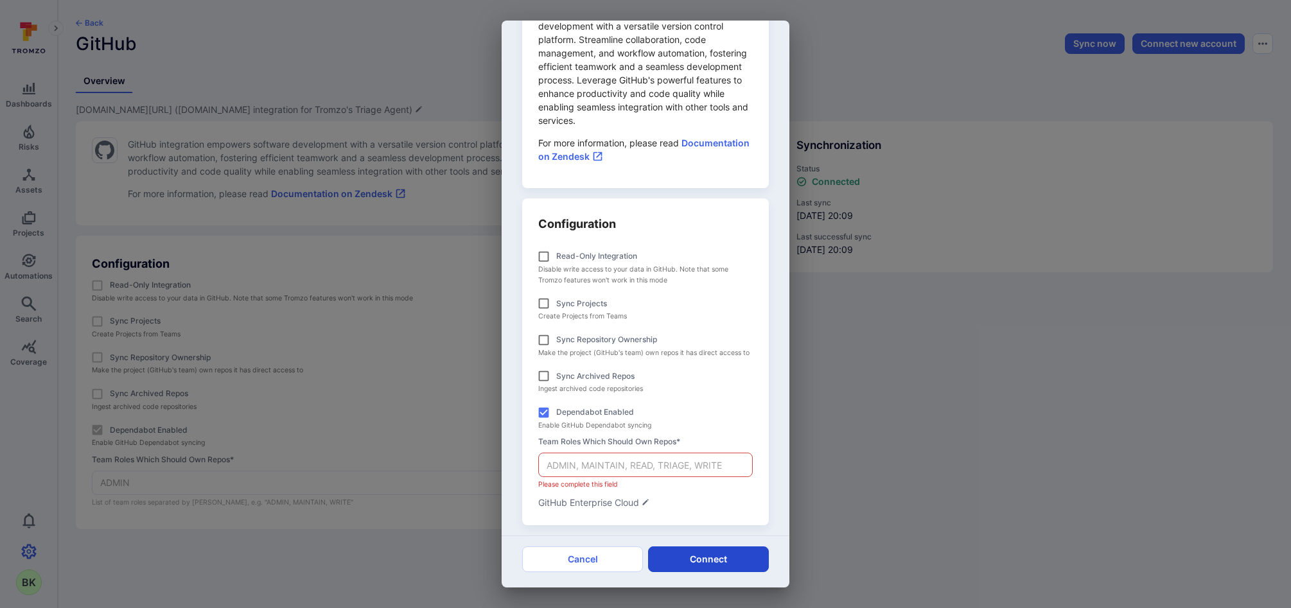
scroll to position [101, 0]
click at [670, 473] on input "Team roles which should own repos *" at bounding box center [645, 464] width 213 height 23
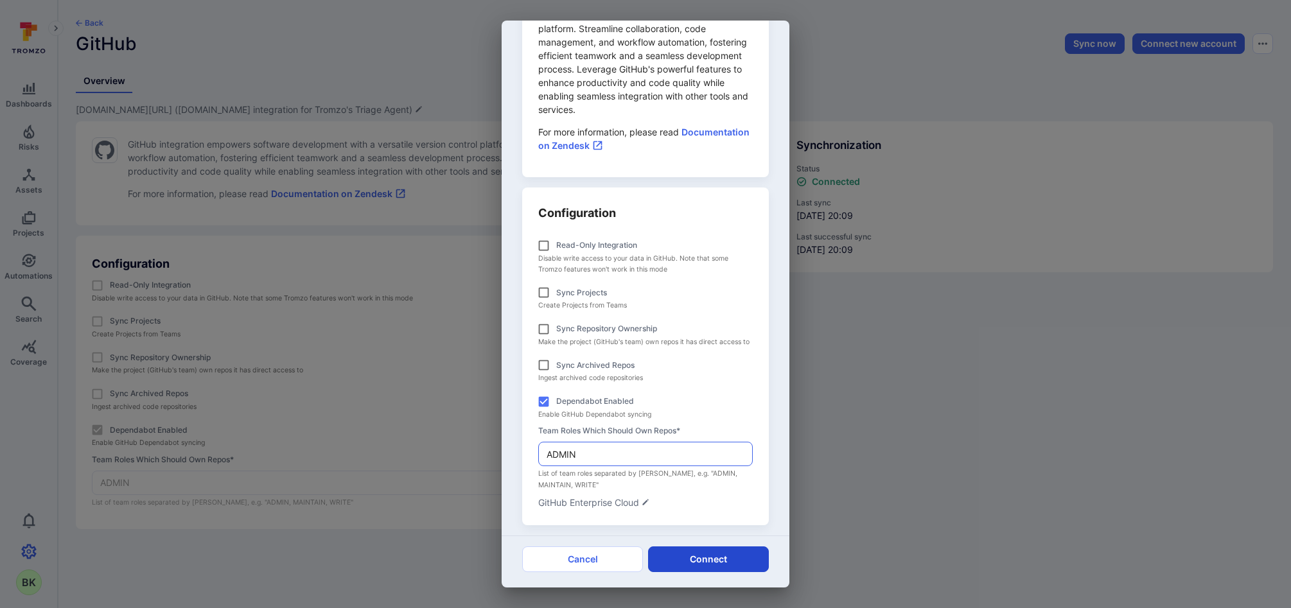
type input "ADMIN"
click at [717, 572] on button "Connect" at bounding box center [708, 559] width 121 height 26
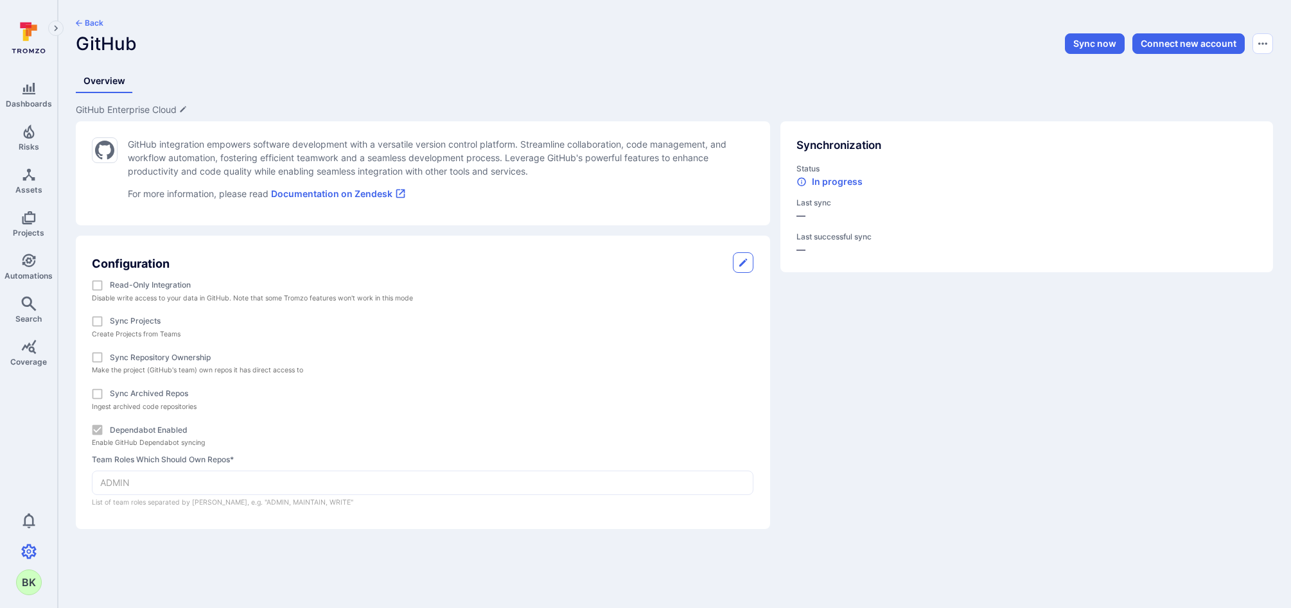
click at [740, 261] on icon "button" at bounding box center [743, 262] width 10 height 10
click at [412, 83] on div "Overview" at bounding box center [674, 81] width 1197 height 24
click at [176, 112] on div "GitHub integration empowers software development with a versatile version contr…" at bounding box center [417, 320] width 704 height 418
click at [183, 106] on icon "Edit description" at bounding box center [183, 109] width 8 height 8
type textarea "GitHub Enterprise Cloud - tenb-Product"
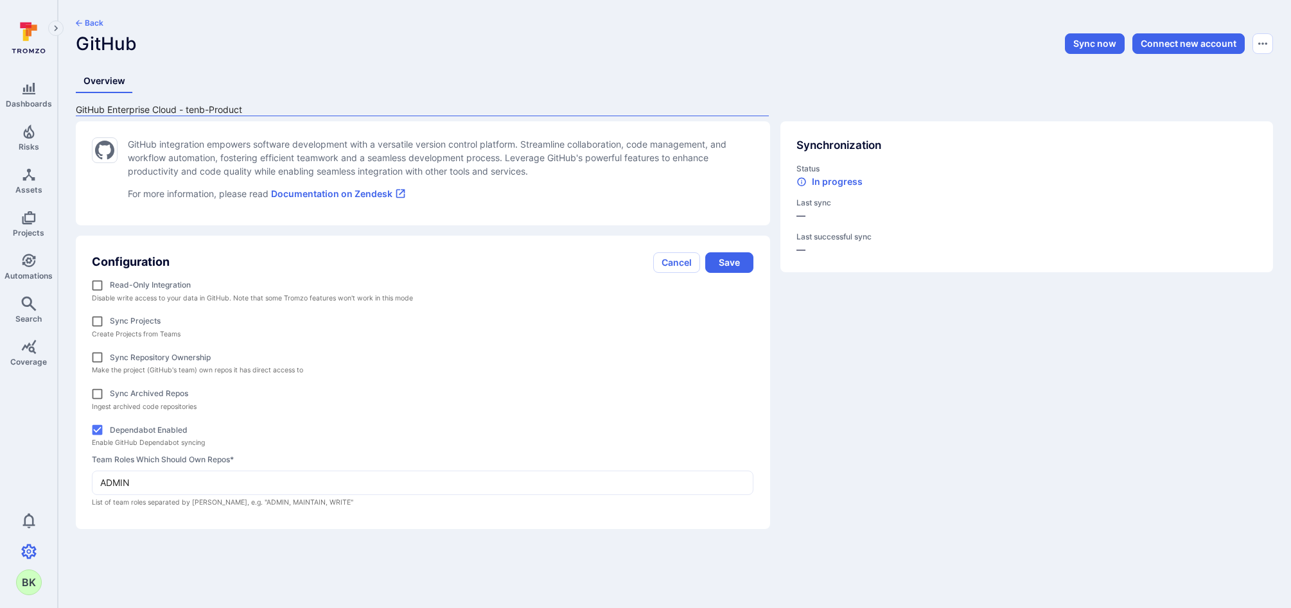
click at [525, 49] on div "Back GitHub" at bounding box center [474, 35] width 798 height 37
click at [89, 22] on button "Back" at bounding box center [90, 23] width 28 height 10
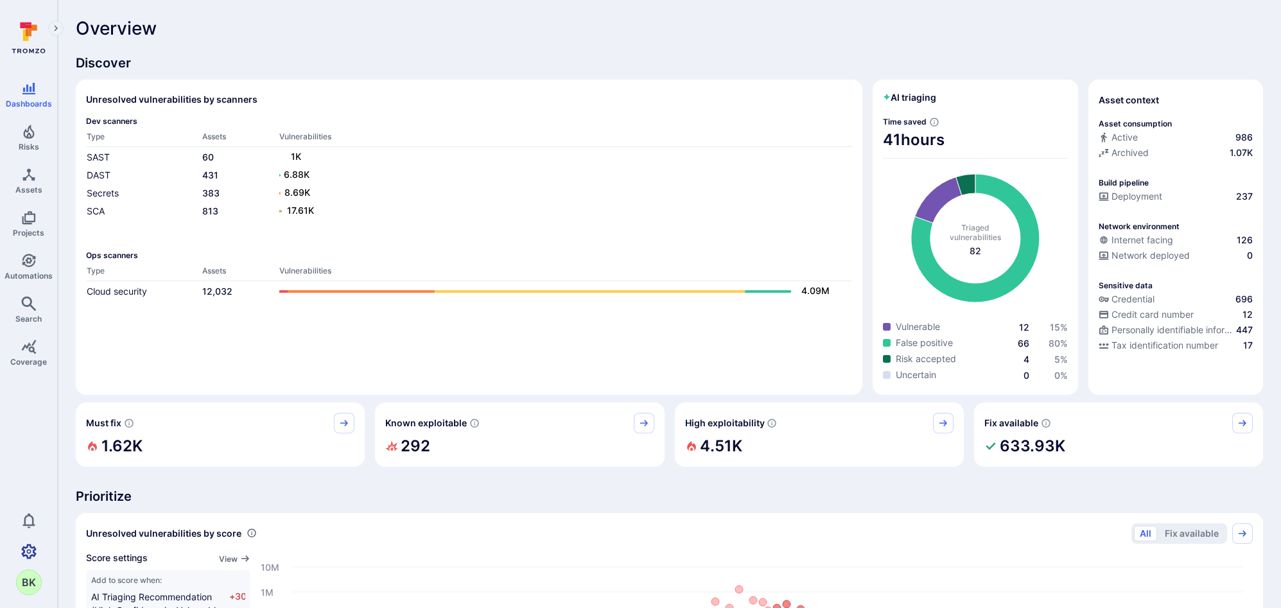
click at [13, 550] on link "Settings" at bounding box center [28, 552] width 57 height 26
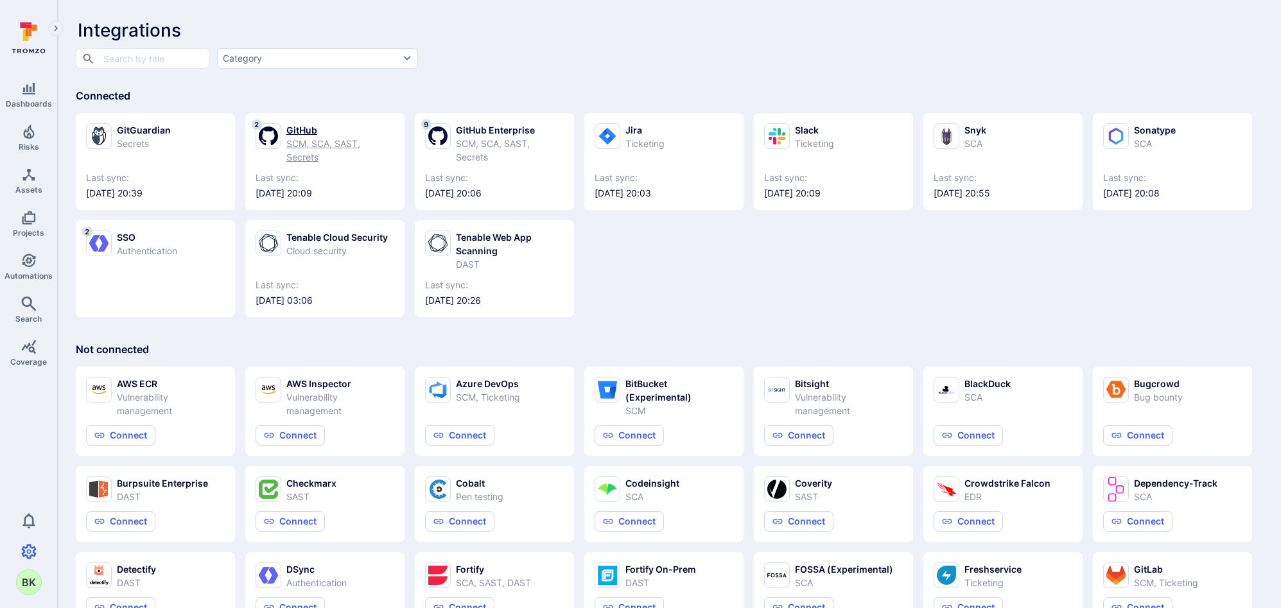
click at [274, 137] on icon at bounding box center [268, 135] width 19 height 19
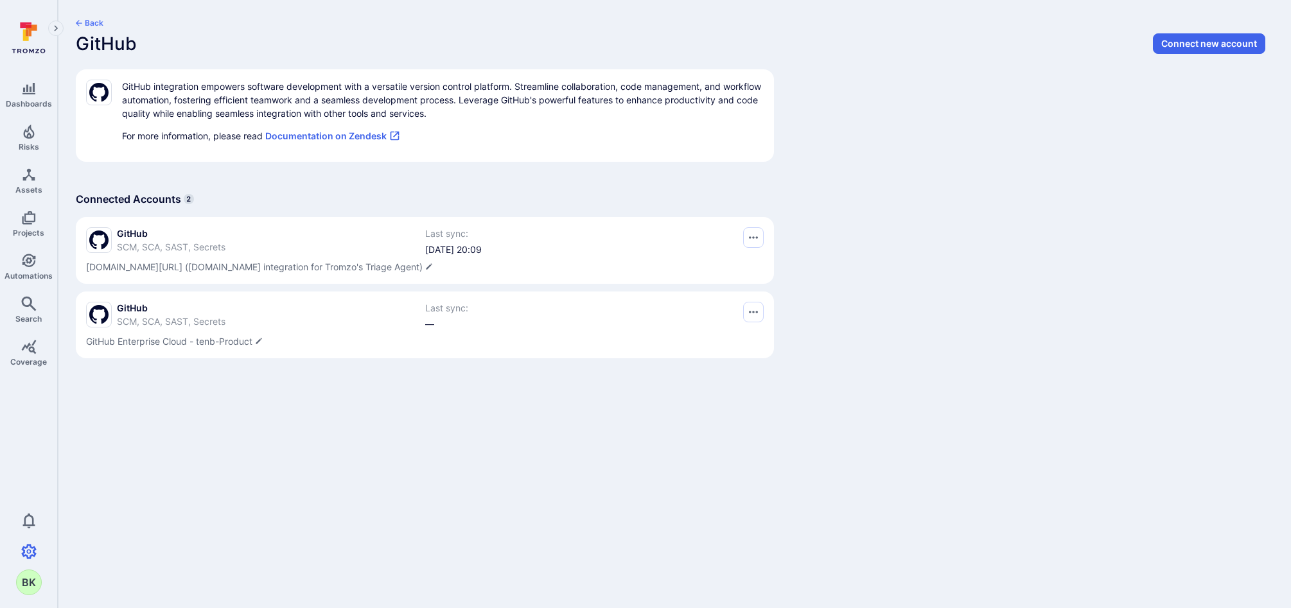
click at [397, 265] on span "[DOMAIN_NAME][URL] ([DOMAIN_NAME] integration for Tromzo's Triage Agent)" at bounding box center [424, 267] width 677 height 13
click at [346, 269] on textarea "[DOMAIN_NAME][URL] ([DOMAIN_NAME] integration for Tromzo's Triage Agent)" at bounding box center [424, 267] width 677 height 13
click at [346, 269] on textarea "github.com/tenable (github.com integration for Tromzo's Triage Agent)" at bounding box center [424, 267] width 677 height 13
type textarea "Public github.com/tenable"
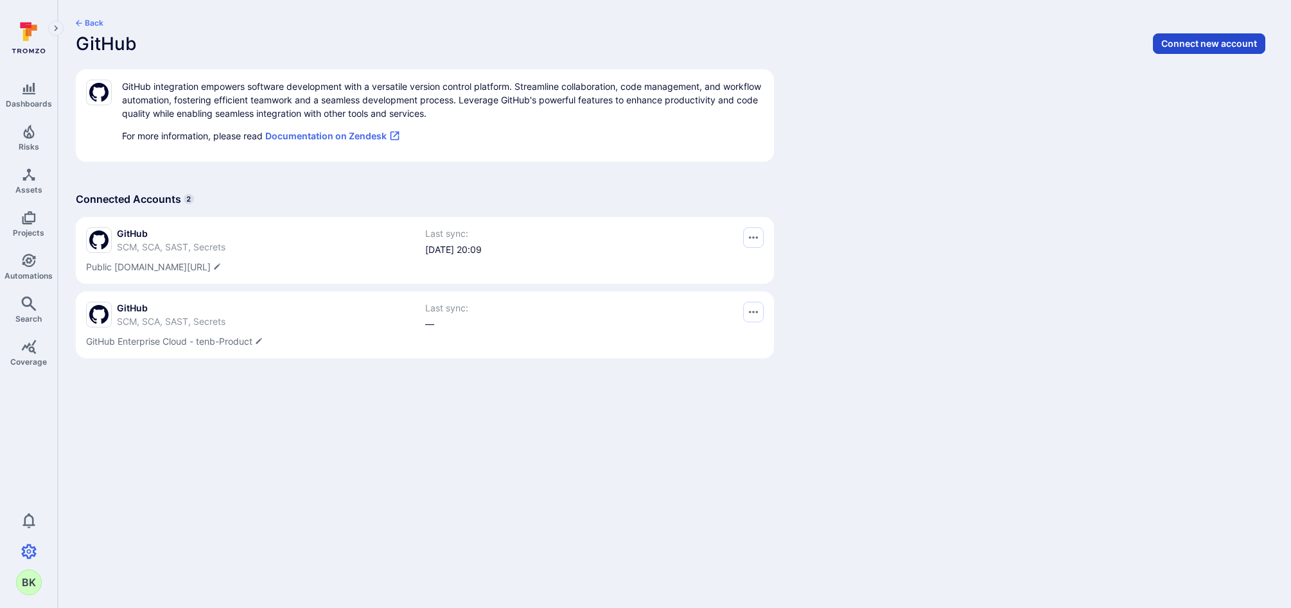
click at [1210, 51] on button "Connect new account" at bounding box center [1208, 43] width 112 height 21
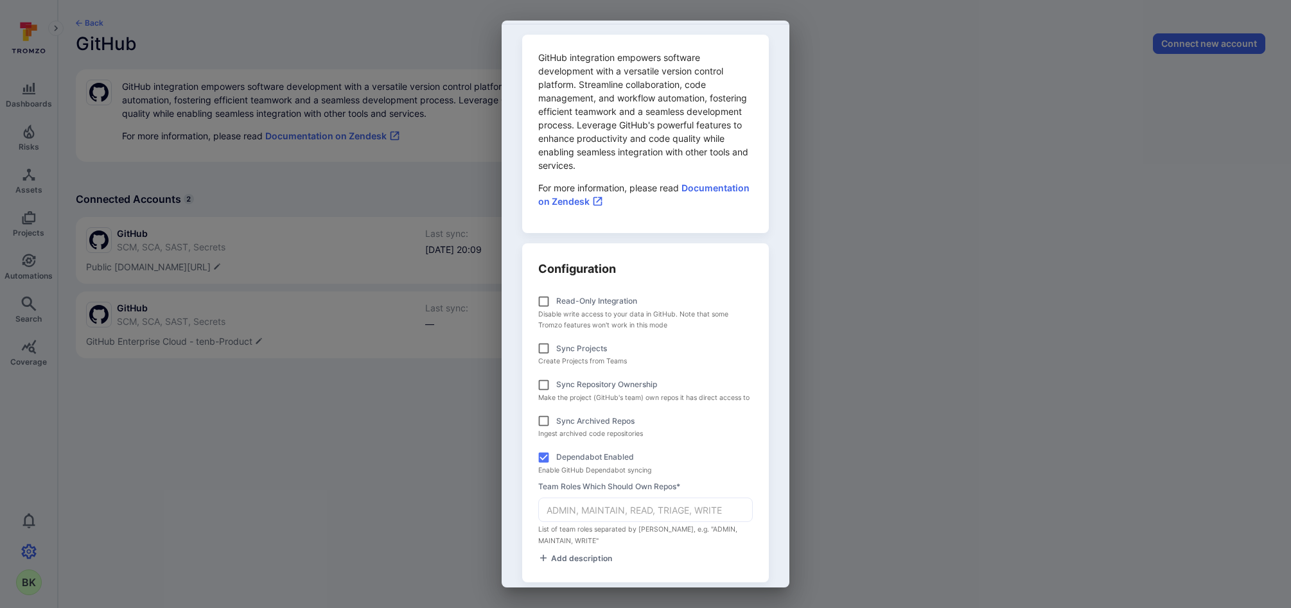
scroll to position [114, 0]
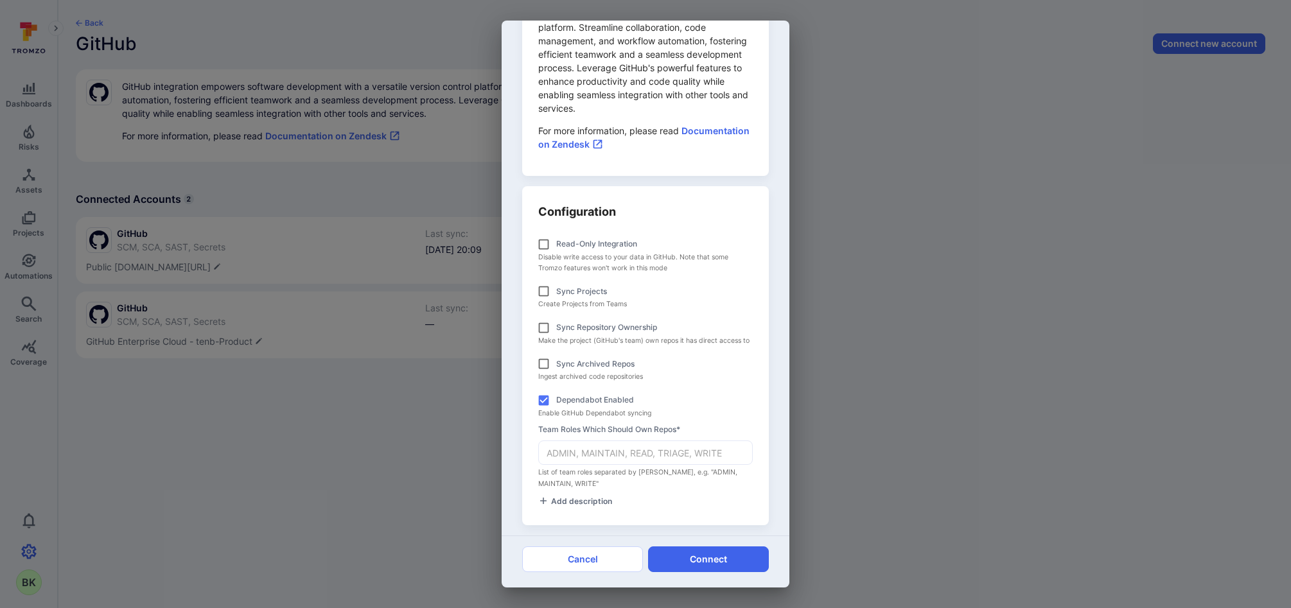
click at [652, 454] on input "Team roles which should own repos *" at bounding box center [645, 452] width 213 height 23
type input "ADMIN"
click at [702, 557] on button "Connect" at bounding box center [708, 559] width 121 height 26
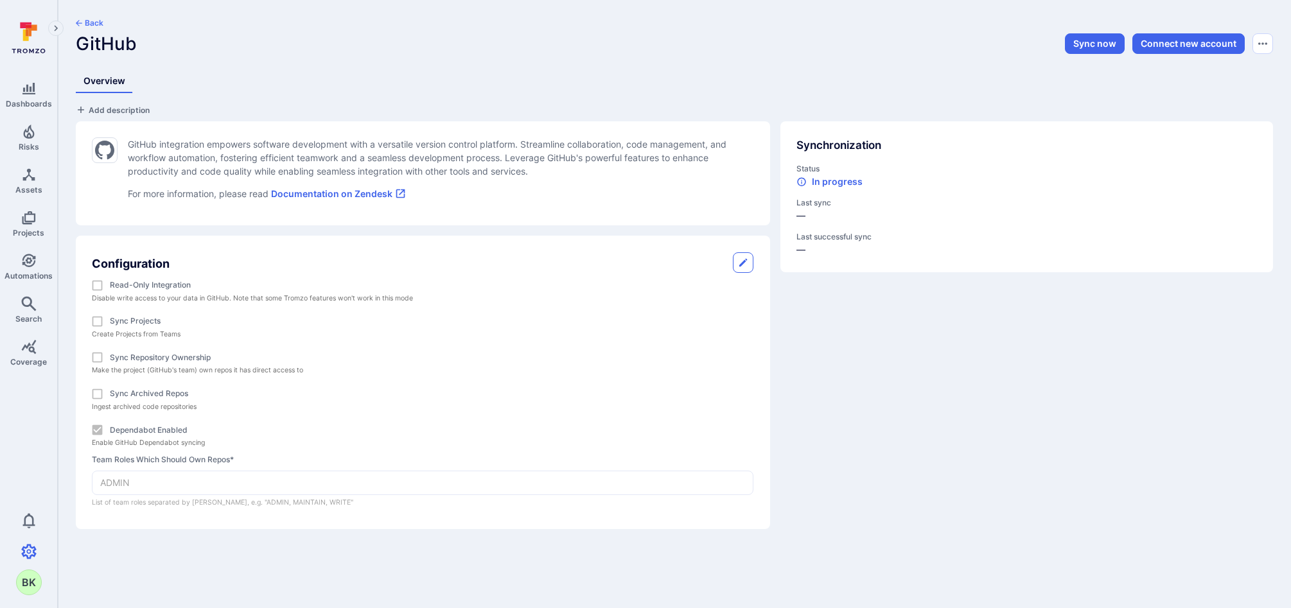
click at [109, 113] on div "GitHub integration empowers software development with a versatile version contr…" at bounding box center [417, 320] width 704 height 418
click at [103, 109] on span "Add description" at bounding box center [119, 110] width 61 height 10
type textarea "tenb-ITS-Web-Team"
click at [535, 99] on div "tenb-ITS-Web-Team x GitHub integration empowers software development with a ver…" at bounding box center [668, 311] width 1207 height 436
click at [83, 15] on div "Back GitHub Sync now Connect new account Overview tenb-ITS-Web-Team GitHub inte…" at bounding box center [674, 273] width 1233 height 547
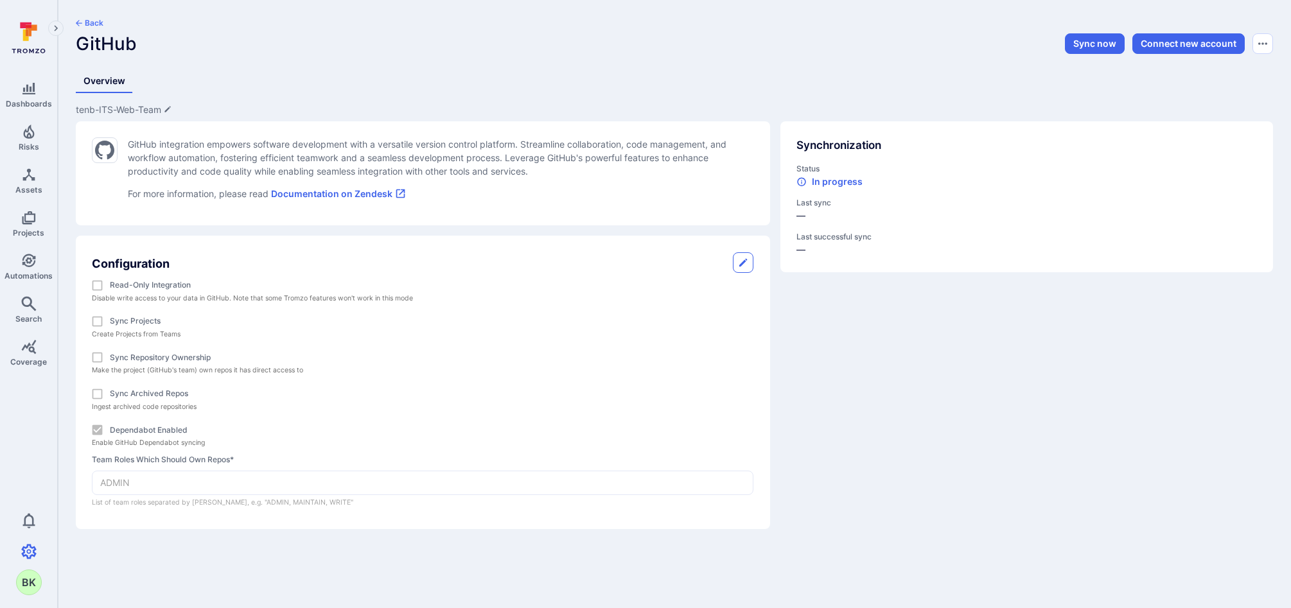
click at [85, 22] on button "Back" at bounding box center [90, 23] width 28 height 10
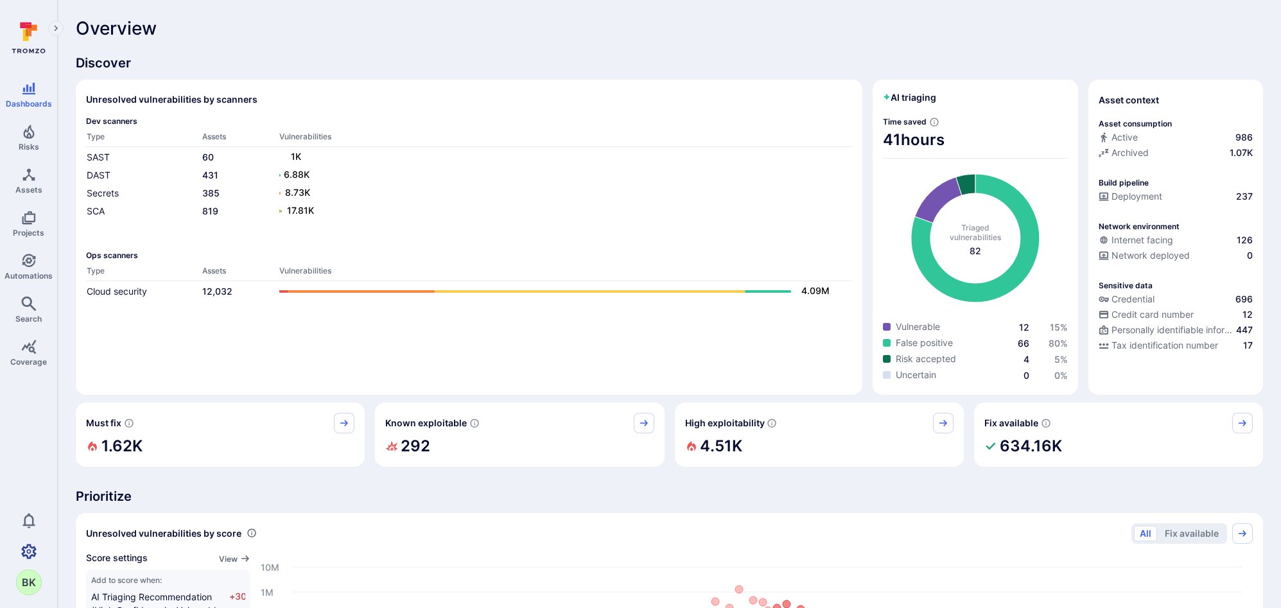
click at [13, 550] on link "Settings" at bounding box center [28, 552] width 57 height 26
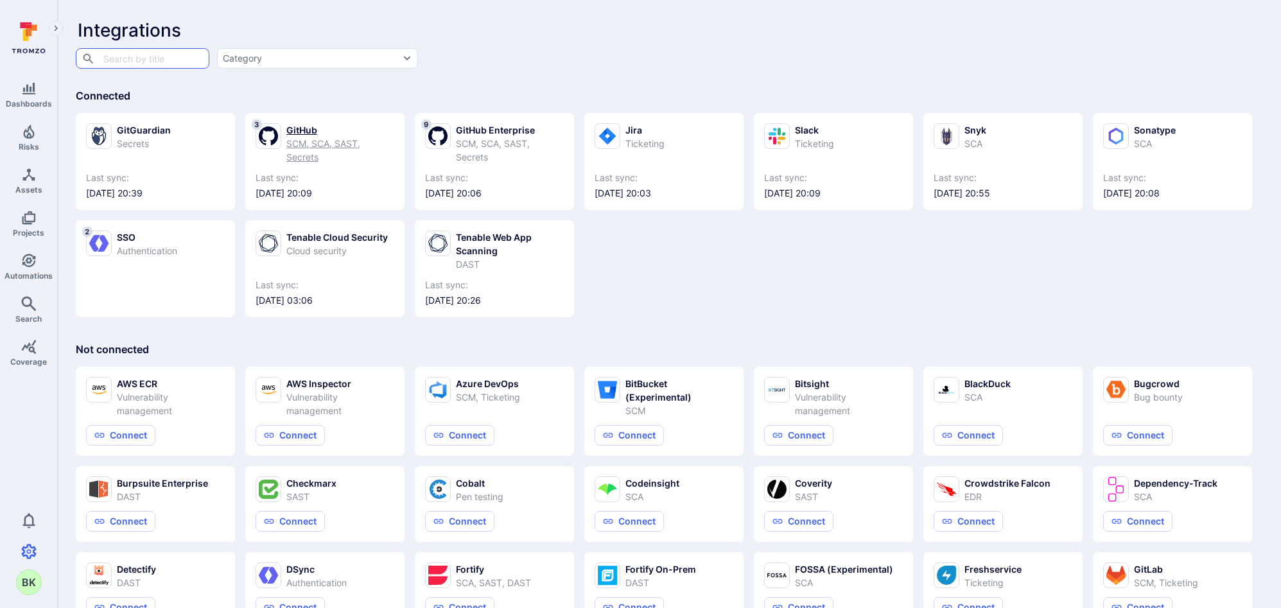
click at [308, 164] on link "3 GitHub SCM, SCA, SAST, Secrets Last sync: [DATE] 20:09" at bounding box center [325, 161] width 139 height 76
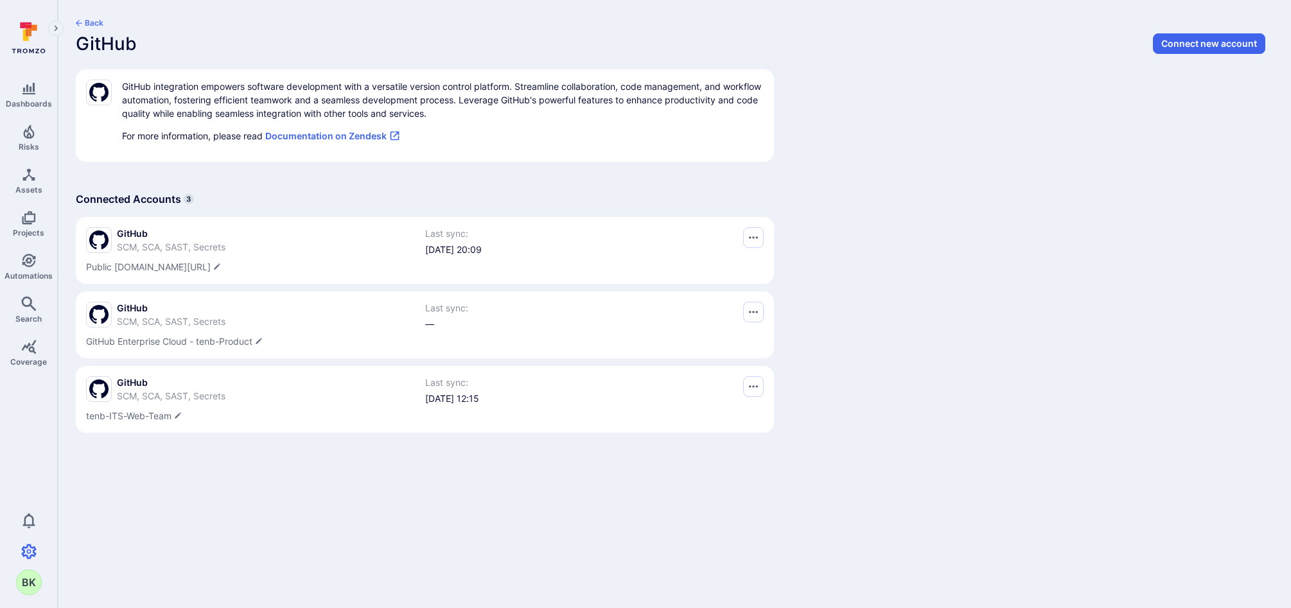
click at [261, 340] on icon "Edit description" at bounding box center [259, 341] width 6 height 6
click at [184, 418] on span "tenb-ITS-Web-Team" at bounding box center [424, 416] width 677 height 13
click at [87, 414] on textarea "tenb-ITS-Web-Team" at bounding box center [424, 416] width 677 height 13
type textarea "GitHub Enterprise Cloud - tenb-ITS-Web-Team"
click at [1014, 345] on div "Back GitHub Connect new account GitHub integration empowers software developmen…" at bounding box center [674, 229] width 1233 height 458
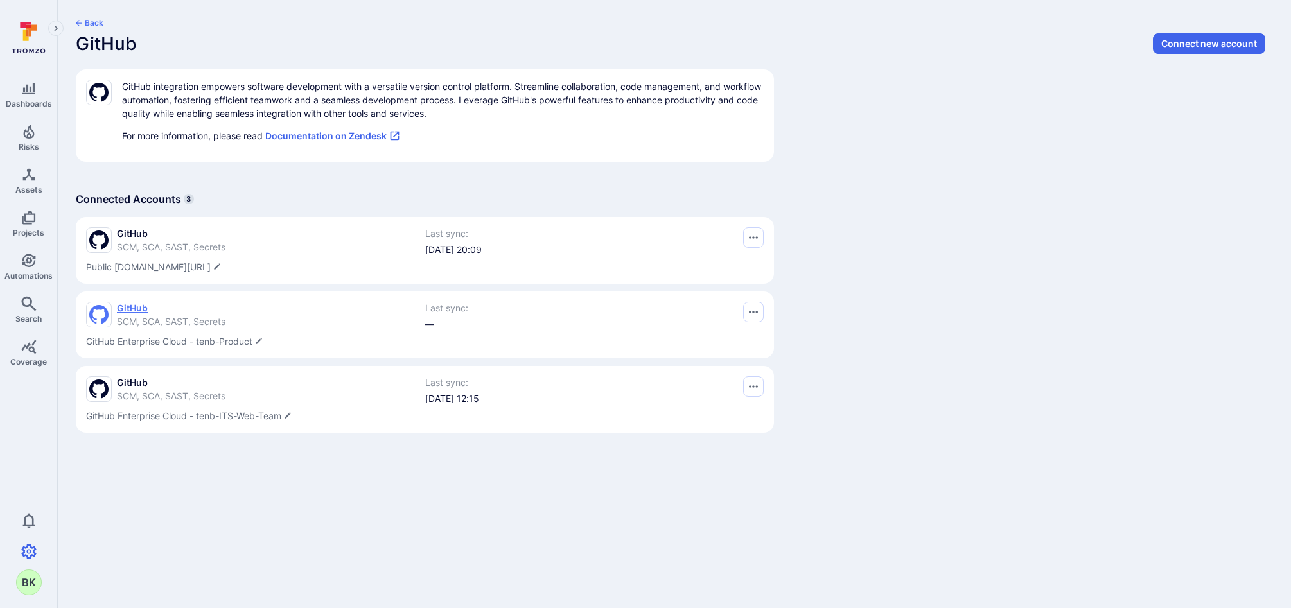
click at [230, 320] on div "GitHub SCM, SCA, SAST, Secrets" at bounding box center [255, 315] width 339 height 26
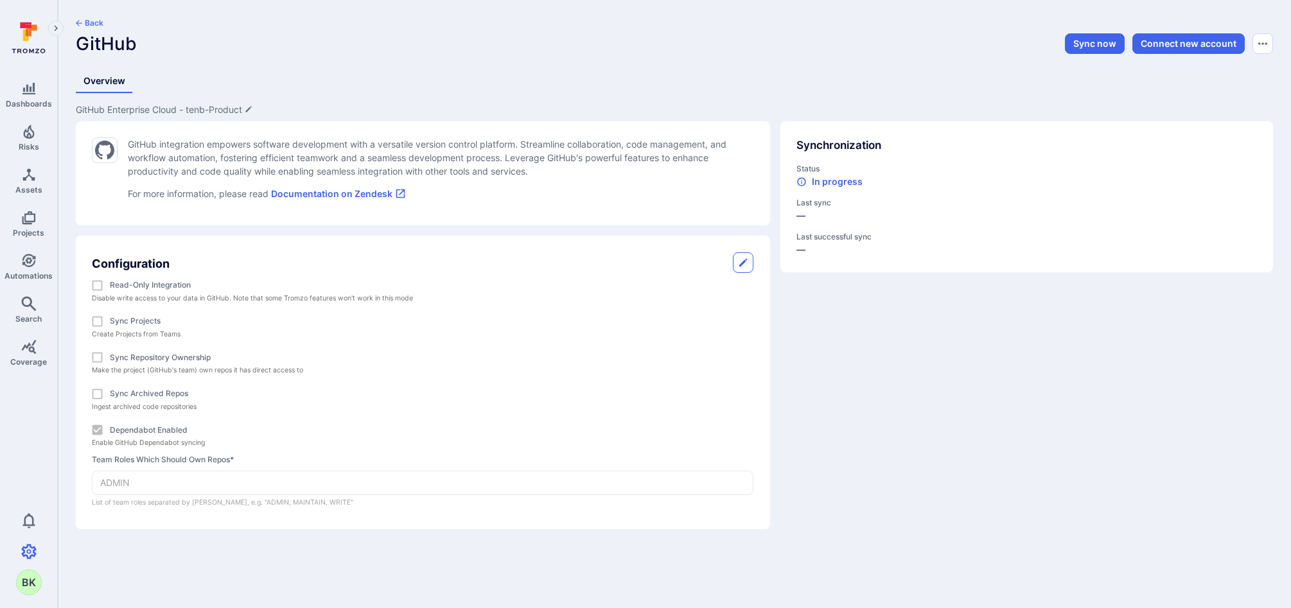
click at [94, 22] on button "Back" at bounding box center [90, 23] width 28 height 10
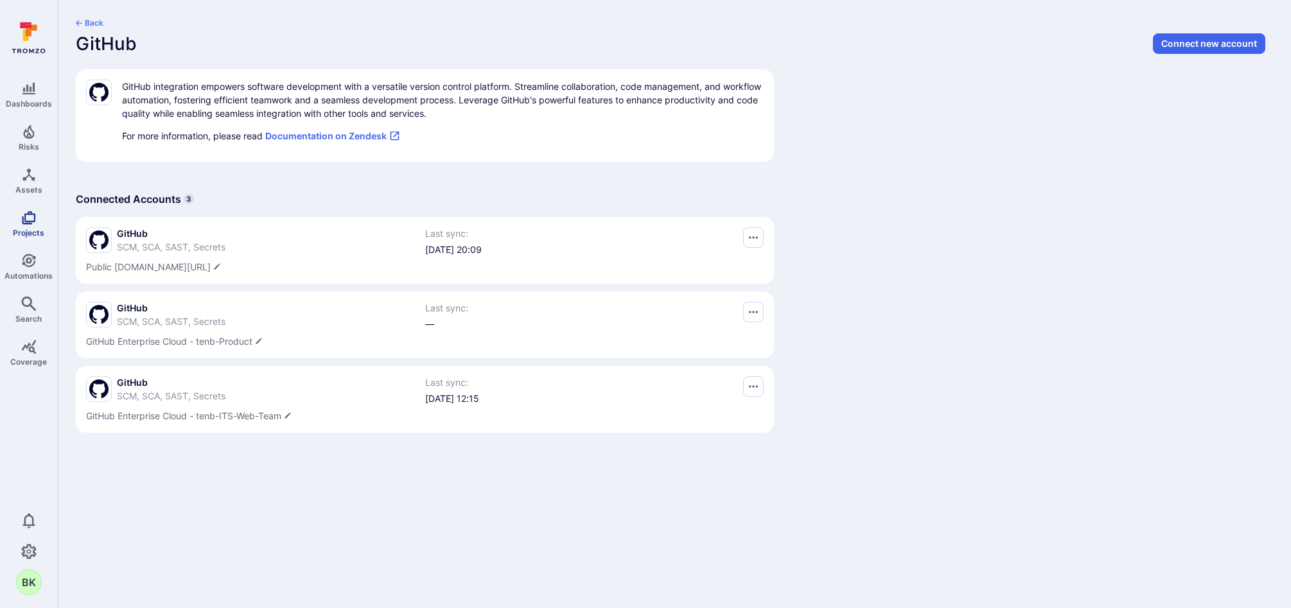
click at [35, 218] on icon "Projects" at bounding box center [28, 217] width 13 height 13
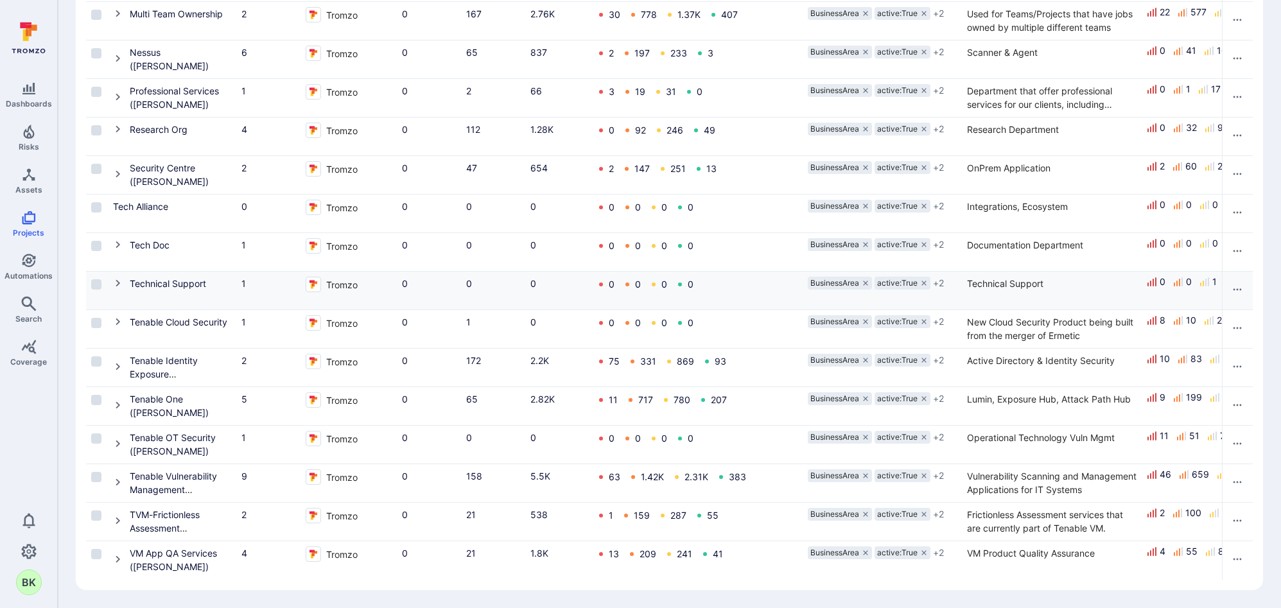
scroll to position [500, 0]
click at [121, 317] on icon "Cell for Project" at bounding box center [118, 322] width 10 height 10
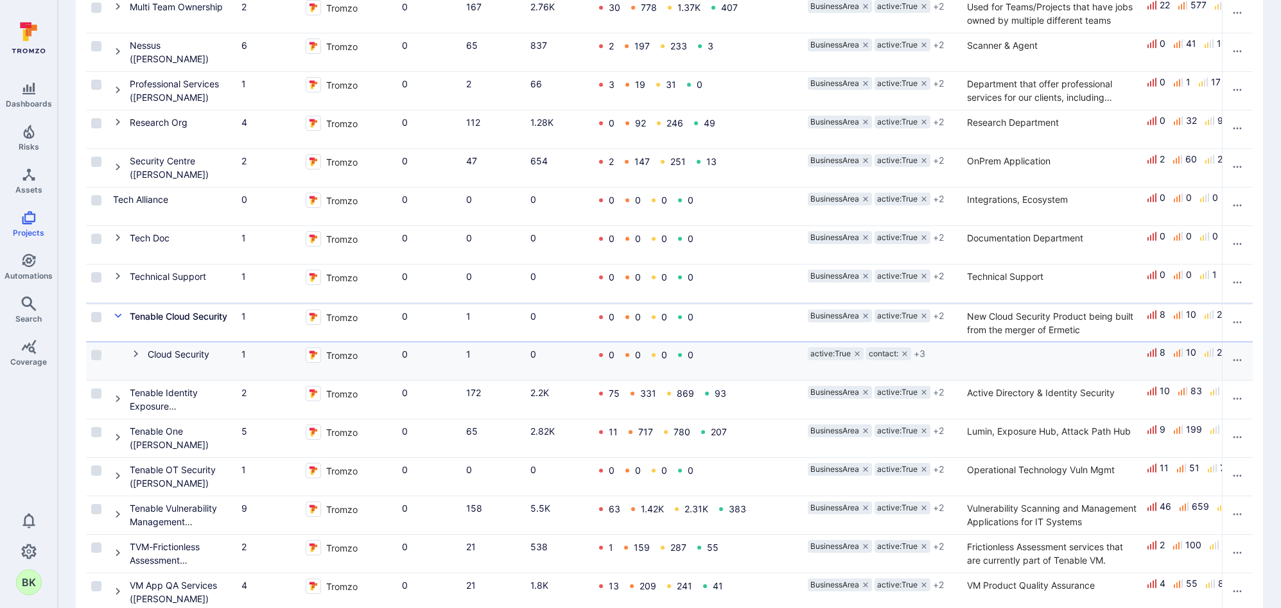
click at [131, 356] on icon "Cell for Project" at bounding box center [136, 354] width 10 height 10
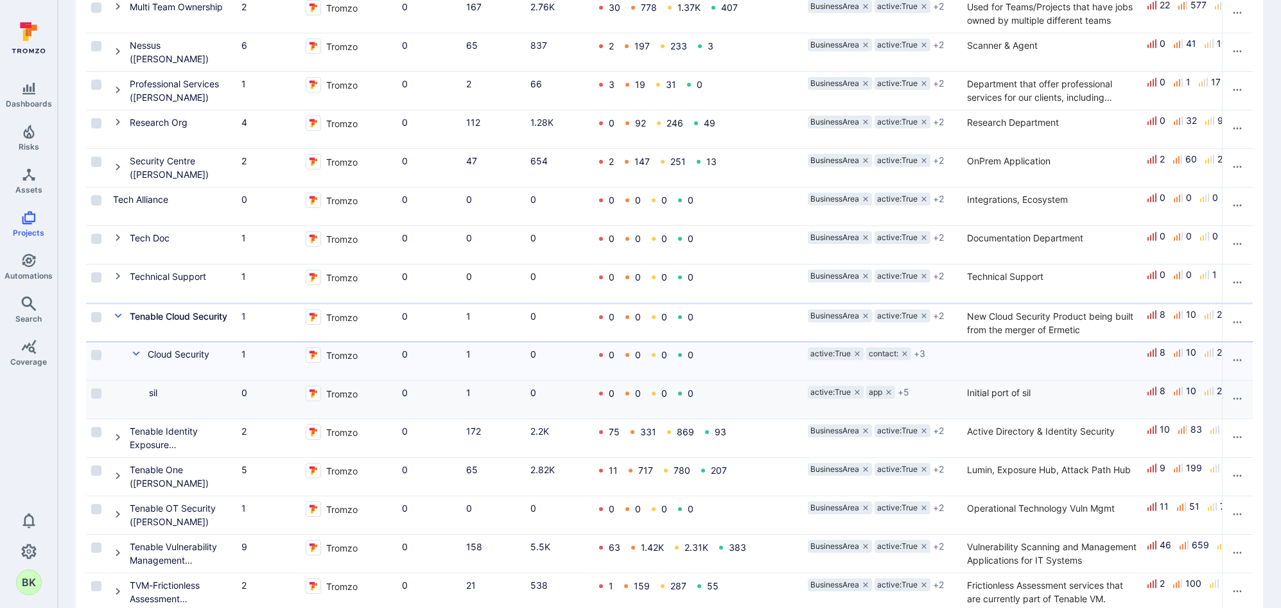
click at [164, 390] on div "sil" at bounding box center [172, 392] width 118 height 13
click at [150, 392] on link "sil" at bounding box center [153, 392] width 8 height 11
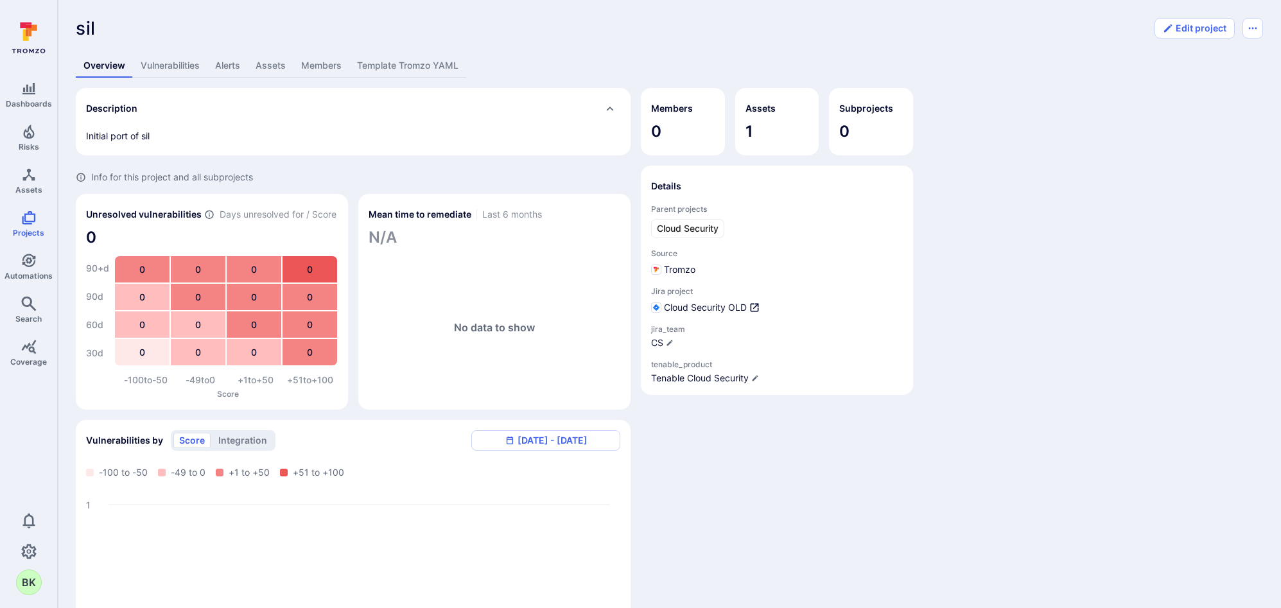
click at [146, 65] on link "Vulnerabilities" at bounding box center [170, 66] width 74 height 24
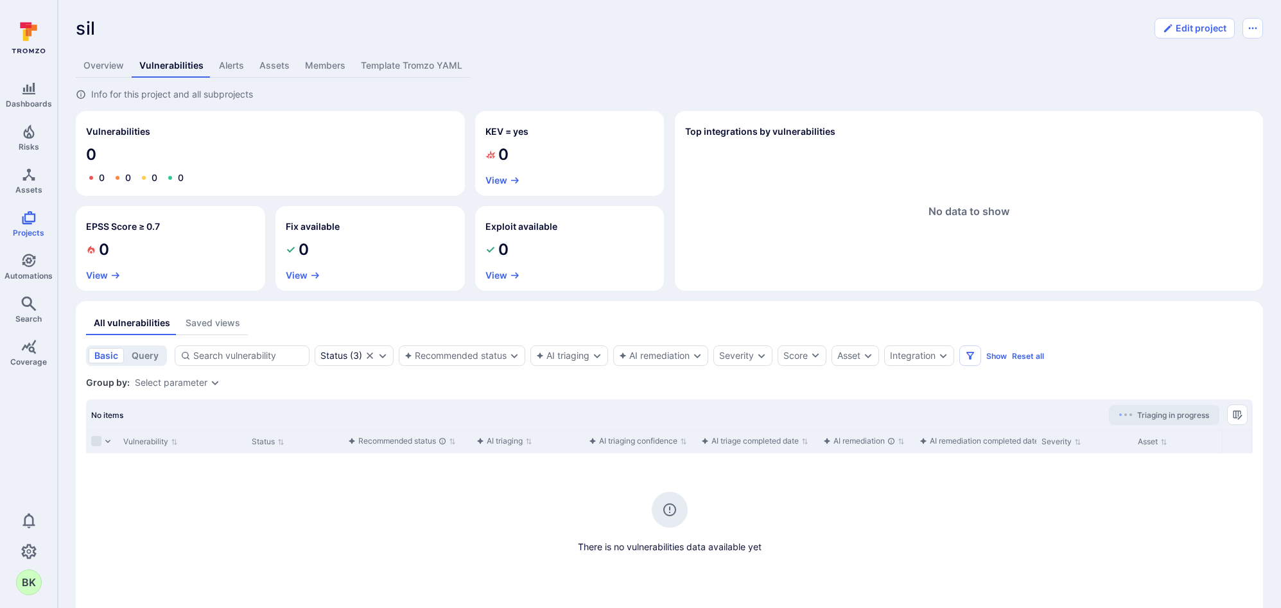
click at [230, 58] on link "Alerts" at bounding box center [231, 66] width 40 height 24
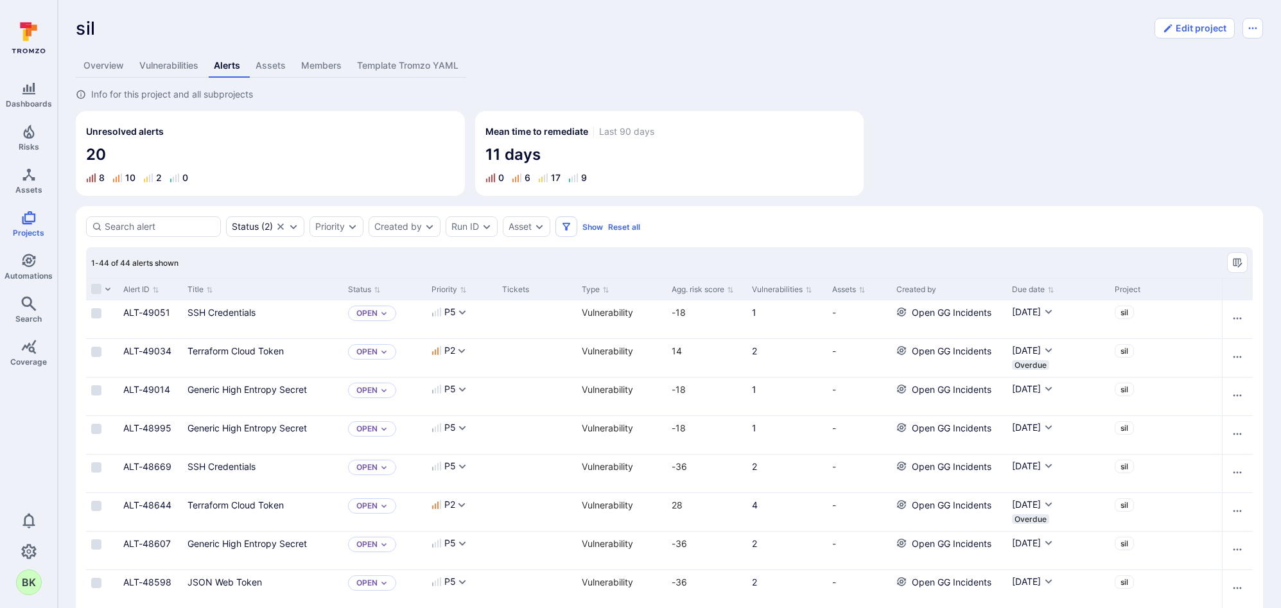
click at [112, 68] on link "Overview" at bounding box center [104, 66] width 56 height 24
